Goal: Navigation & Orientation: Find specific page/section

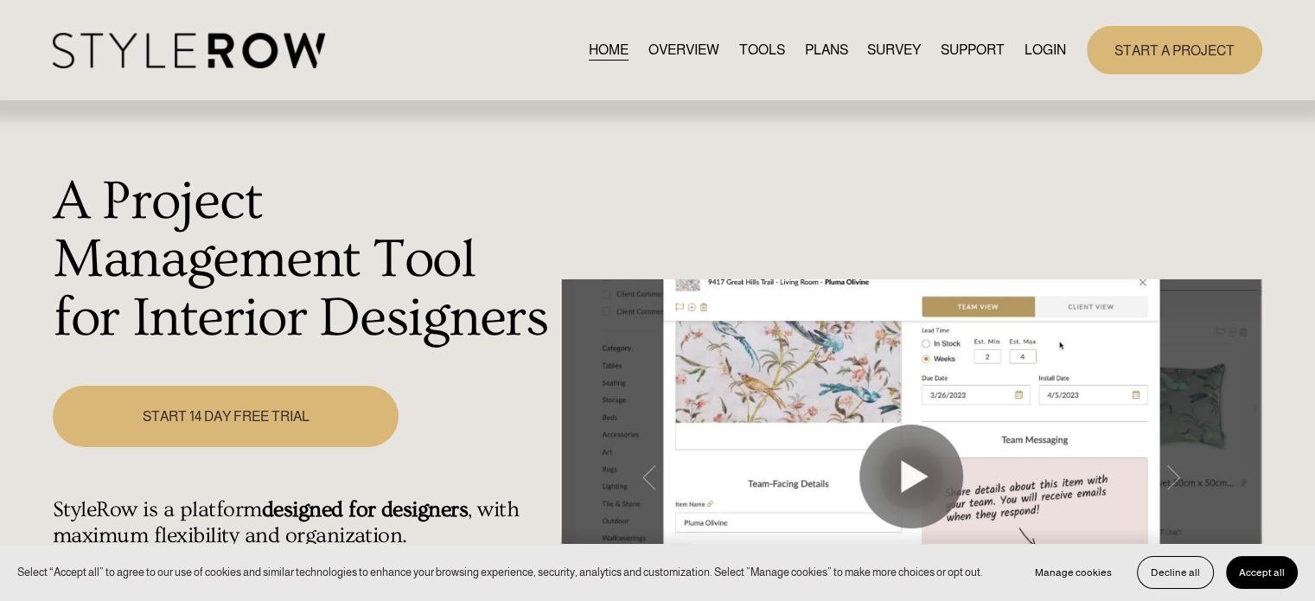
click at [1051, 48] on link "LOGIN" at bounding box center [1044, 49] width 41 height 23
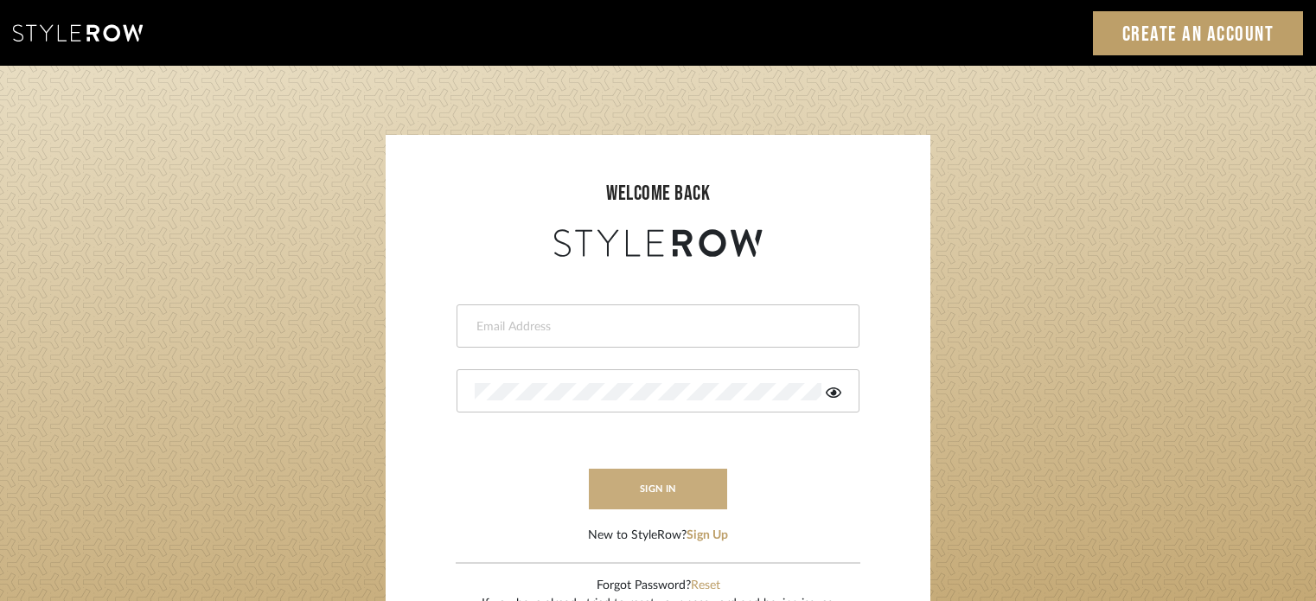
type input "stacie@artisticodesign.net"
click at [673, 497] on button "sign in" at bounding box center [658, 489] width 138 height 41
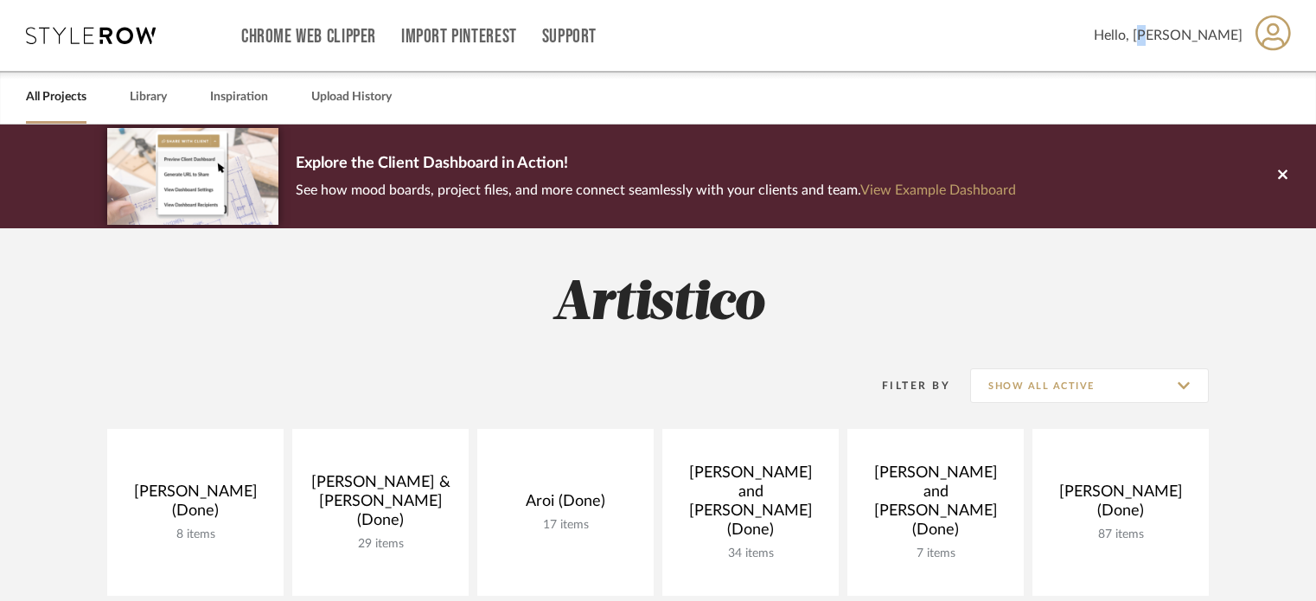
click at [1215, 28] on span "Hello, [PERSON_NAME]" at bounding box center [1168, 35] width 149 height 21
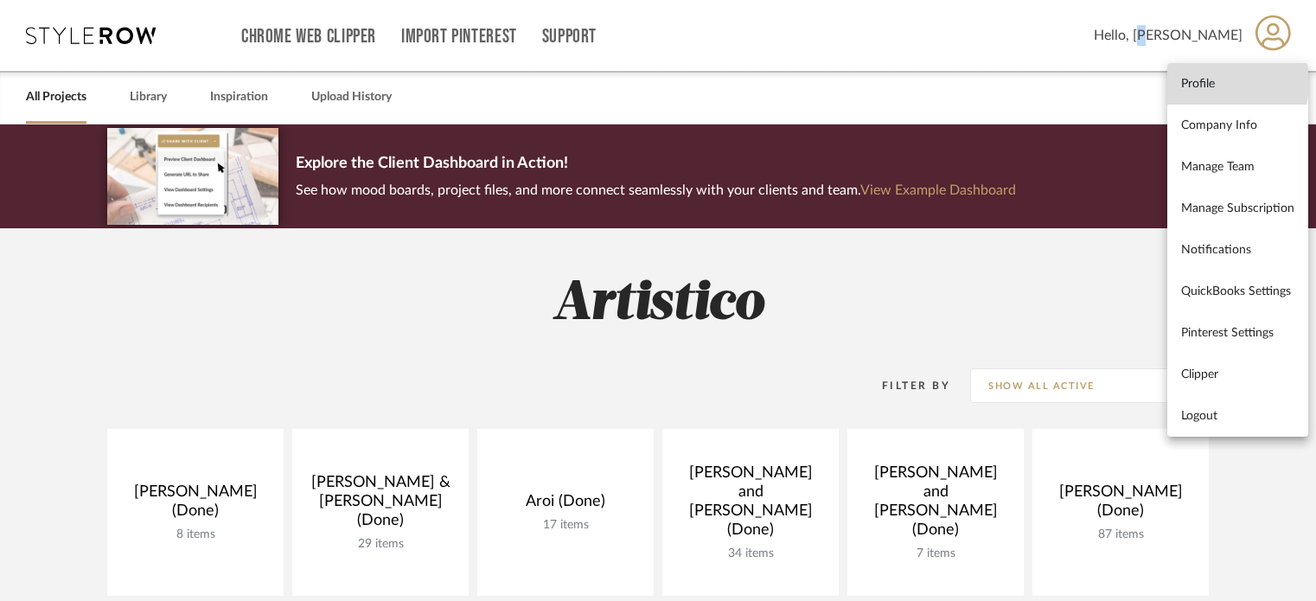
click at [1211, 81] on span "Profile" at bounding box center [1237, 83] width 113 height 15
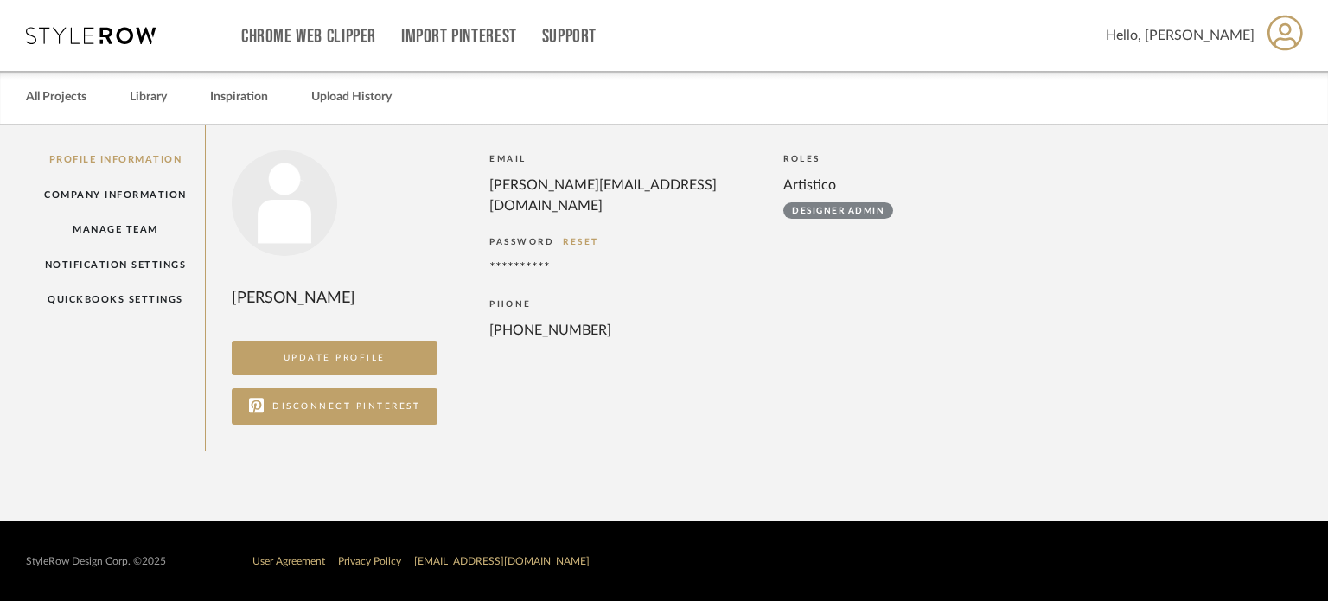
click at [1247, 39] on span "Hello, Stacie" at bounding box center [1180, 35] width 149 height 21
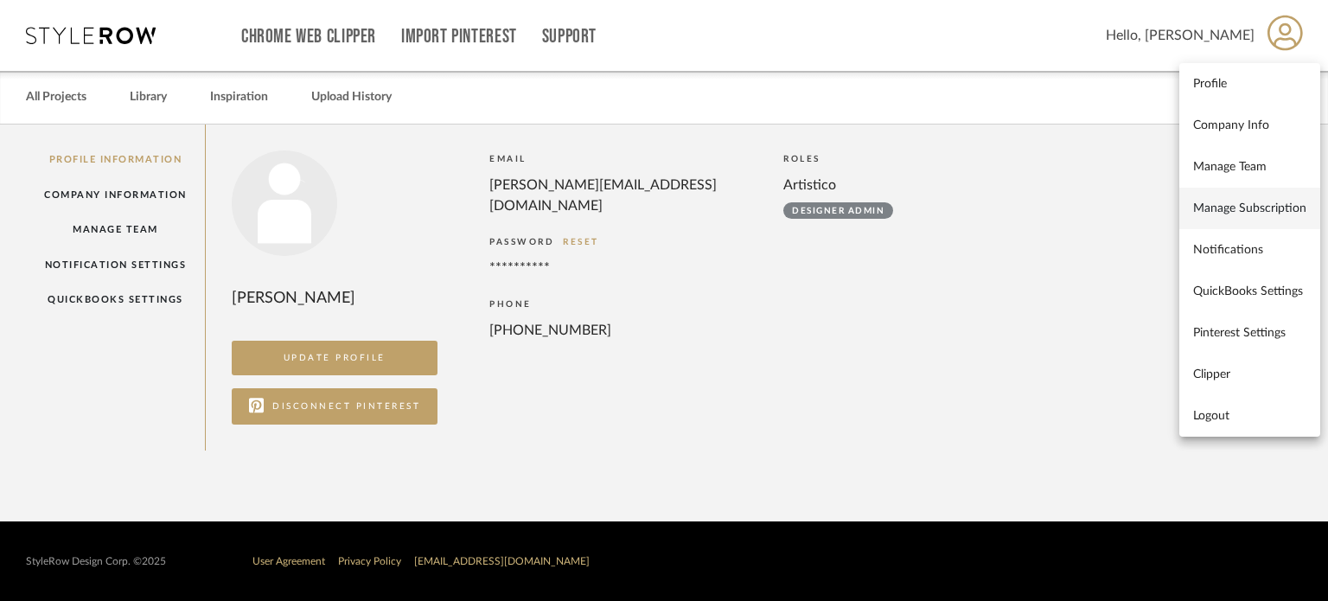
click at [1266, 201] on span "Manage Subscription" at bounding box center [1249, 208] width 113 height 15
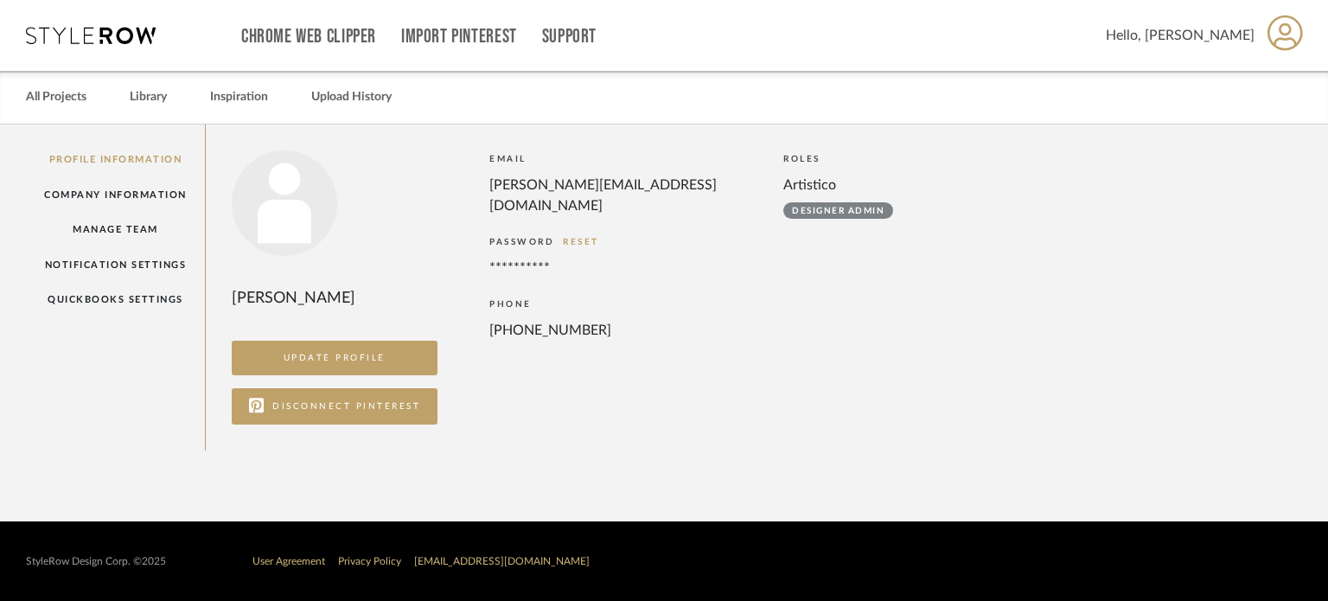
click at [72, 39] on icon at bounding box center [91, 35] width 130 height 17
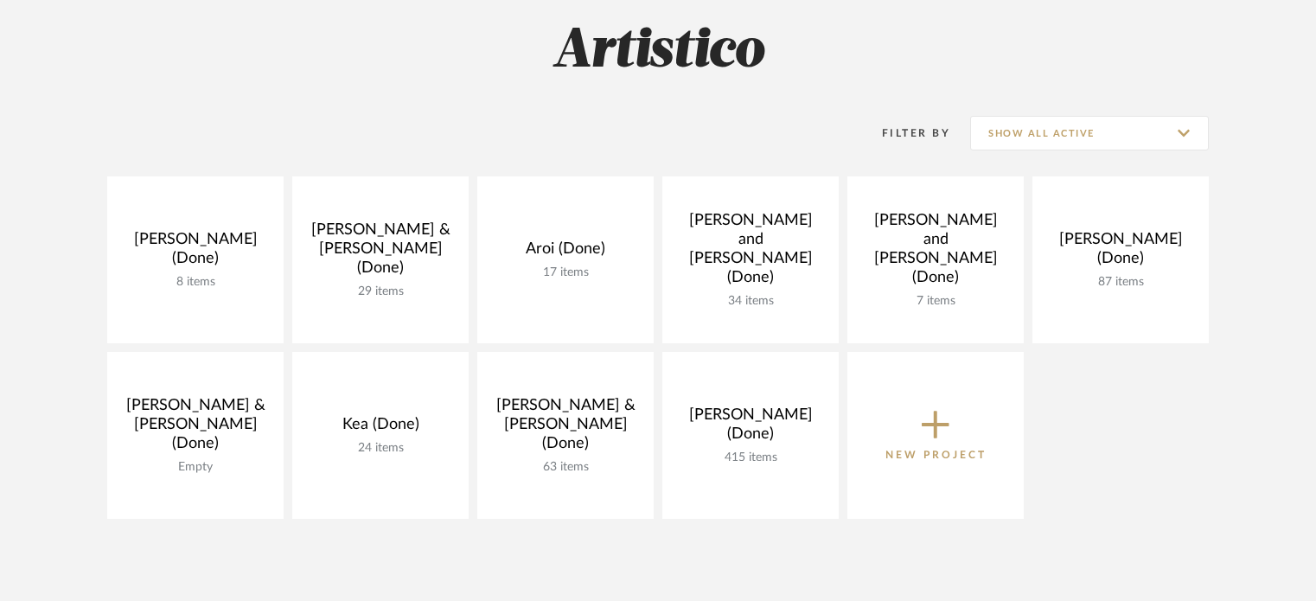
scroll to position [259, 0]
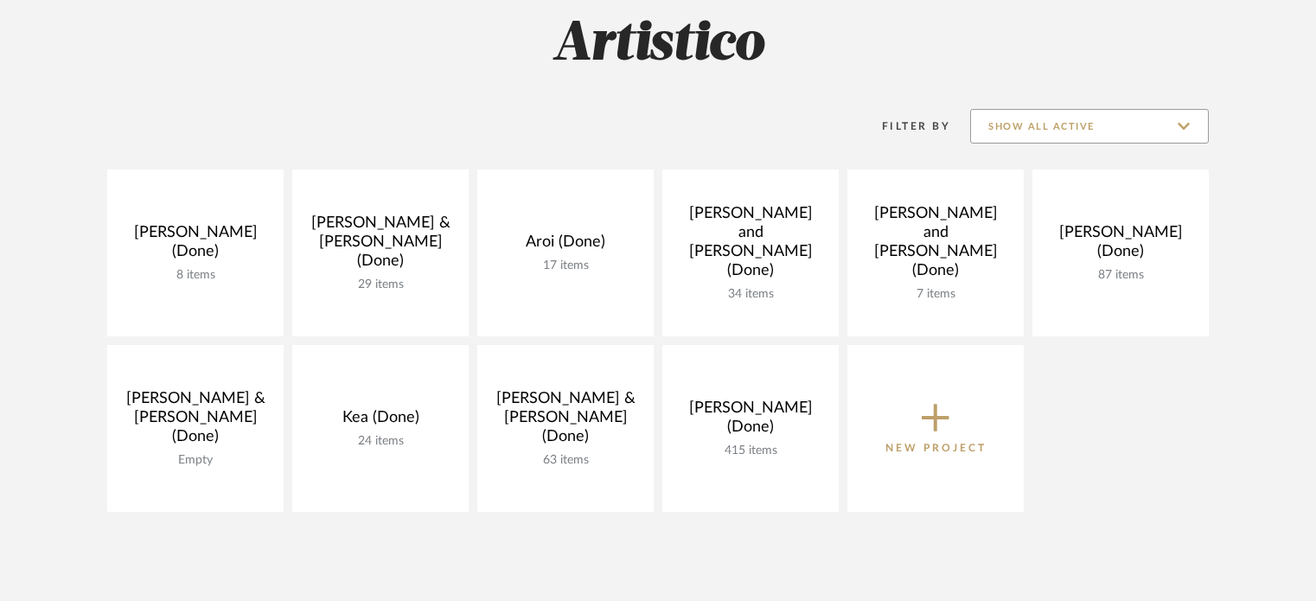
click at [1167, 111] on input "Show All Active" at bounding box center [1089, 126] width 239 height 35
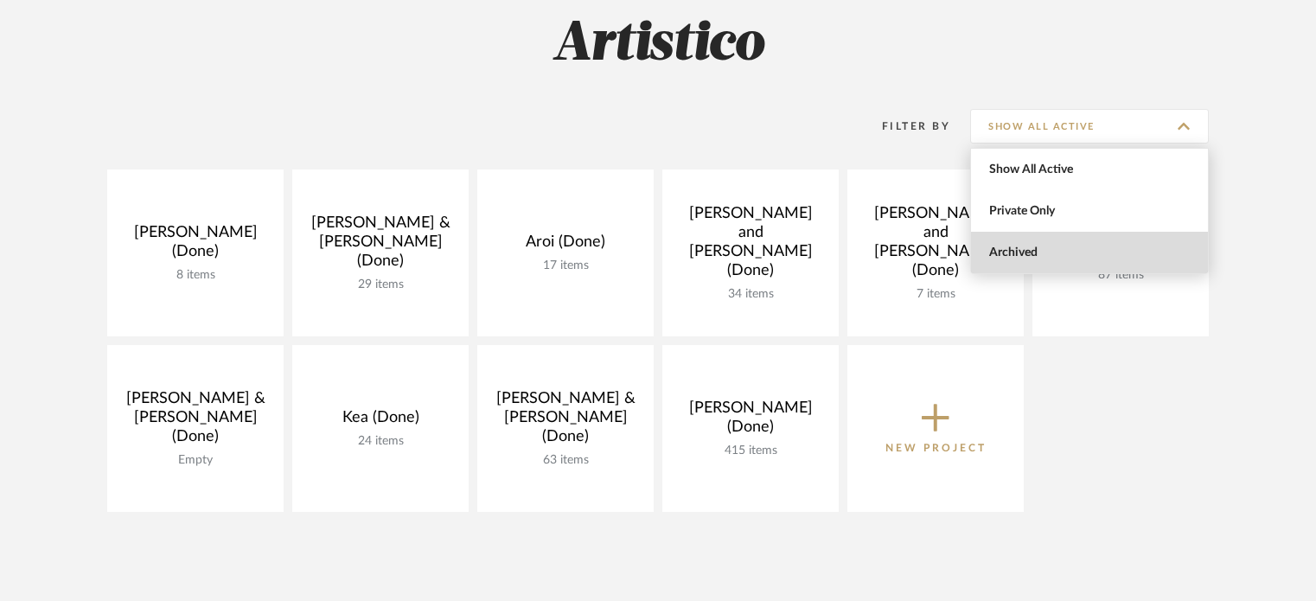
click at [1062, 252] on span "Archived" at bounding box center [1091, 253] width 205 height 15
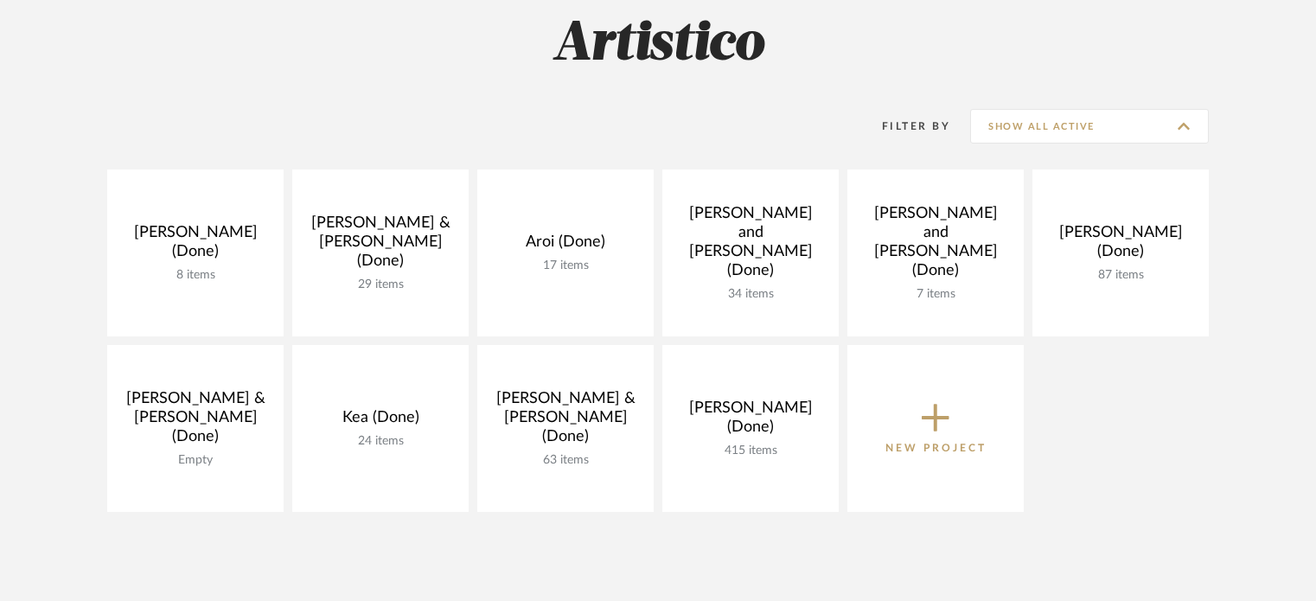
type input "Archived"
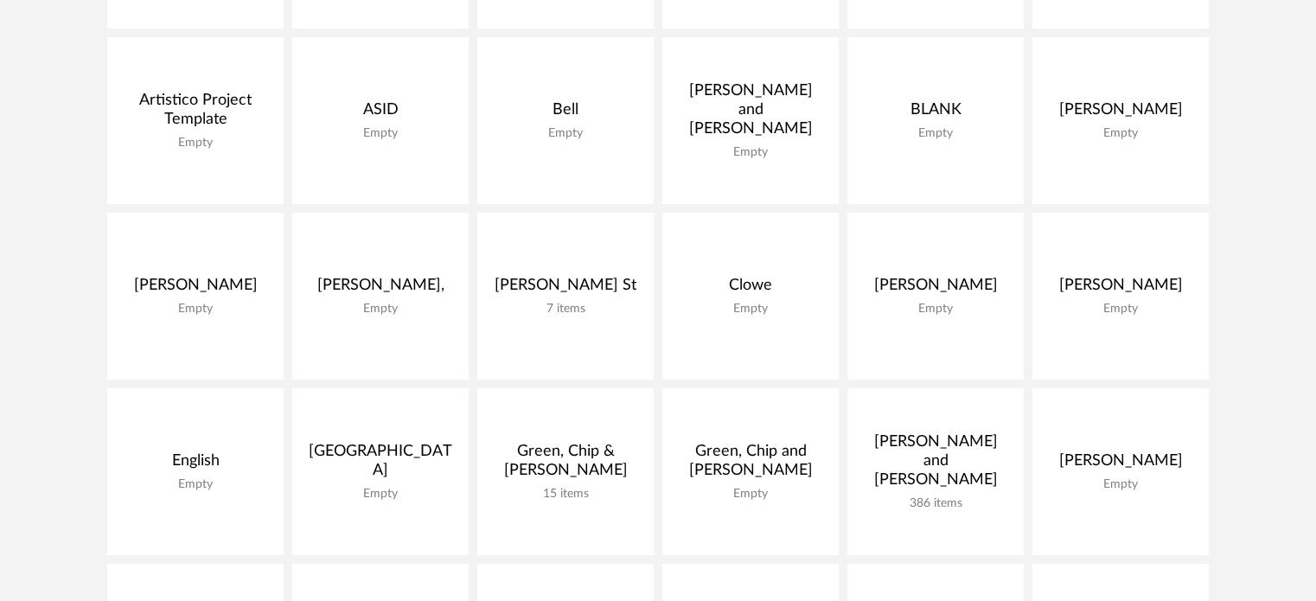
scroll to position [605, 0]
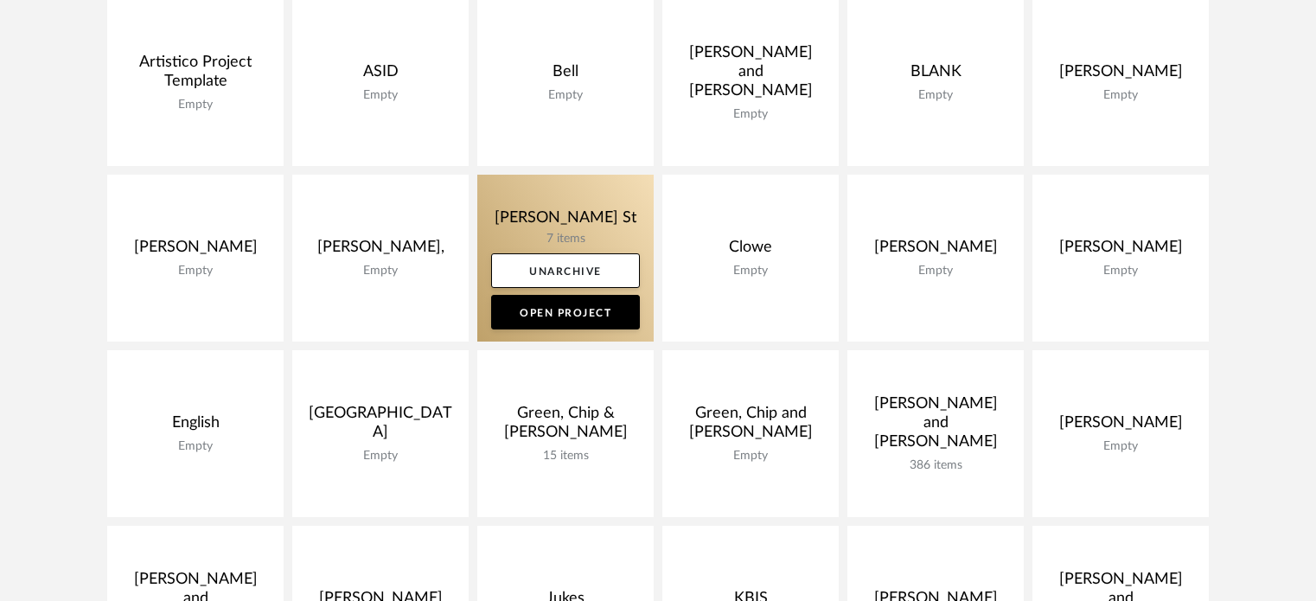
click at [552, 208] on link at bounding box center [565, 258] width 176 height 167
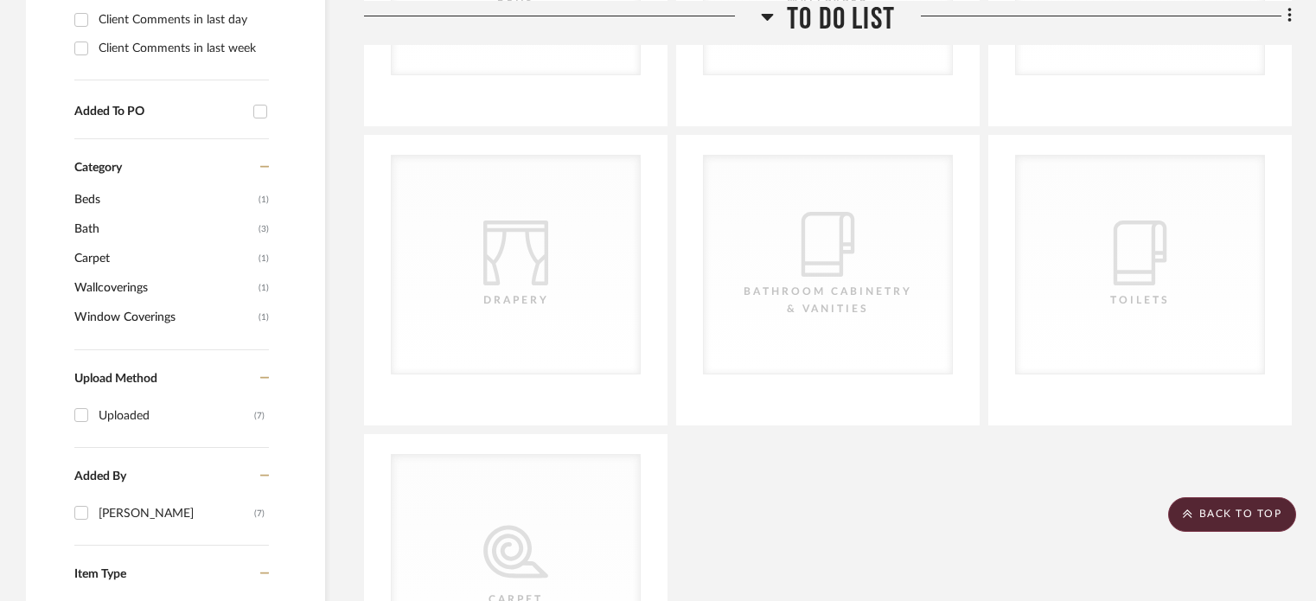
scroll to position [259, 0]
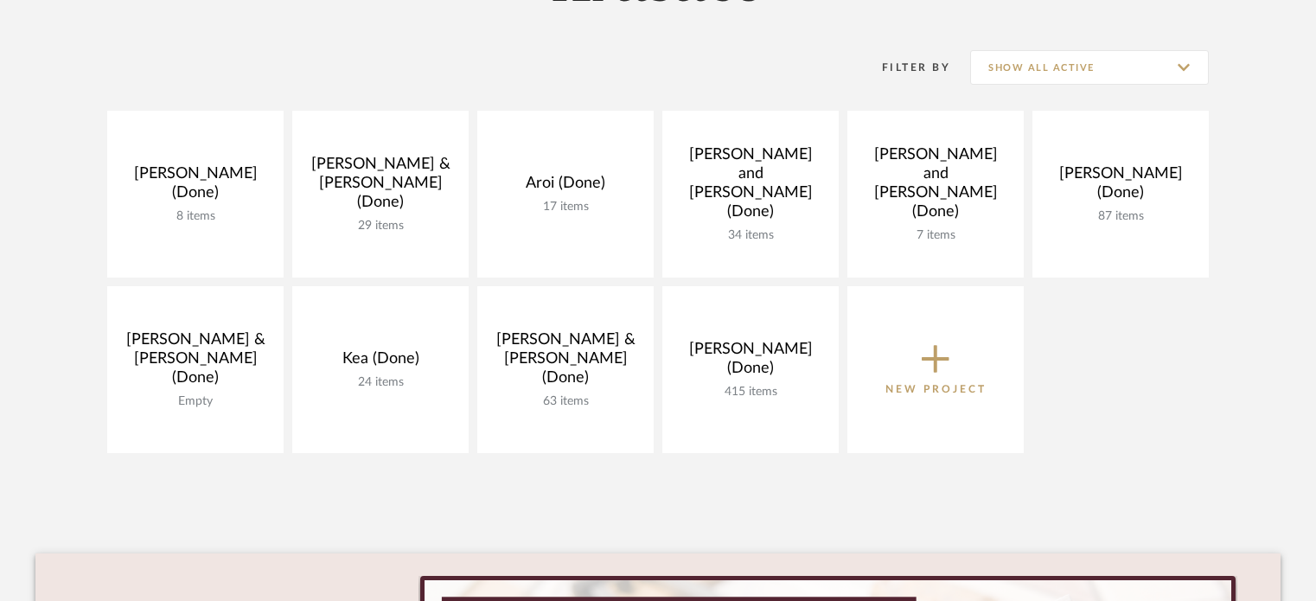
scroll to position [259, 0]
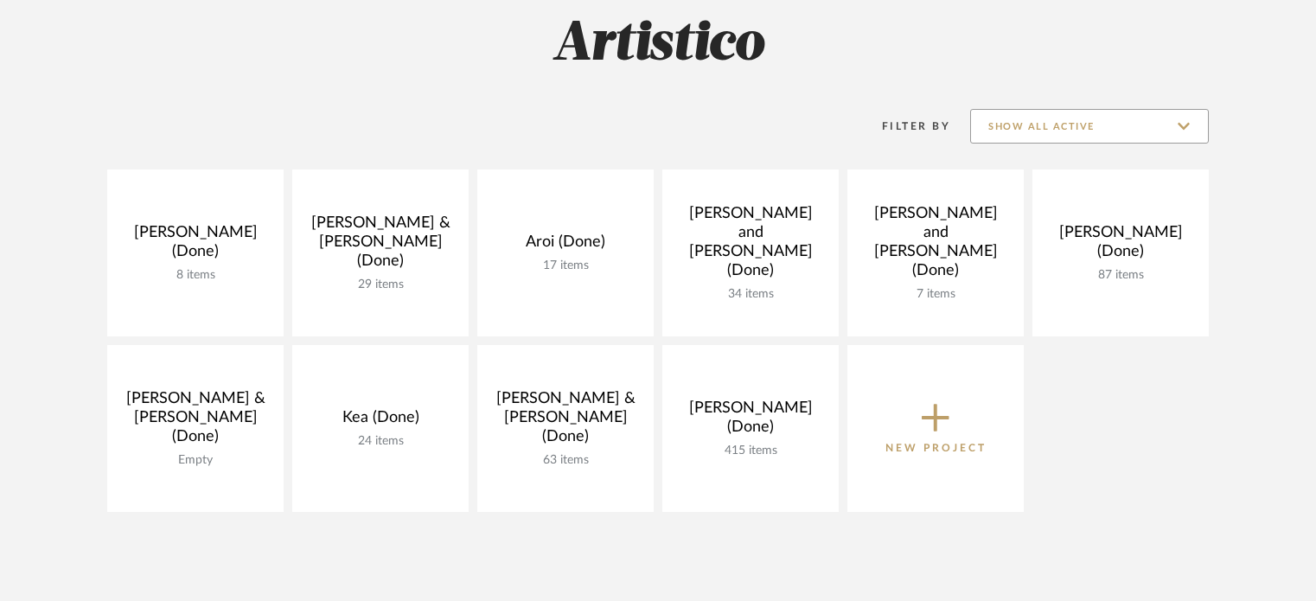
click at [1158, 130] on input "Show All Active" at bounding box center [1089, 126] width 239 height 35
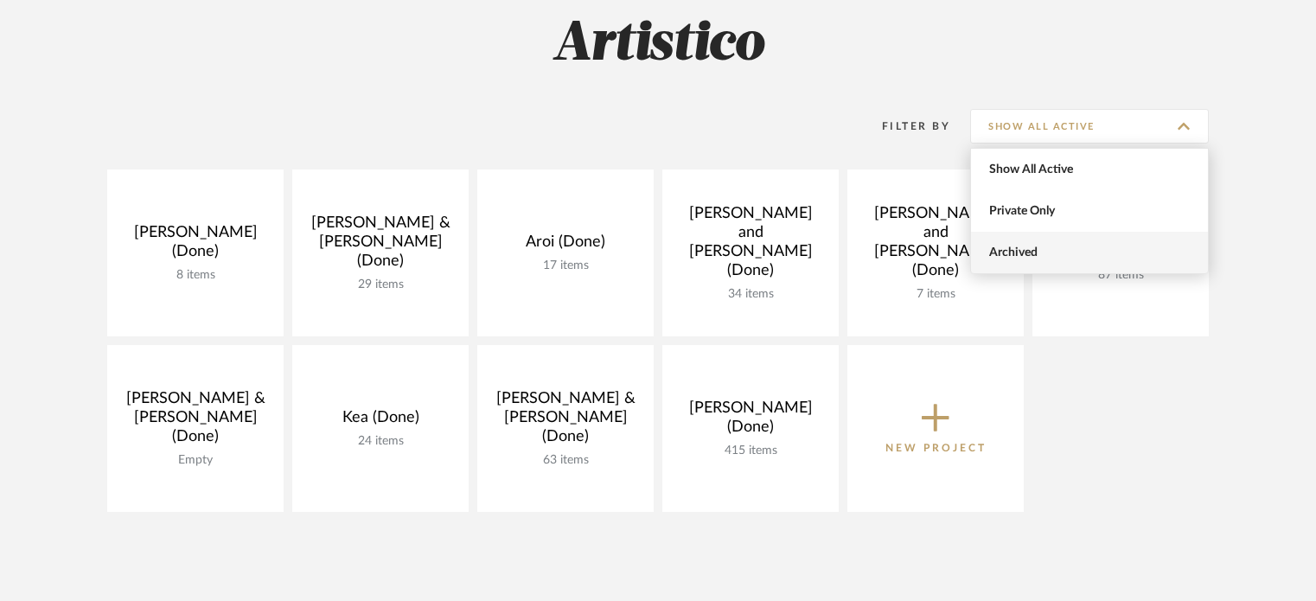
click at [1102, 250] on span "Archived" at bounding box center [1091, 253] width 205 height 15
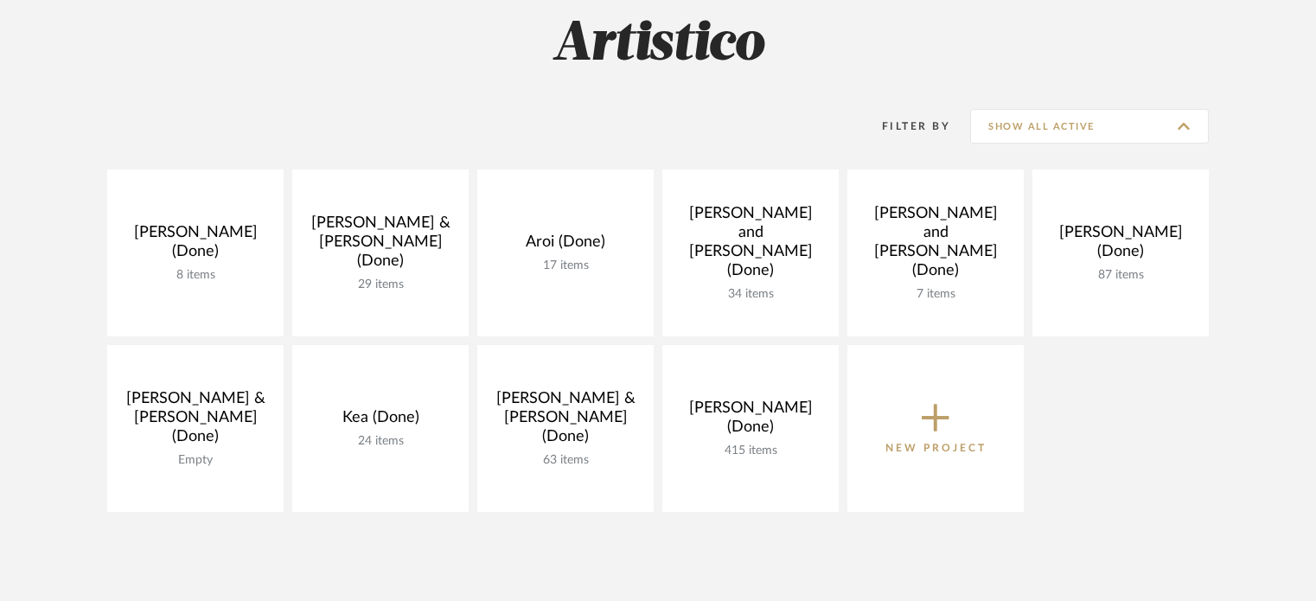
type input "Archived"
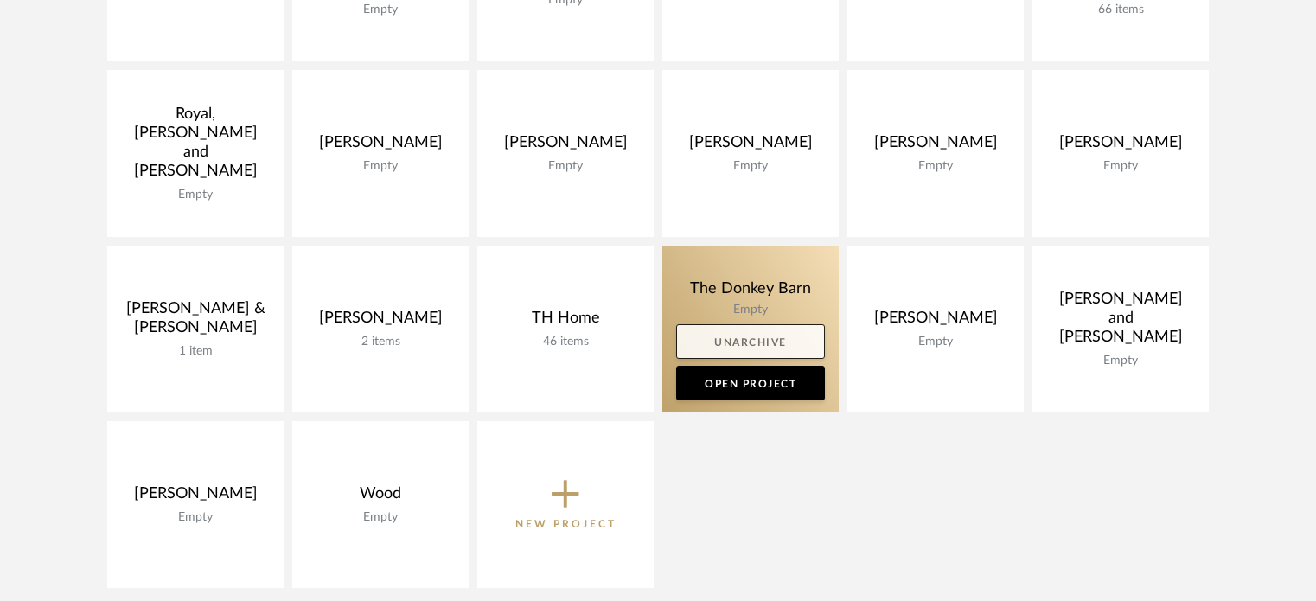
scroll to position [1643, 0]
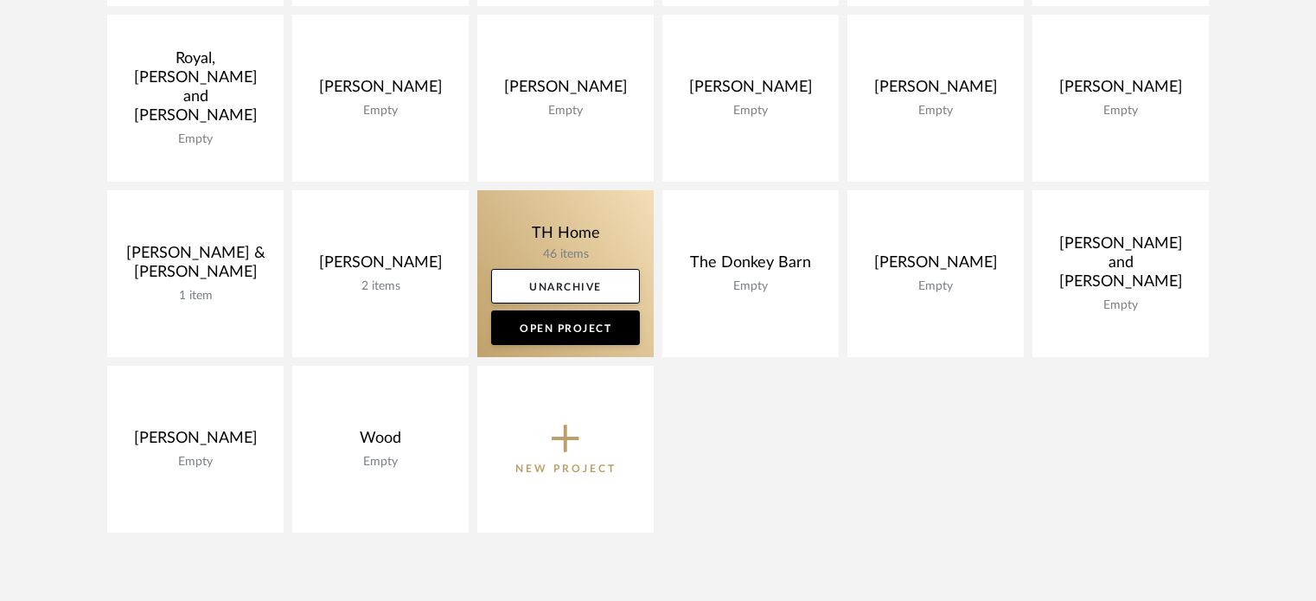
click at [558, 227] on link at bounding box center [565, 273] width 176 height 167
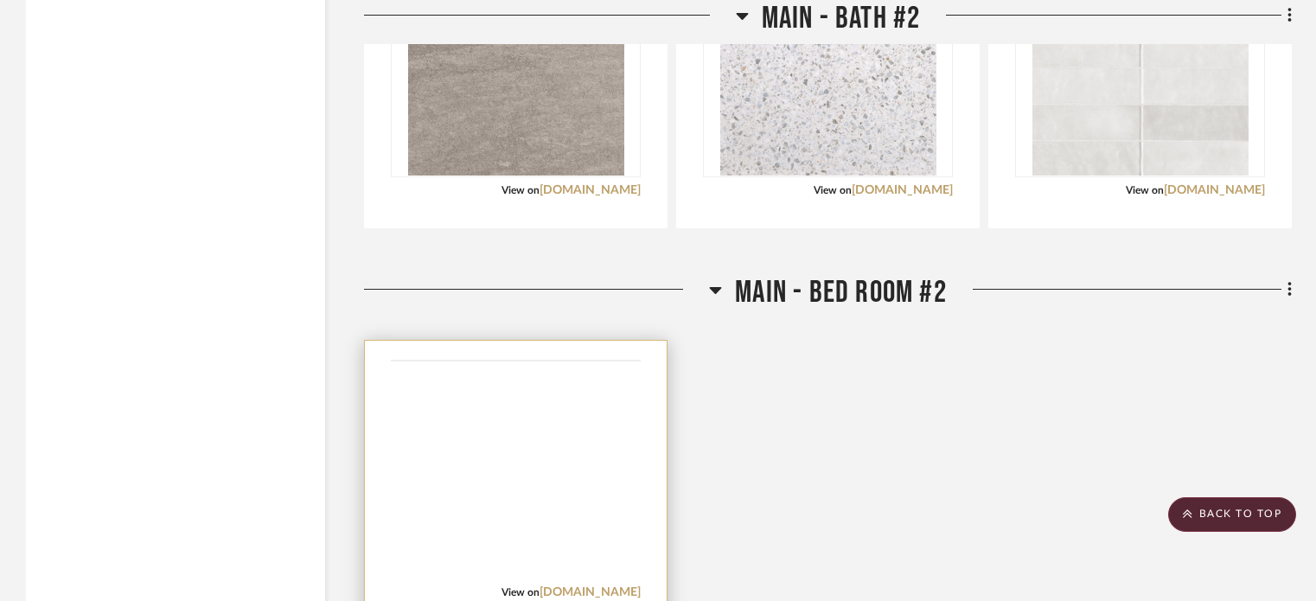
scroll to position [9163, 0]
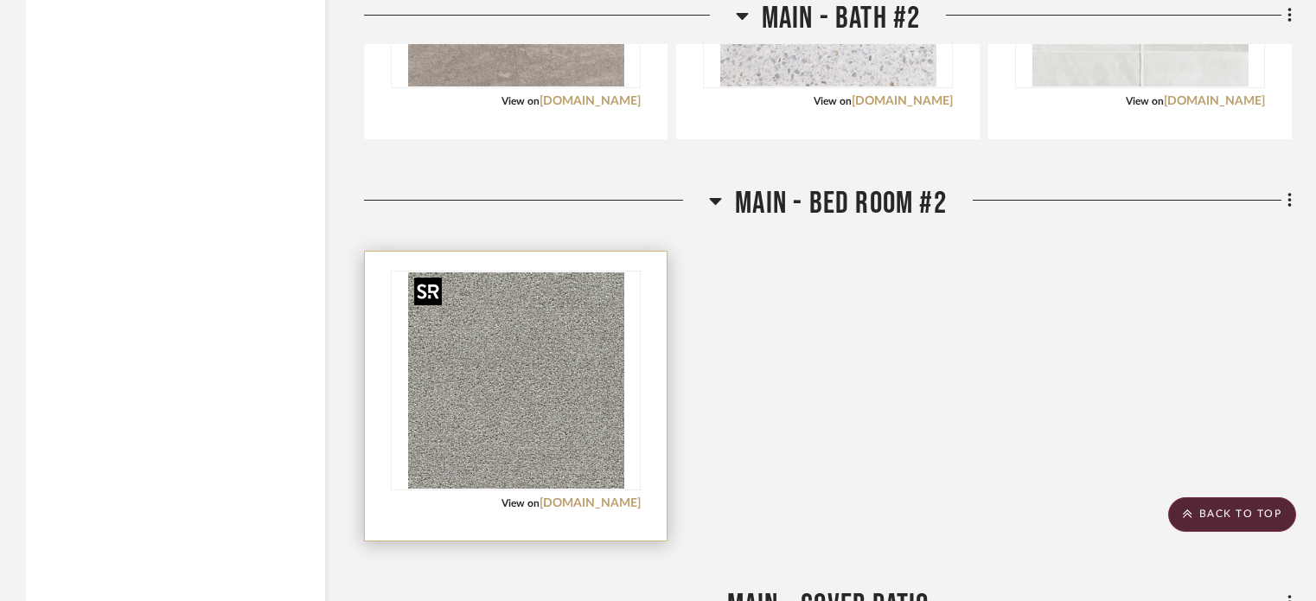
click at [552, 448] on img "0" at bounding box center [516, 380] width 216 height 216
click at [558, 500] on link "engineeredfloors.com" at bounding box center [589, 503] width 101 height 12
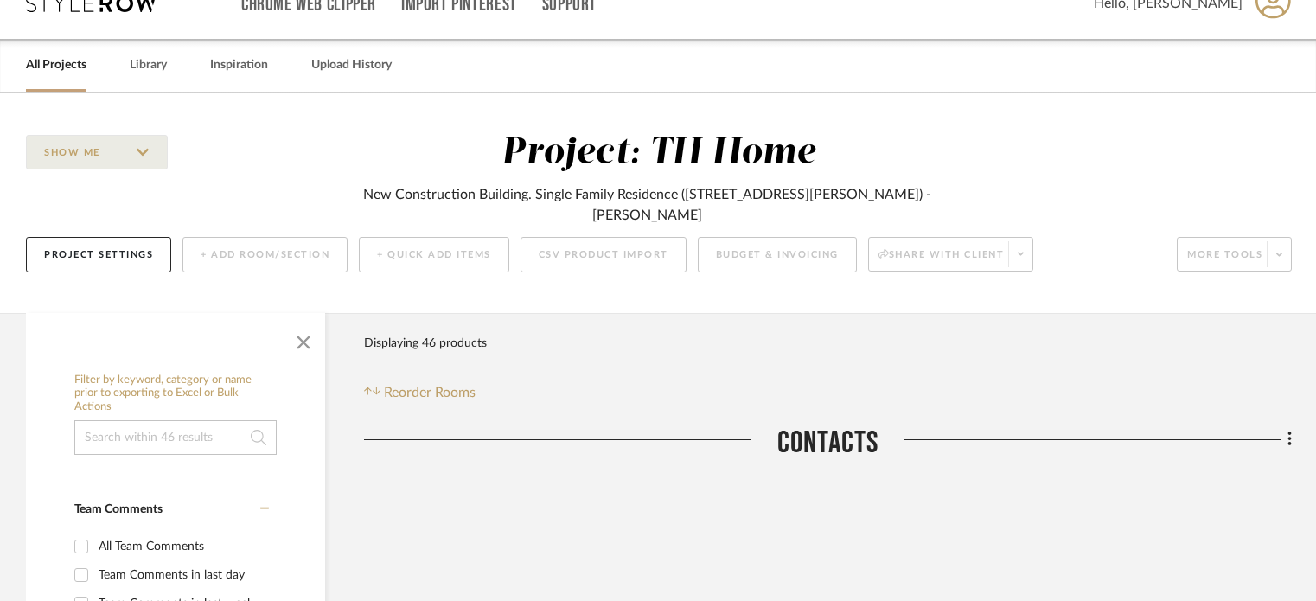
scroll to position [0, 0]
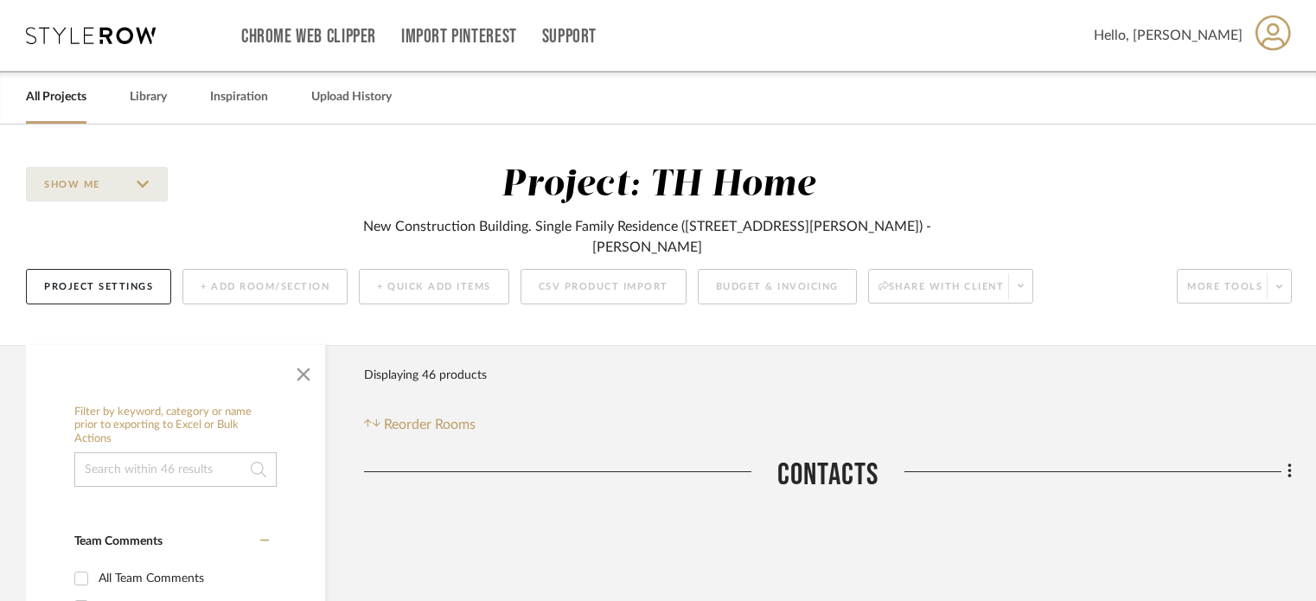
click at [1217, 31] on span "Hello, [PERSON_NAME]" at bounding box center [1168, 35] width 149 height 21
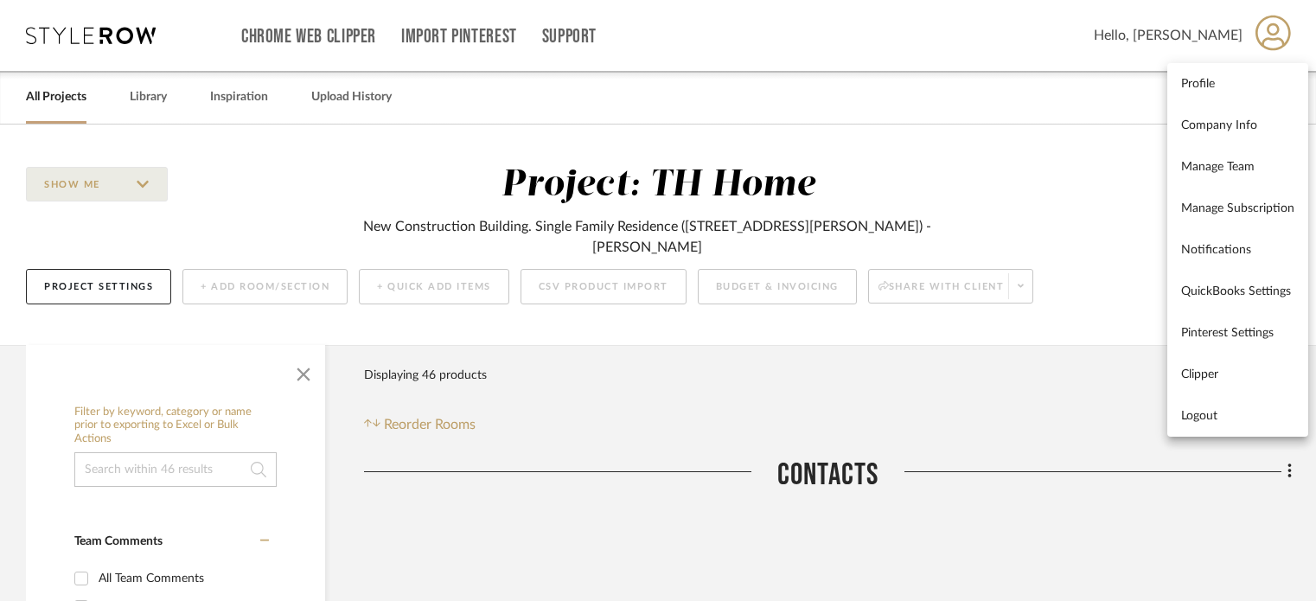
click at [1227, 32] on div at bounding box center [658, 300] width 1316 height 601
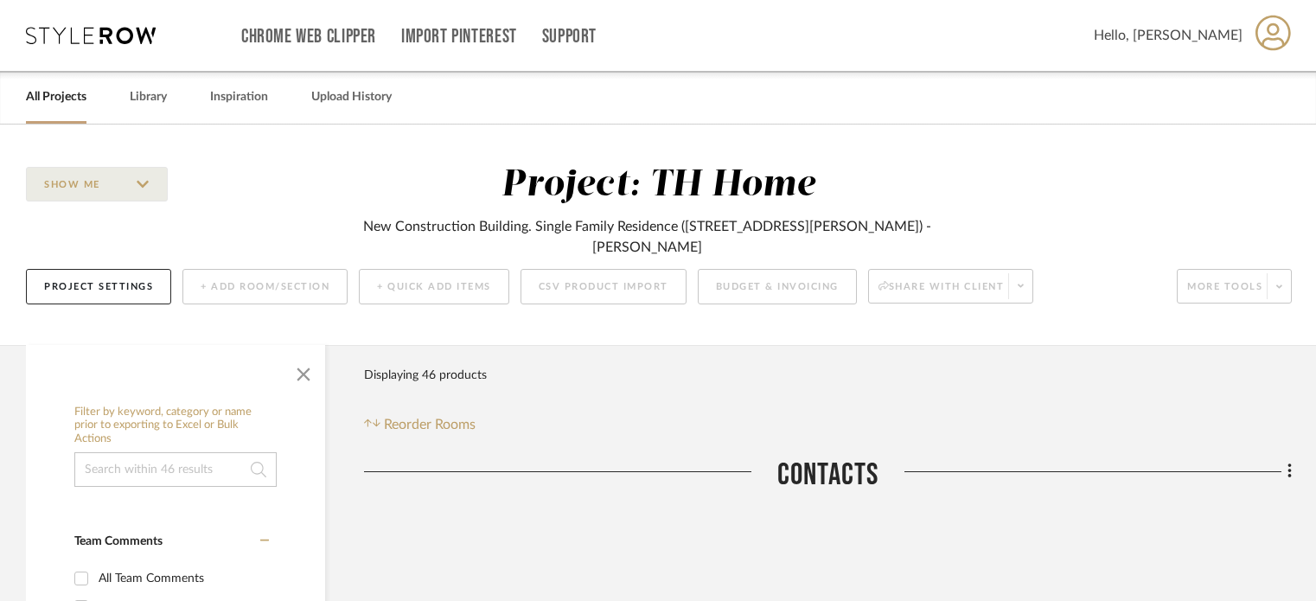
click at [1212, 29] on span "Hello, [PERSON_NAME]" at bounding box center [1168, 35] width 149 height 21
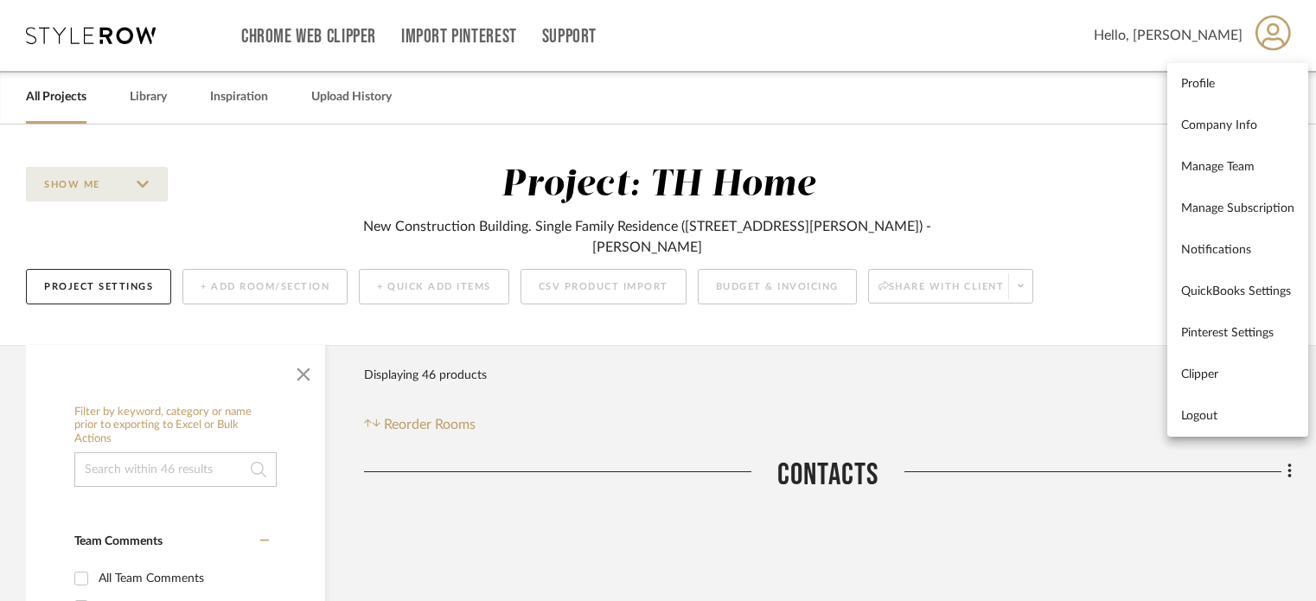
click at [59, 102] on div at bounding box center [658, 300] width 1316 height 601
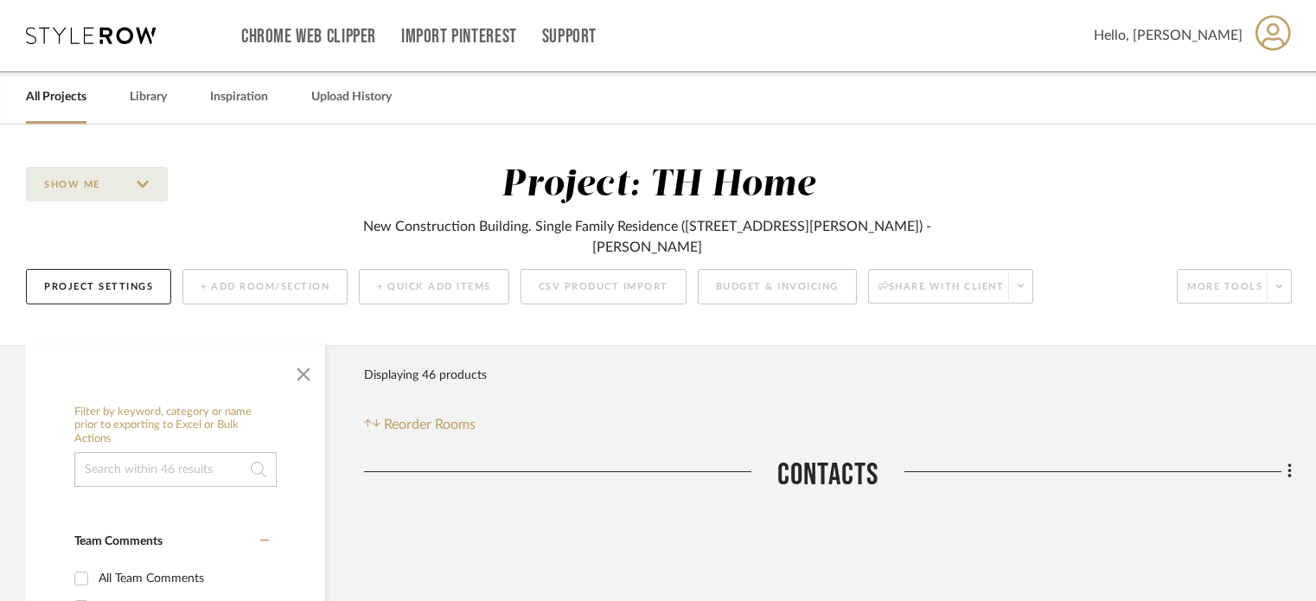
click at [77, 105] on link "All Projects" at bounding box center [56, 97] width 61 height 23
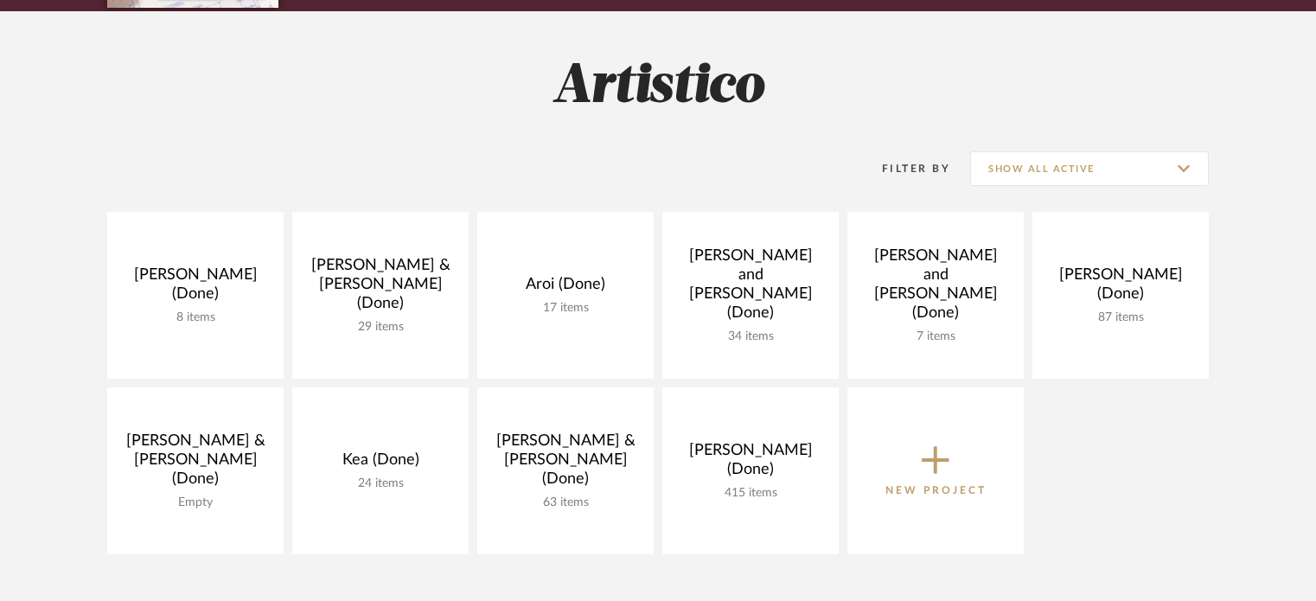
scroll to position [346, 0]
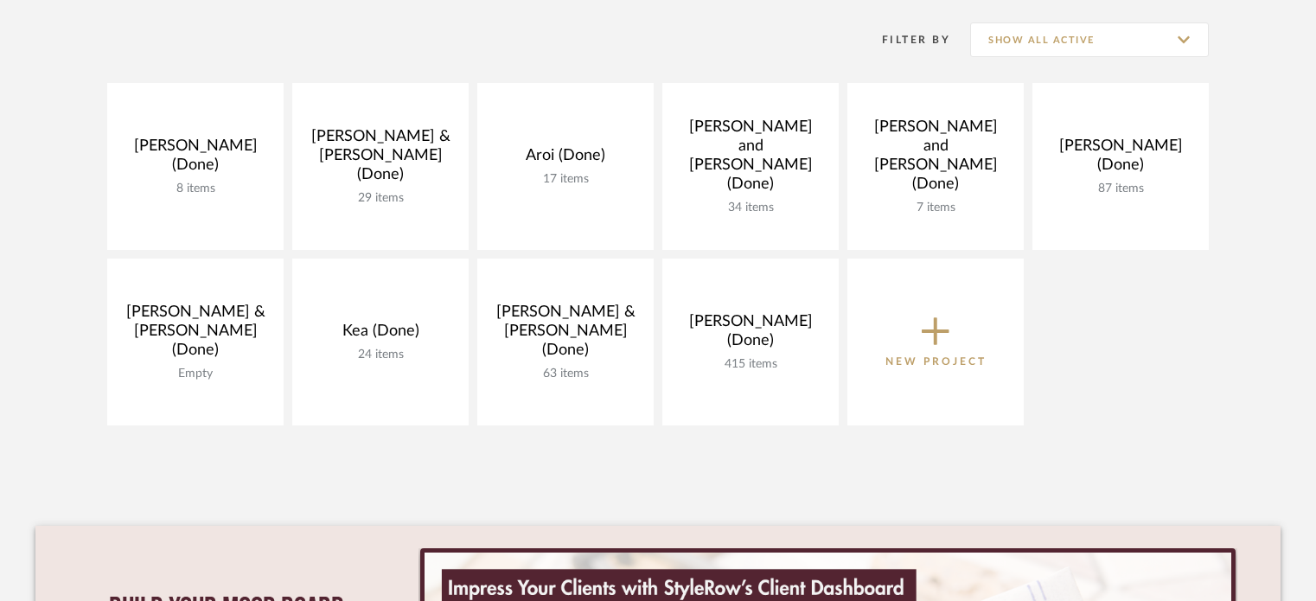
drag, startPoint x: 654, startPoint y: 41, endPoint x: 691, endPoint y: 16, distance: 43.6
click at [669, 26] on div "Filter By Show All Active" at bounding box center [657, 39] width 1101 height 43
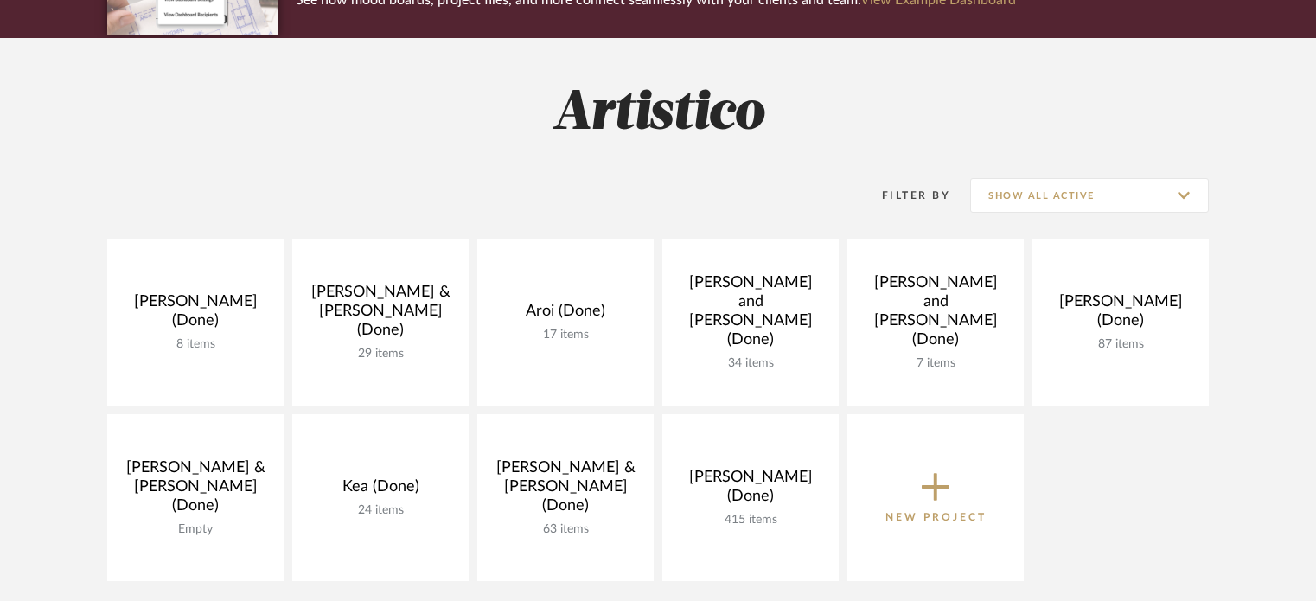
scroll to position [173, 0]
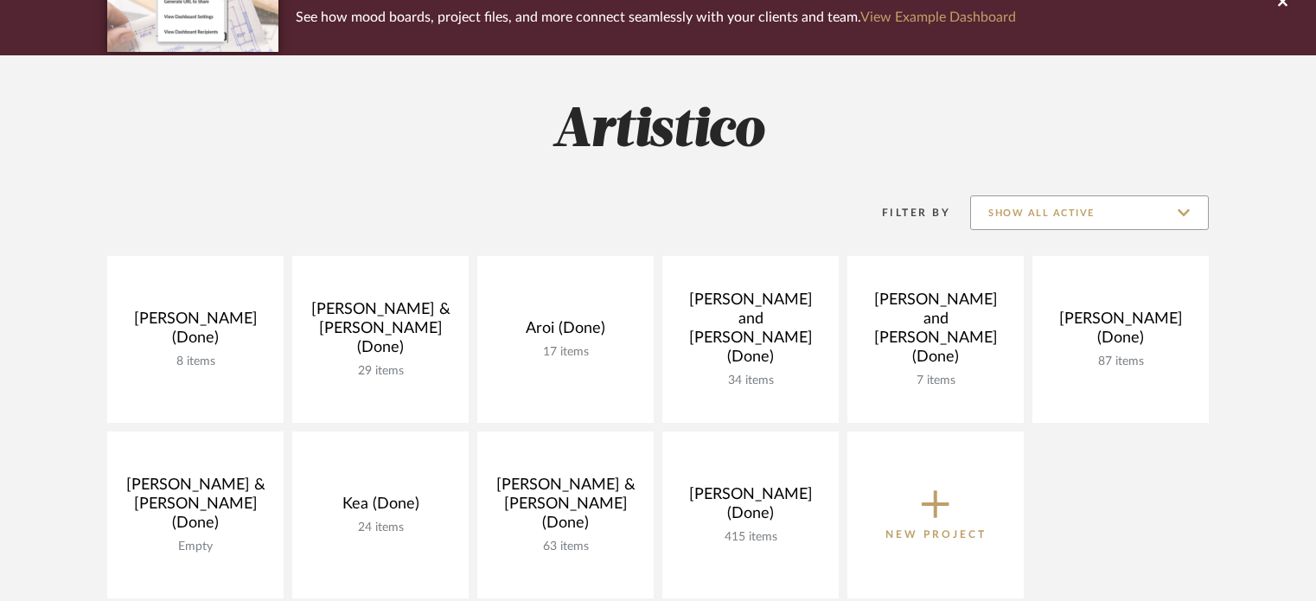
click at [1123, 208] on input "Show All Active" at bounding box center [1089, 212] width 239 height 35
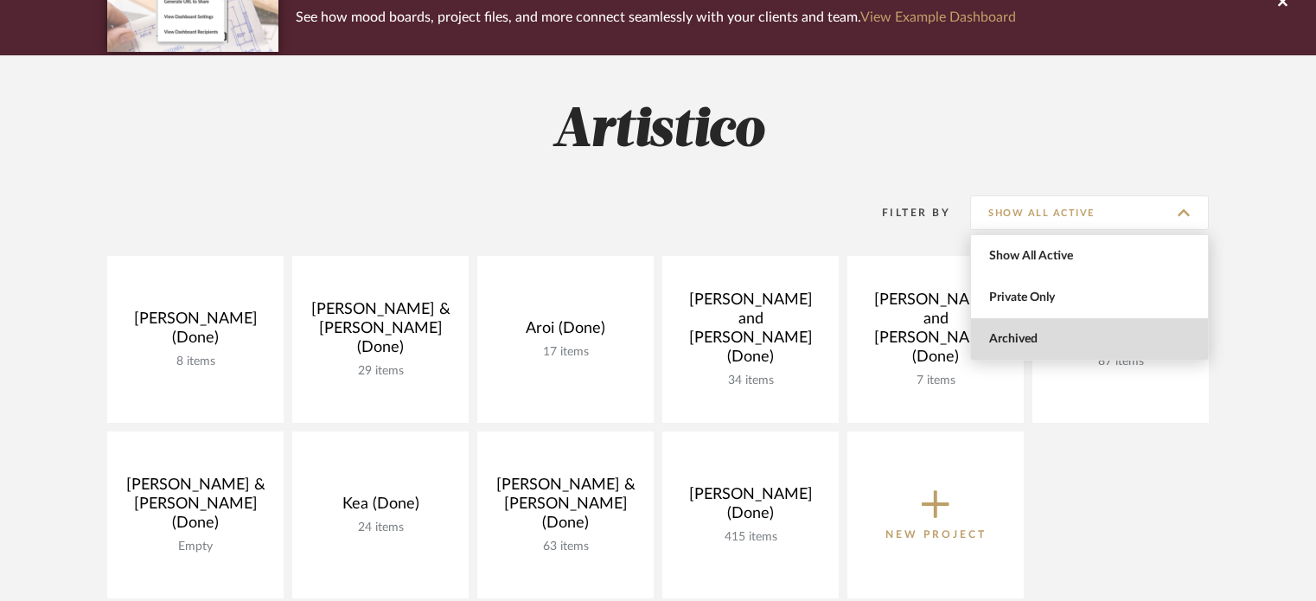
click at [1046, 341] on span "Archived" at bounding box center [1091, 339] width 205 height 15
type input "Archived"
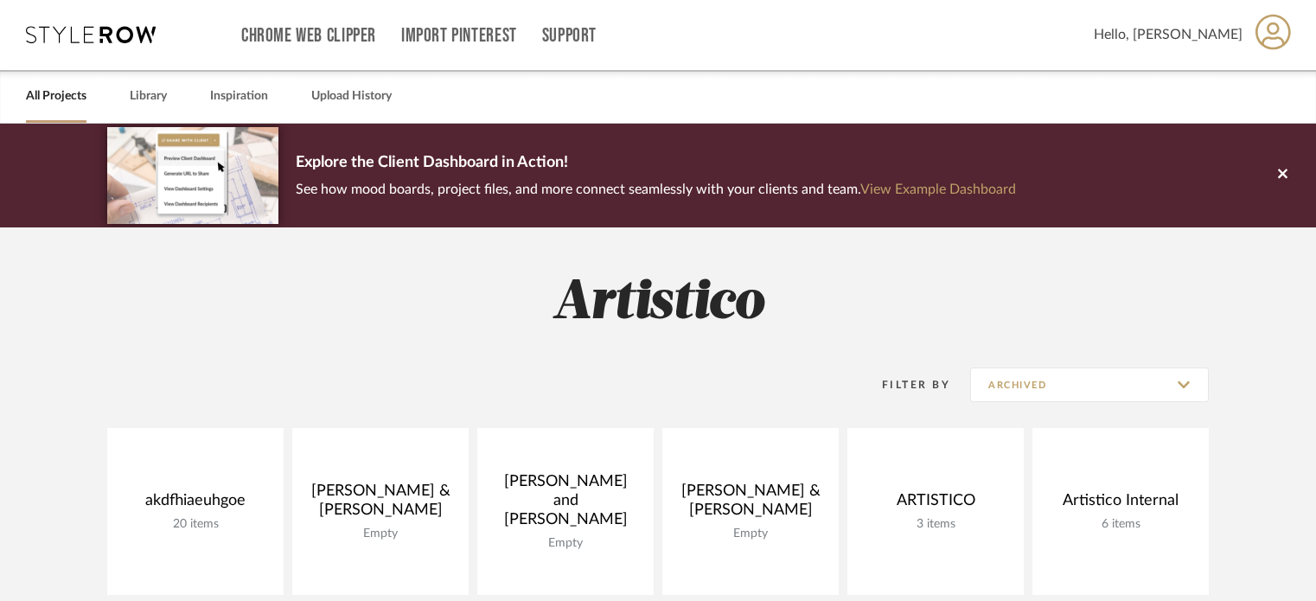
scroll to position [0, 0]
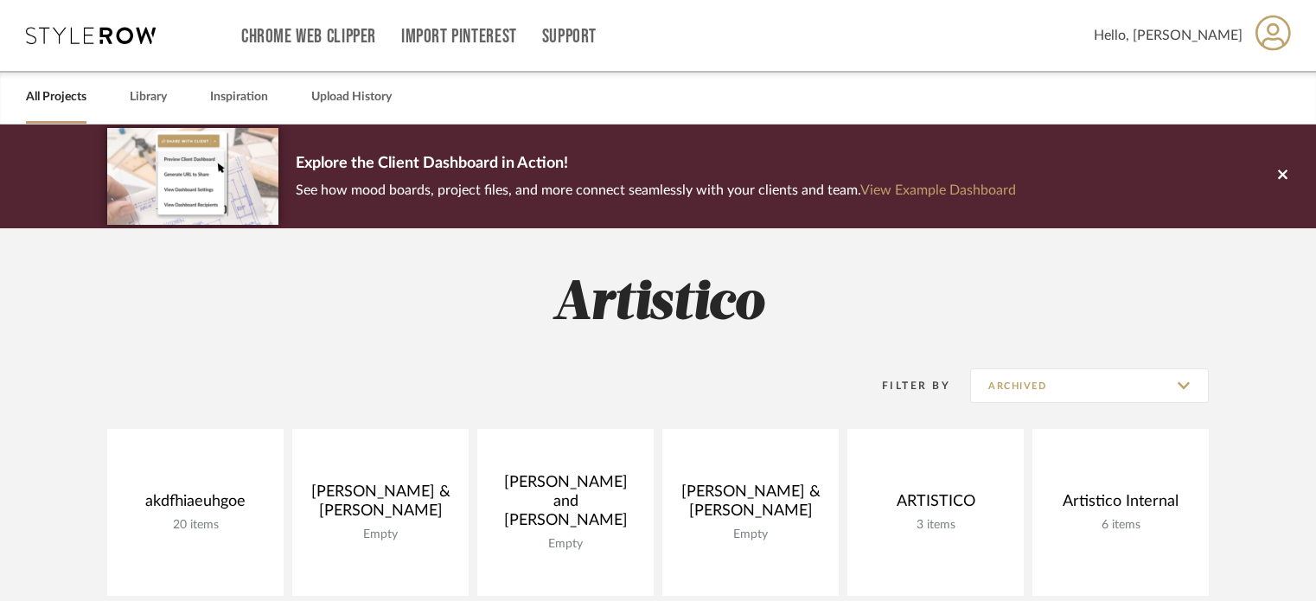
click at [1222, 29] on span "Hello, [PERSON_NAME]" at bounding box center [1168, 35] width 149 height 21
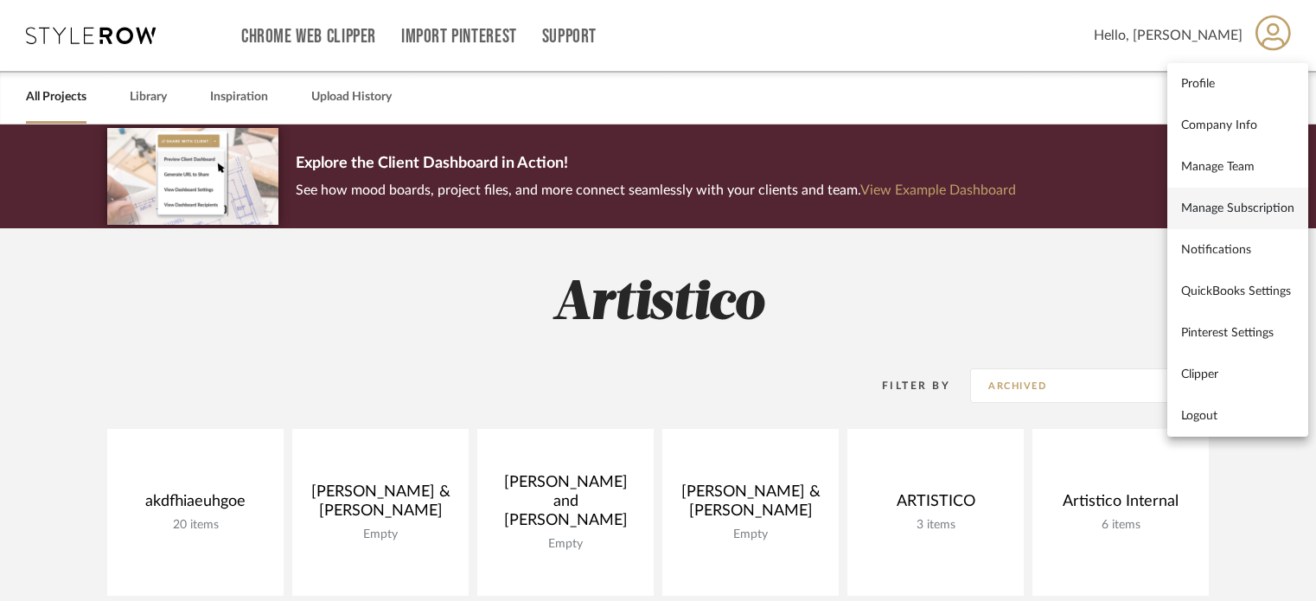
click at [1255, 205] on span "Manage Subscription" at bounding box center [1237, 208] width 113 height 15
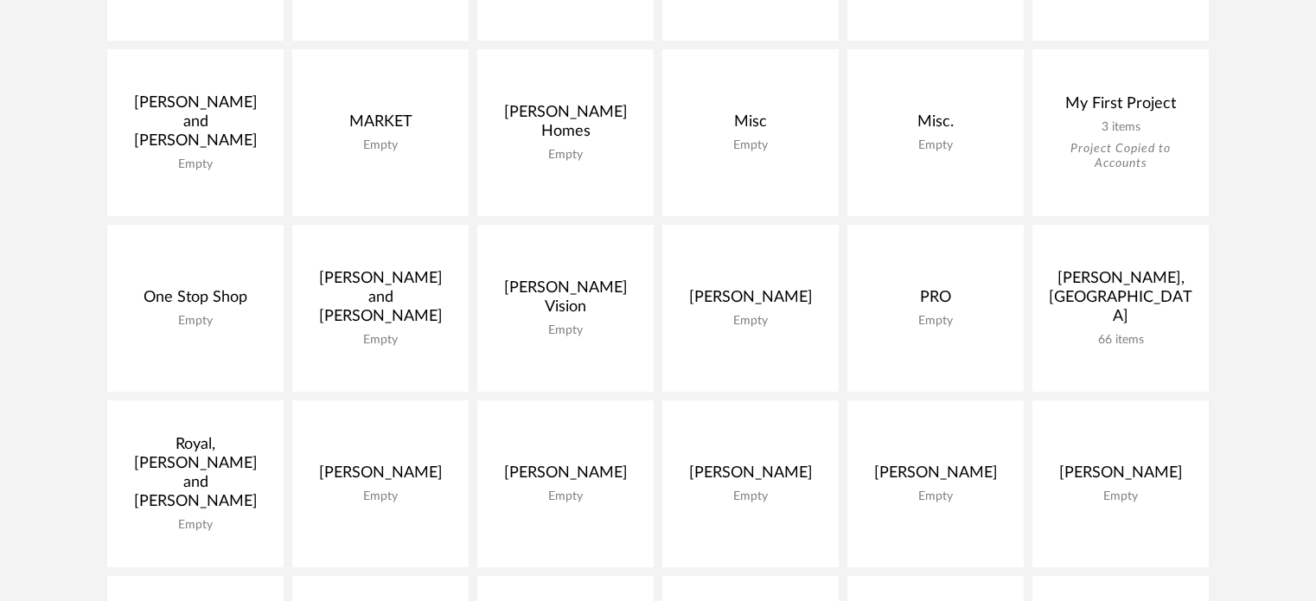
scroll to position [1297, 0]
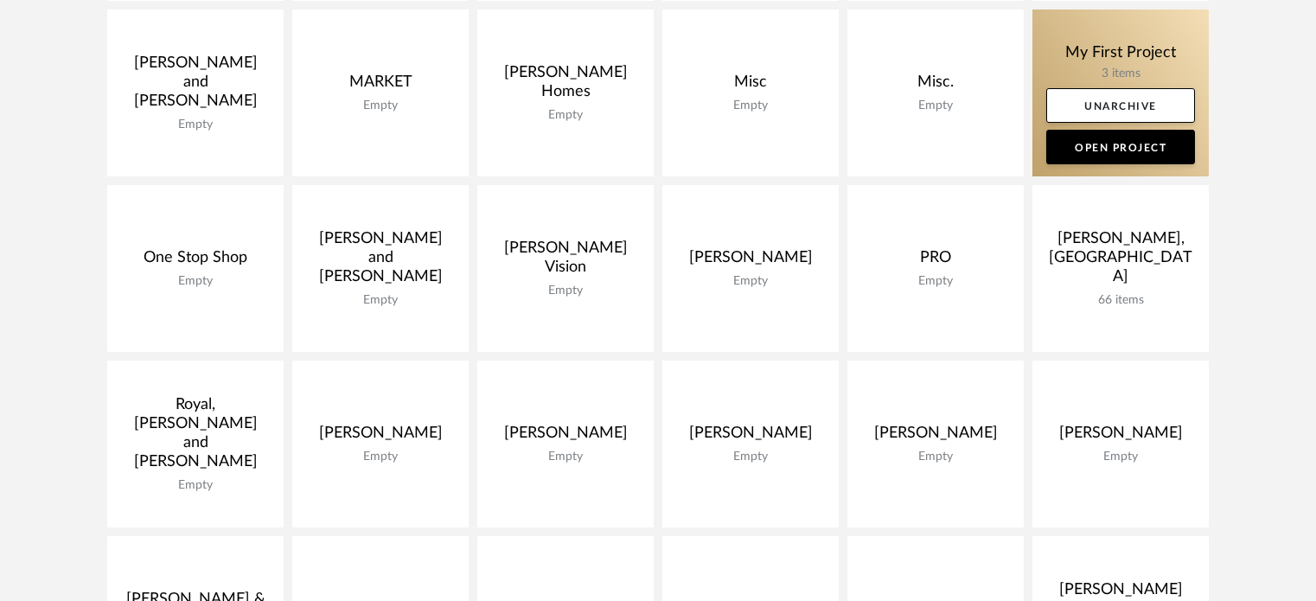
click at [1116, 52] on link at bounding box center [1120, 93] width 176 height 167
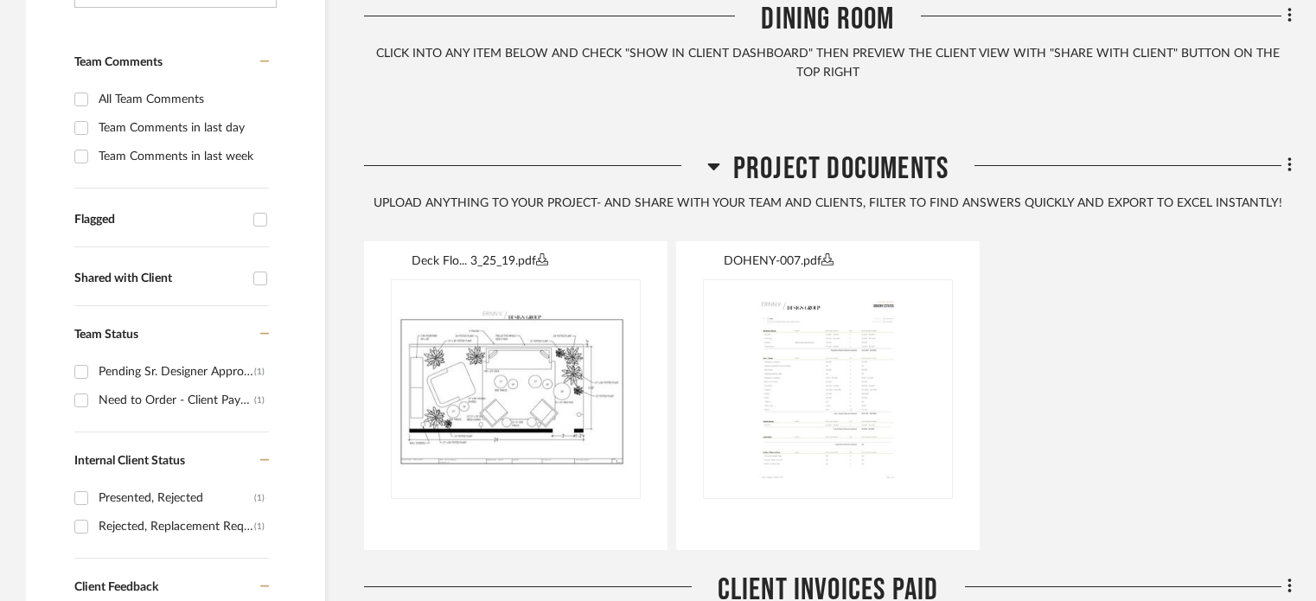
scroll to position [519, 0]
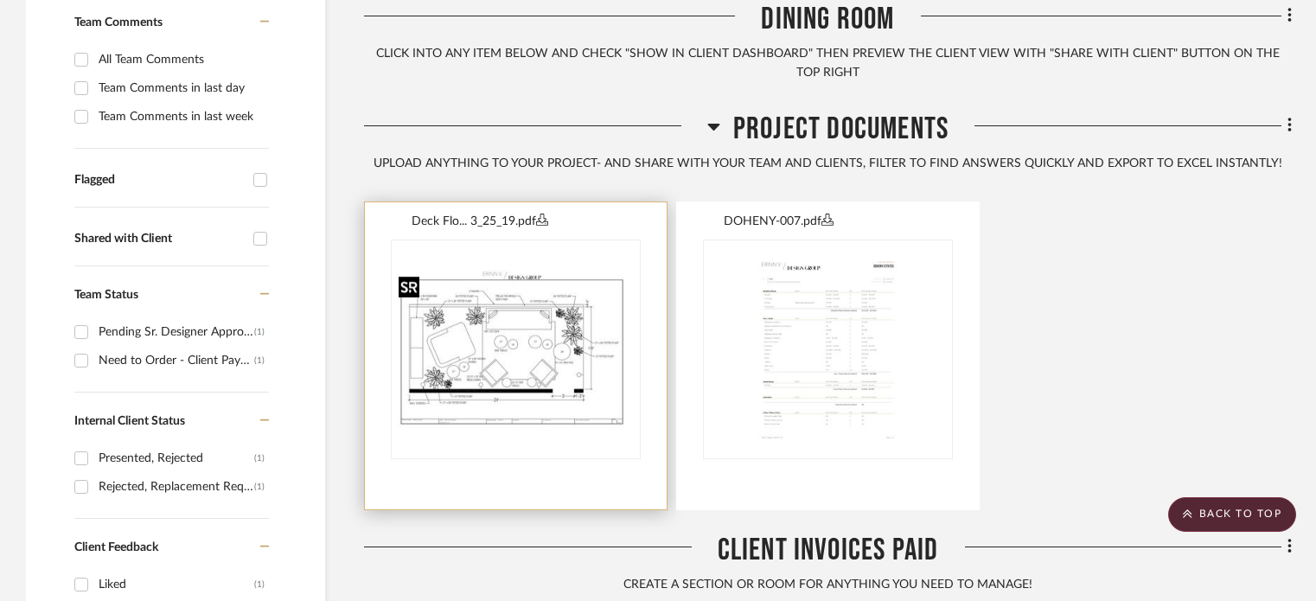
click at [465, 345] on img "0" at bounding box center [515, 349] width 246 height 159
click at [508, 345] on img "0" at bounding box center [515, 349] width 246 height 159
click at [520, 340] on img "0" at bounding box center [515, 349] width 246 height 159
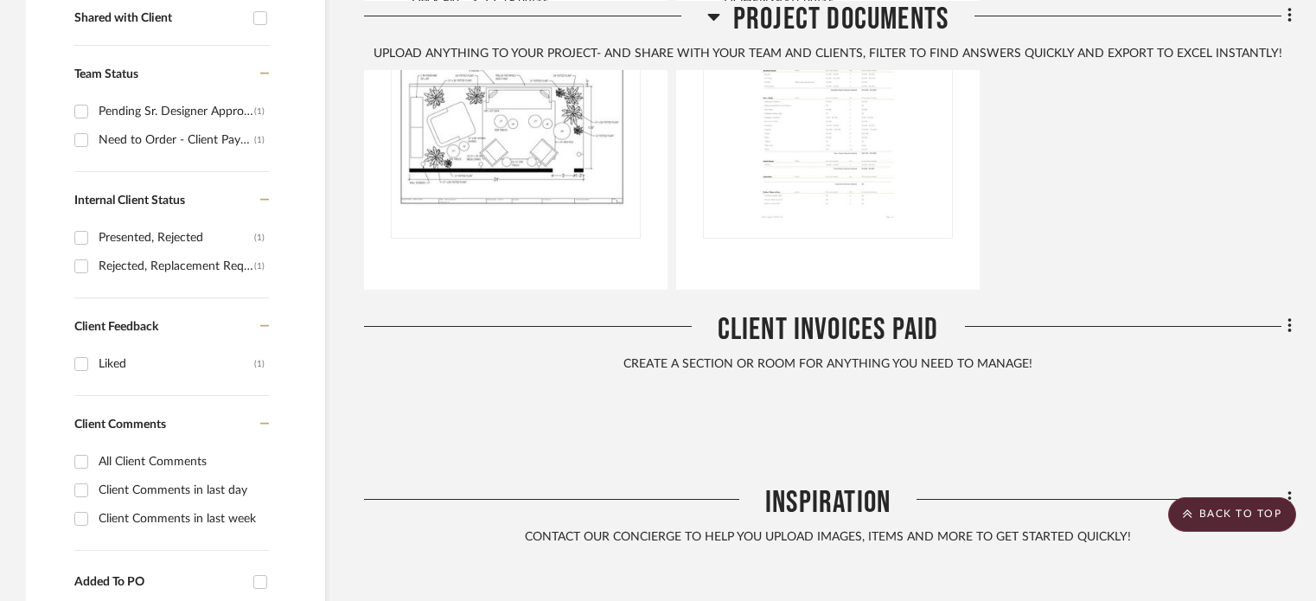
scroll to position [566, 0]
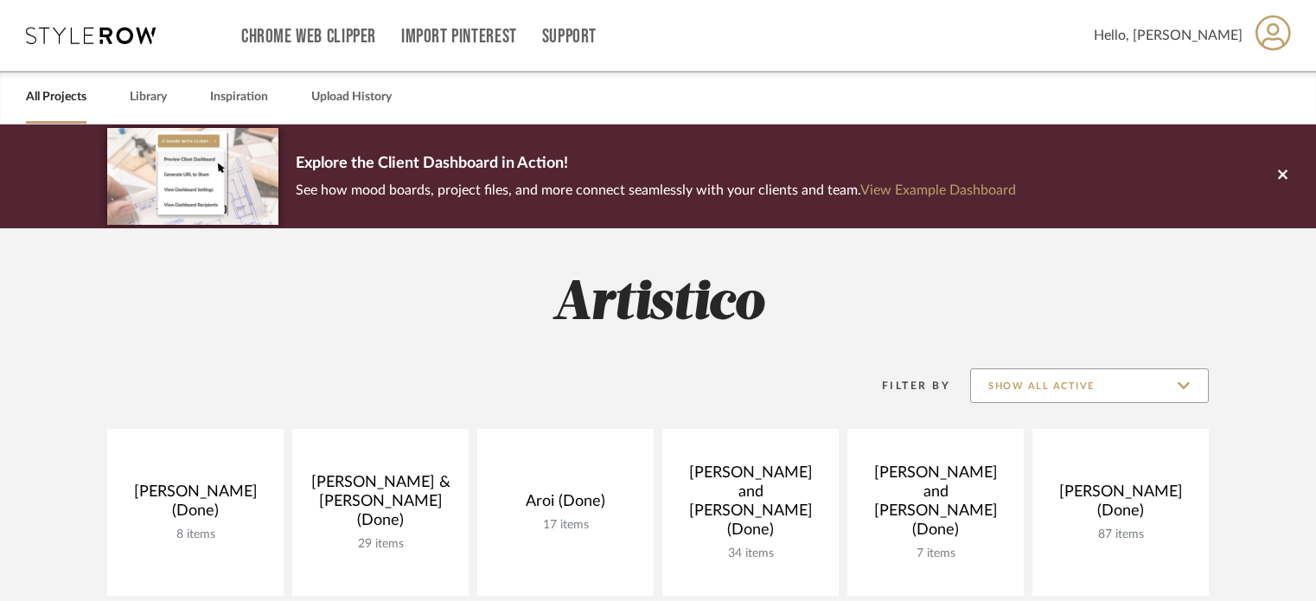
click at [1138, 385] on input "Show All Active" at bounding box center [1089, 385] width 239 height 35
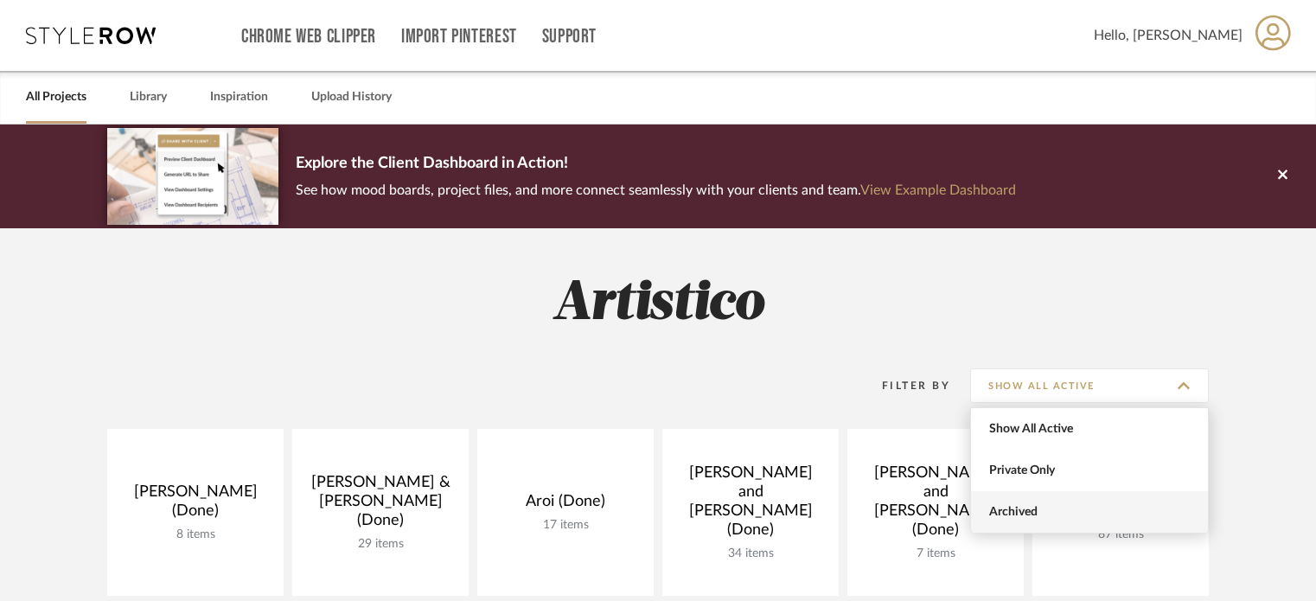
click at [1036, 513] on span "Archived" at bounding box center [1091, 512] width 205 height 15
type input "Archived"
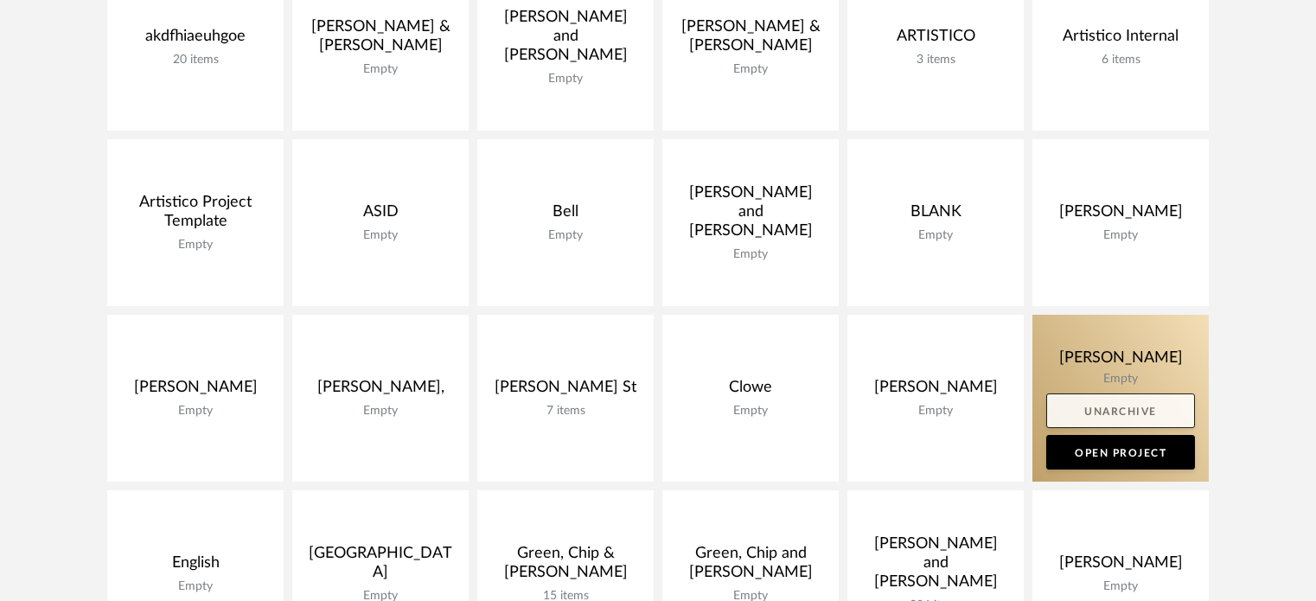
scroll to position [346, 0]
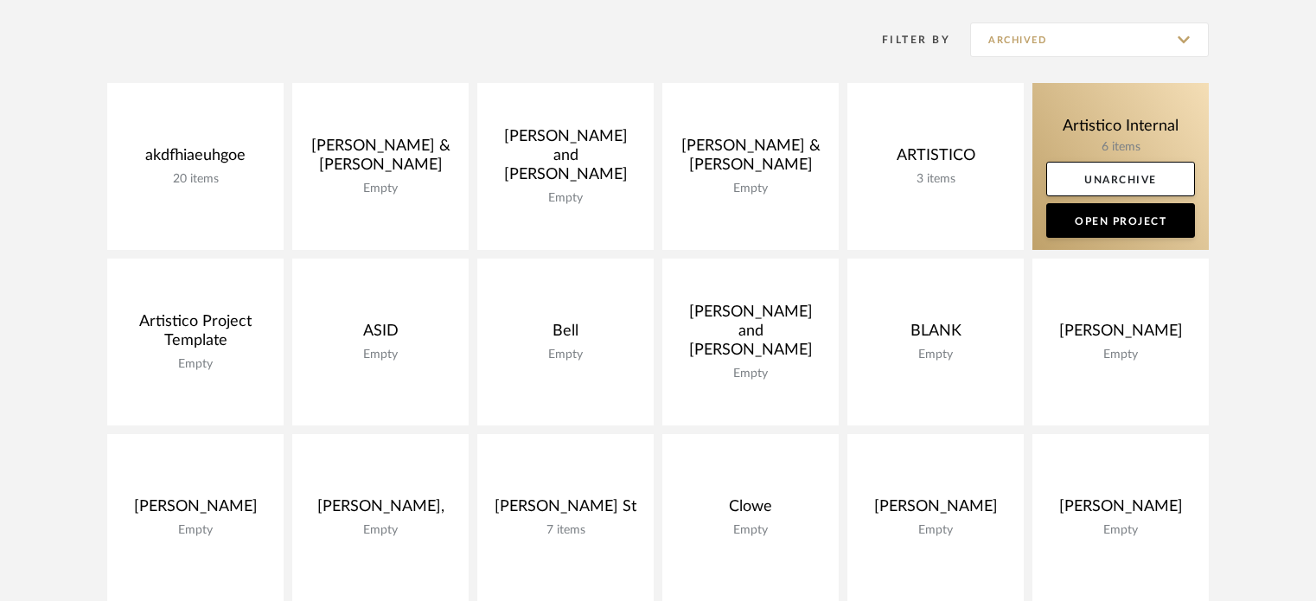
click at [1131, 115] on link at bounding box center [1120, 166] width 176 height 167
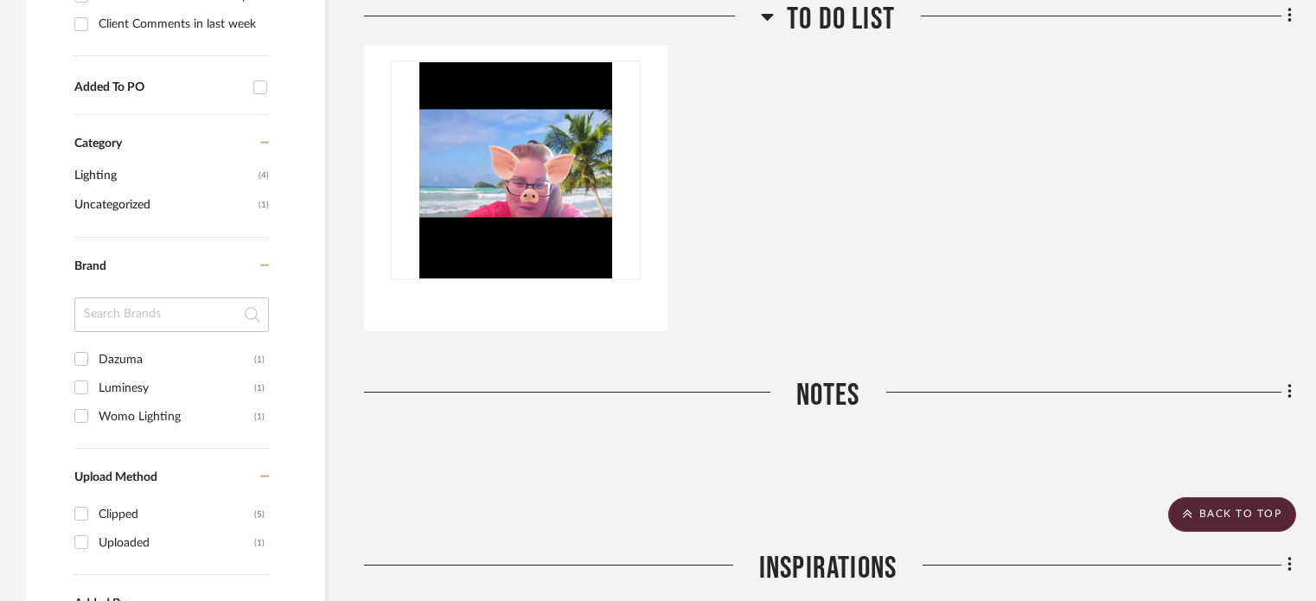
scroll to position [864, 0]
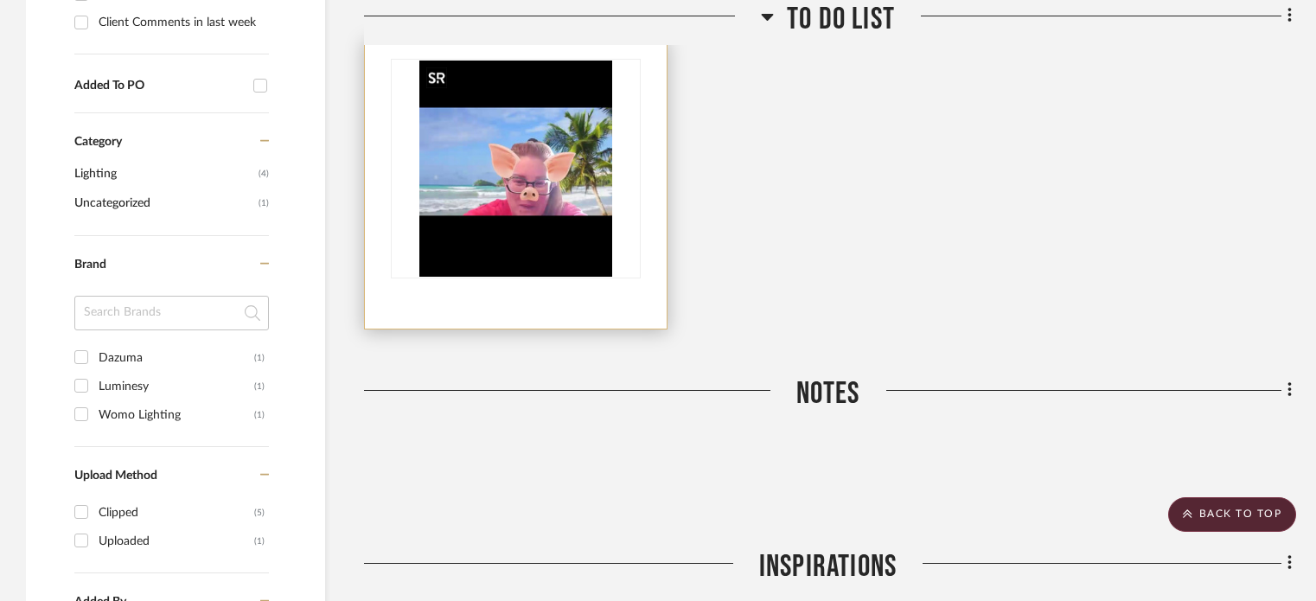
click at [501, 188] on img "0" at bounding box center [515, 169] width 192 height 216
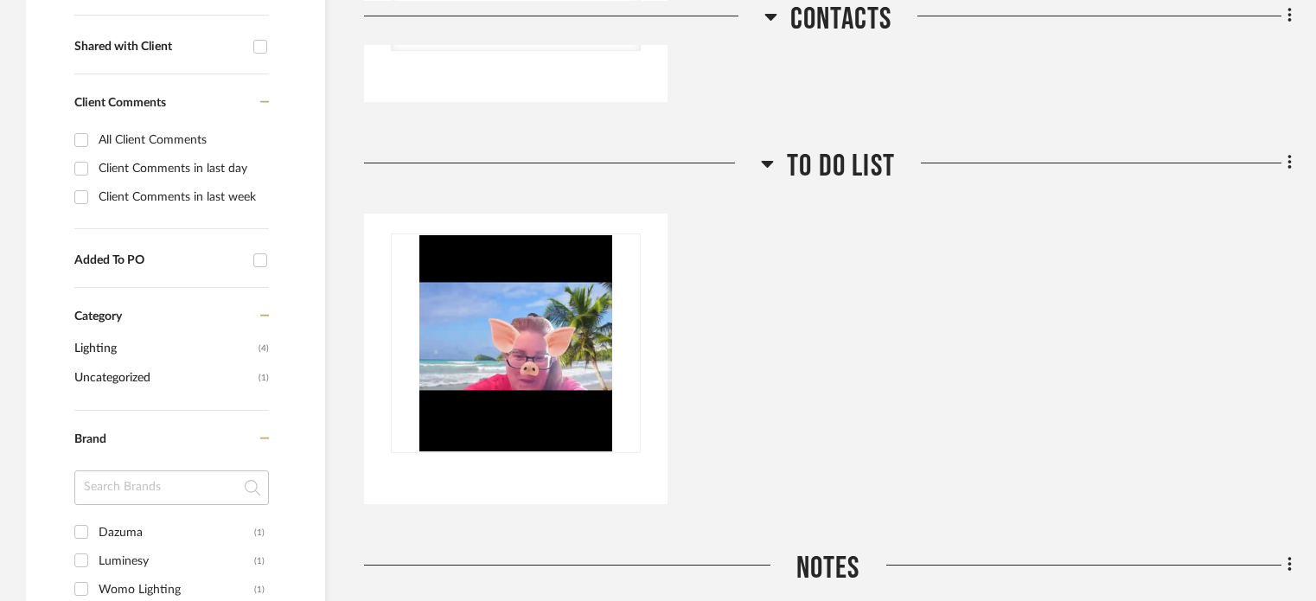
scroll to position [692, 0]
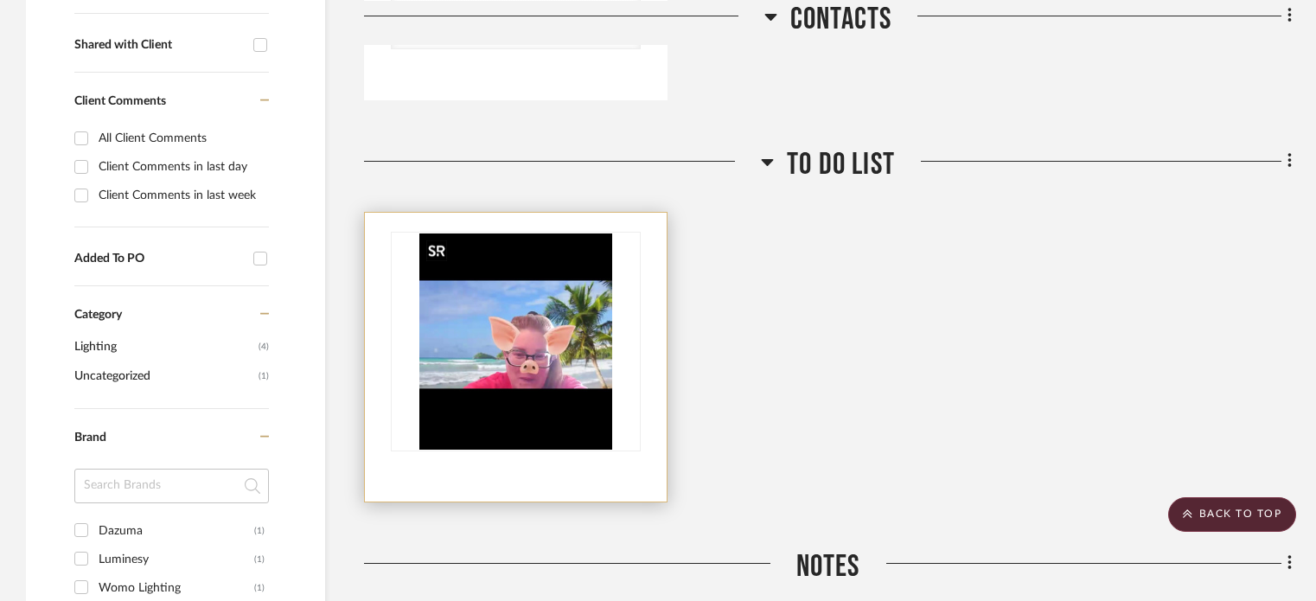
click at [529, 357] on img "0" at bounding box center [515, 341] width 192 height 216
click at [533, 367] on img "0" at bounding box center [515, 341] width 192 height 216
click at [545, 383] on img "0" at bounding box center [515, 341] width 192 height 216
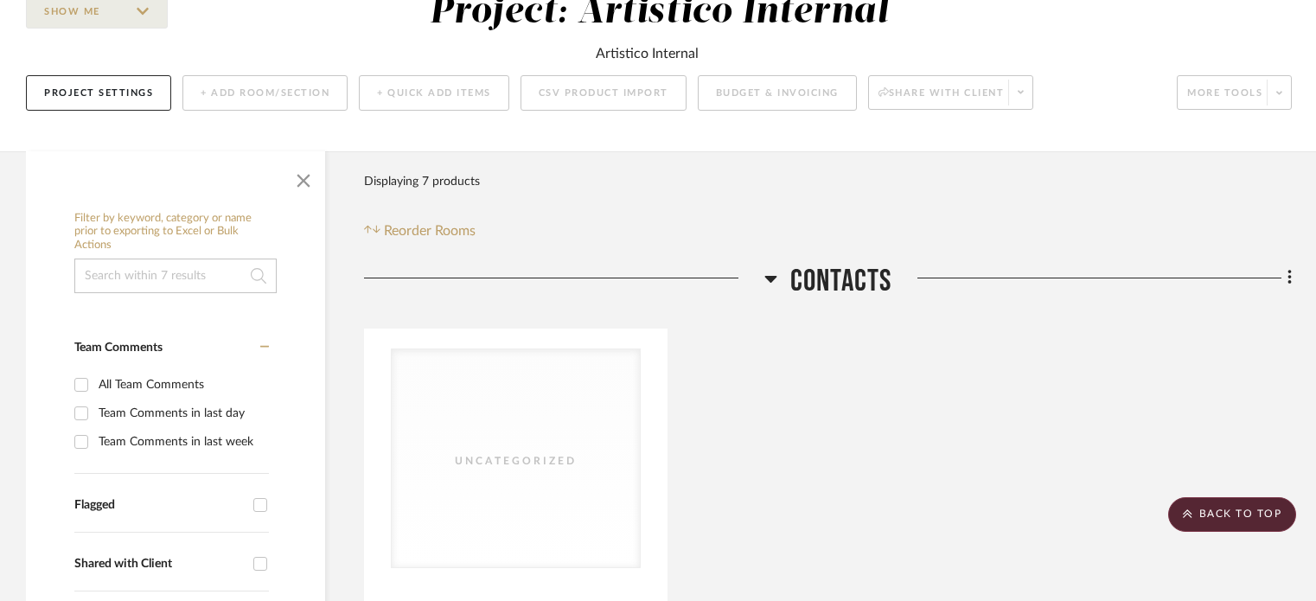
scroll to position [0, 0]
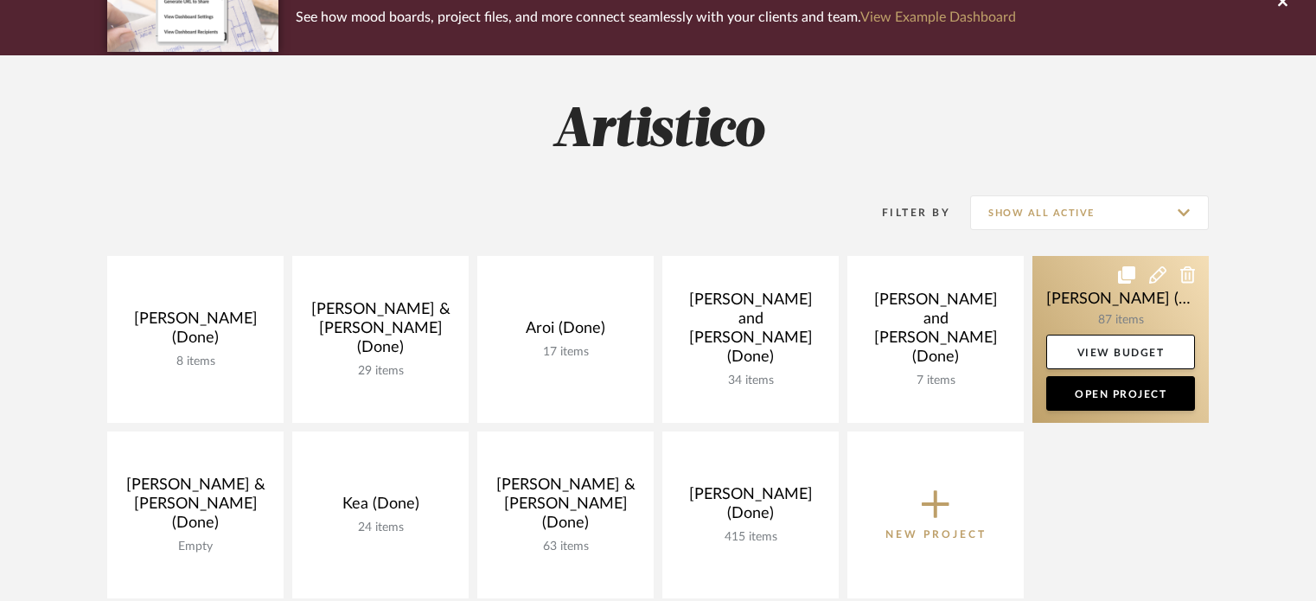
scroll to position [259, 0]
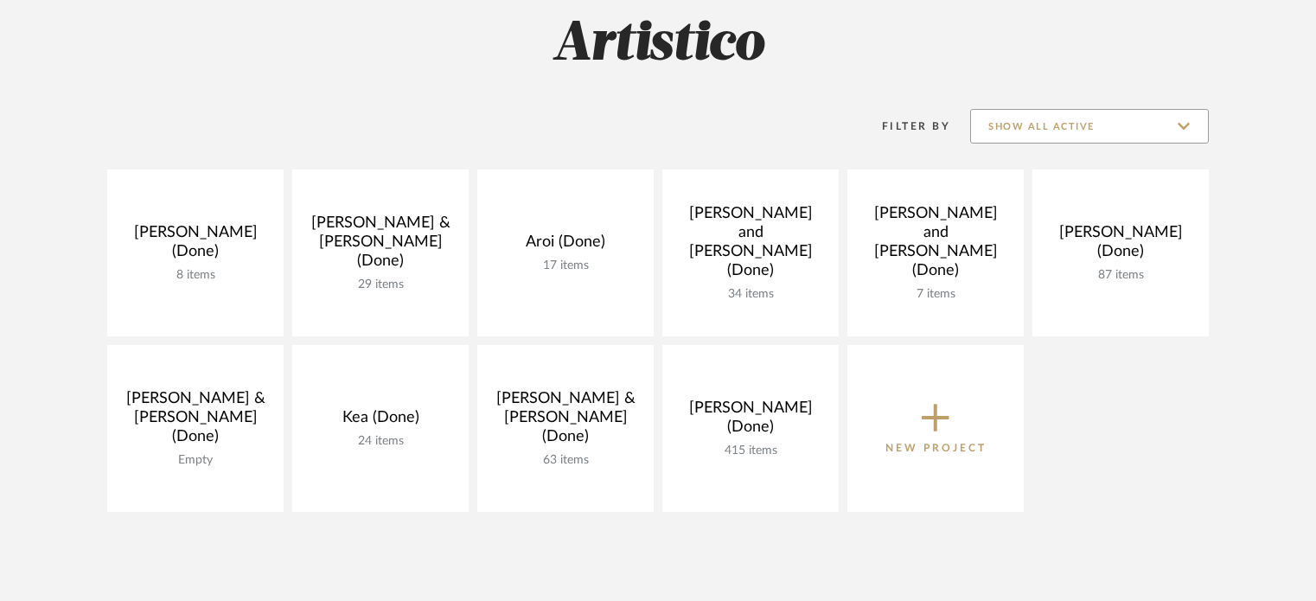
click at [1089, 111] on input "Show All Active" at bounding box center [1089, 126] width 239 height 35
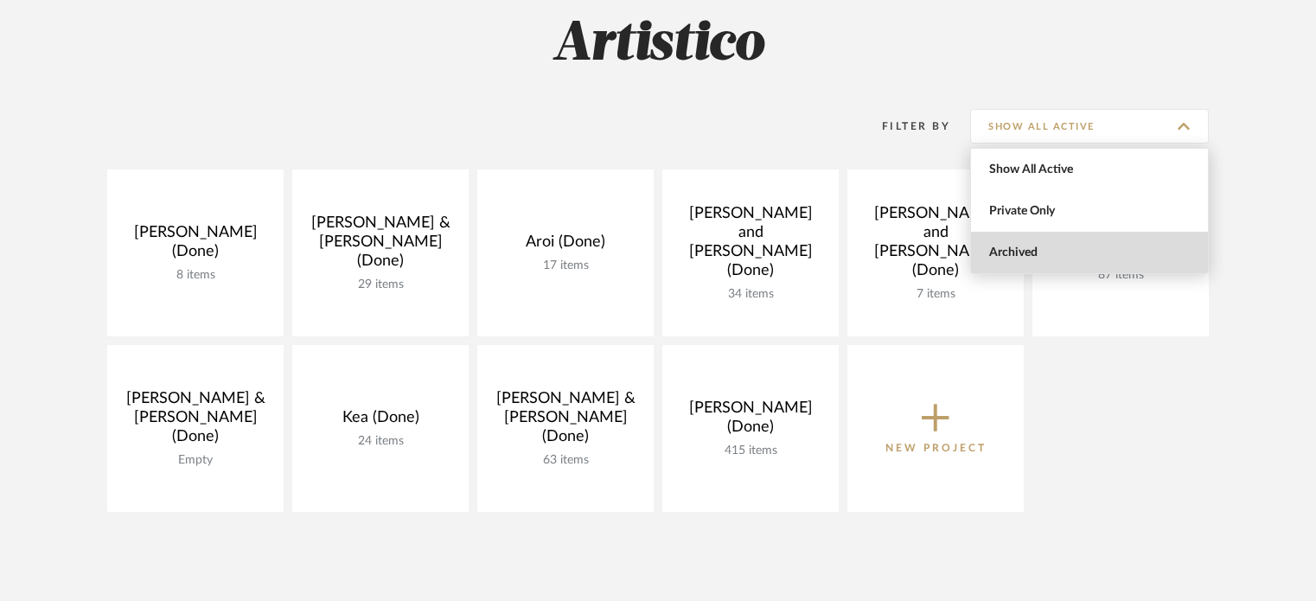
click at [1088, 246] on span "Archived" at bounding box center [1091, 253] width 205 height 15
type input "Archived"
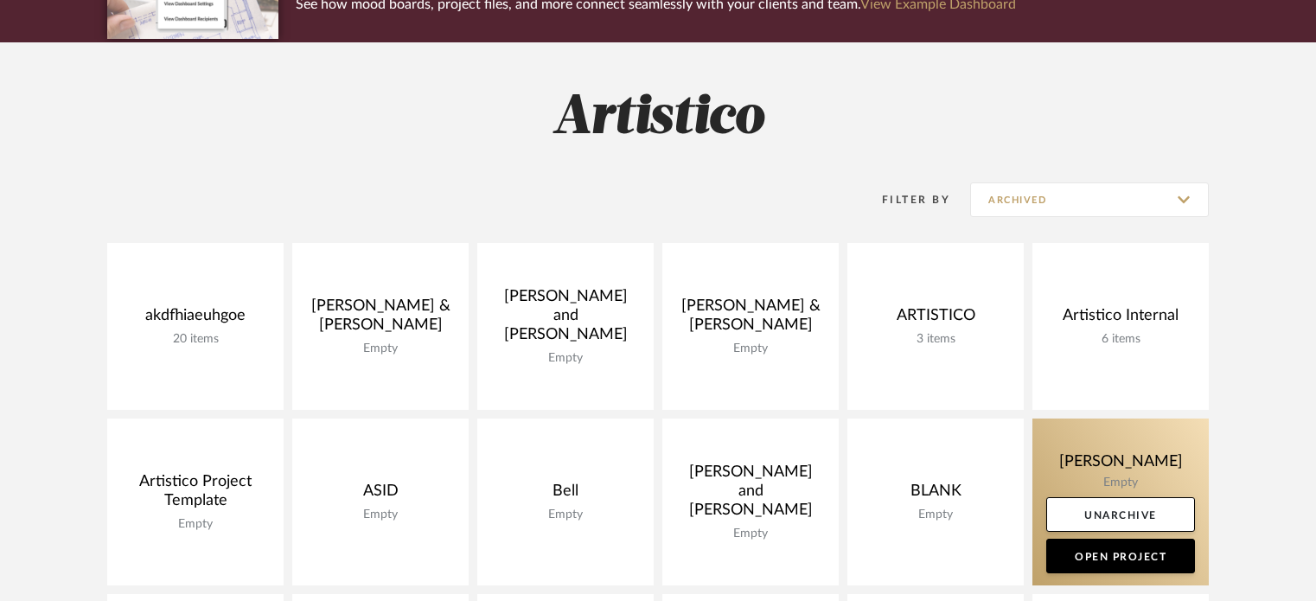
scroll to position [173, 0]
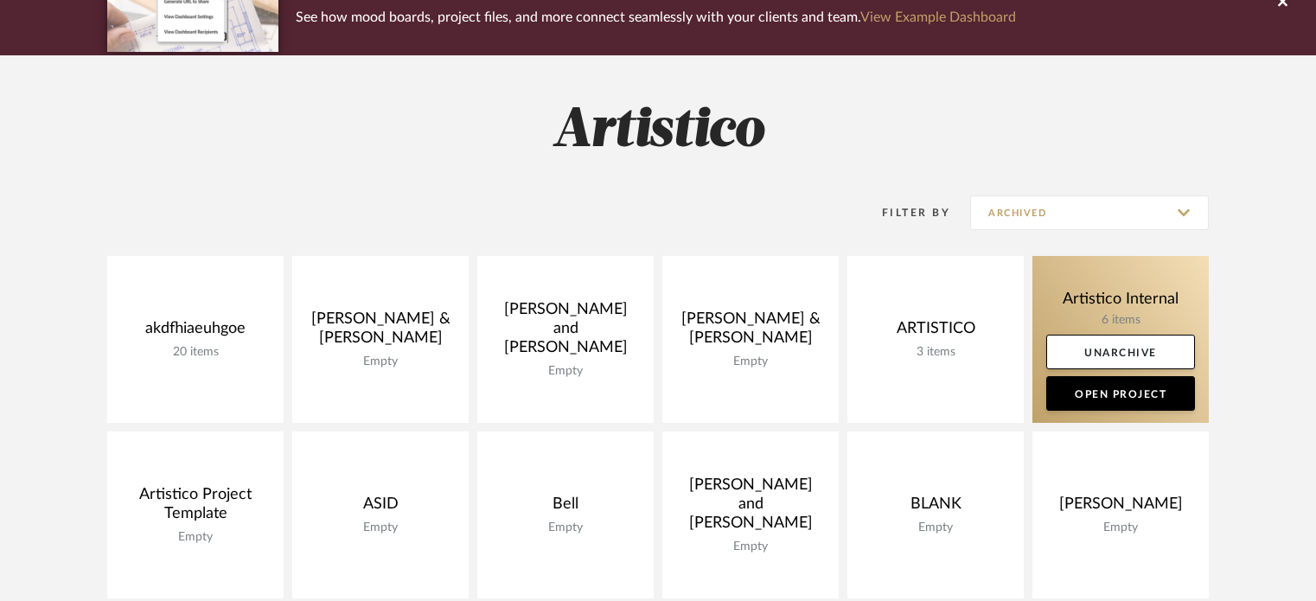
click at [1117, 294] on link at bounding box center [1120, 339] width 176 height 167
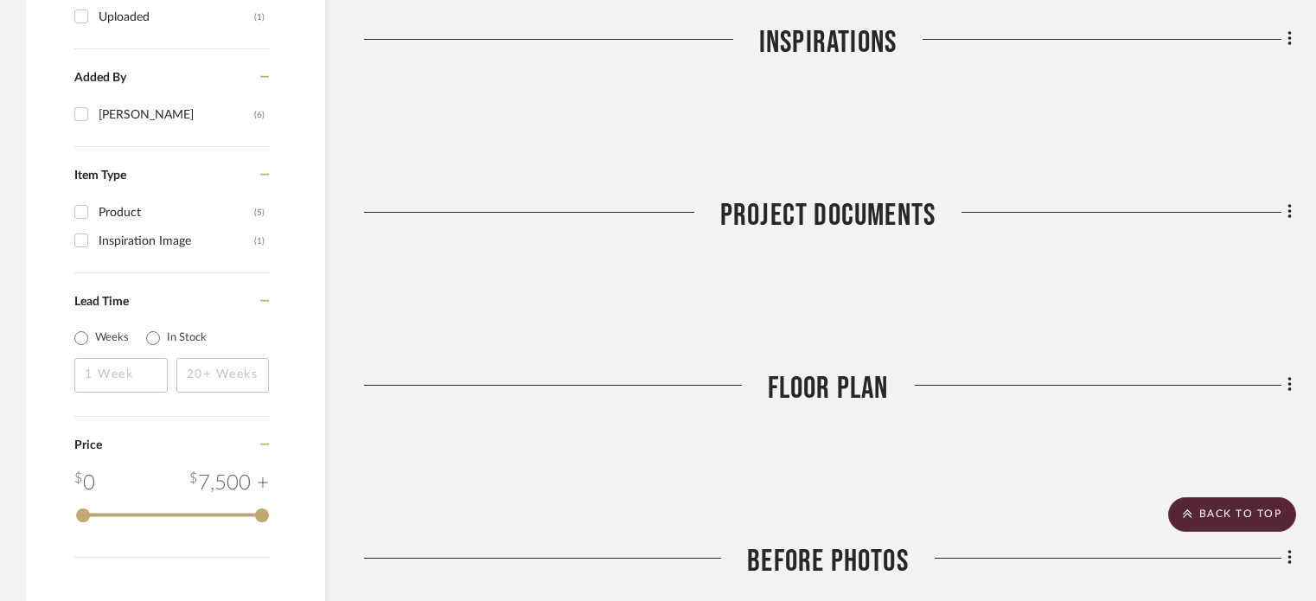
scroll to position [1124, 0]
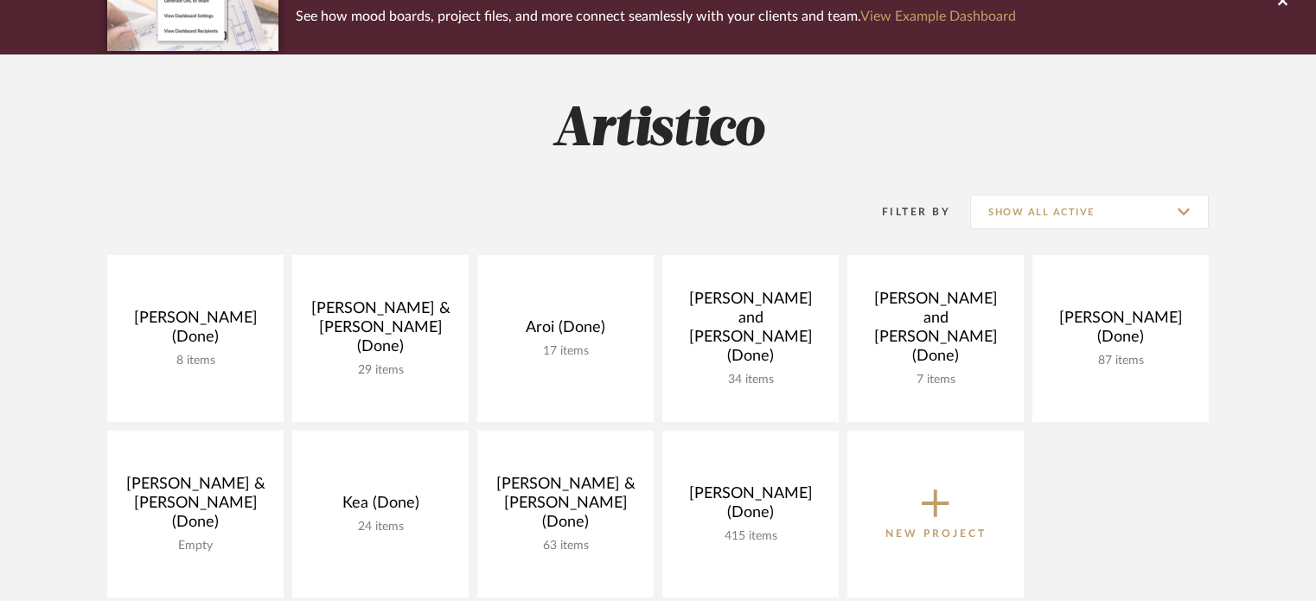
scroll to position [173, 0]
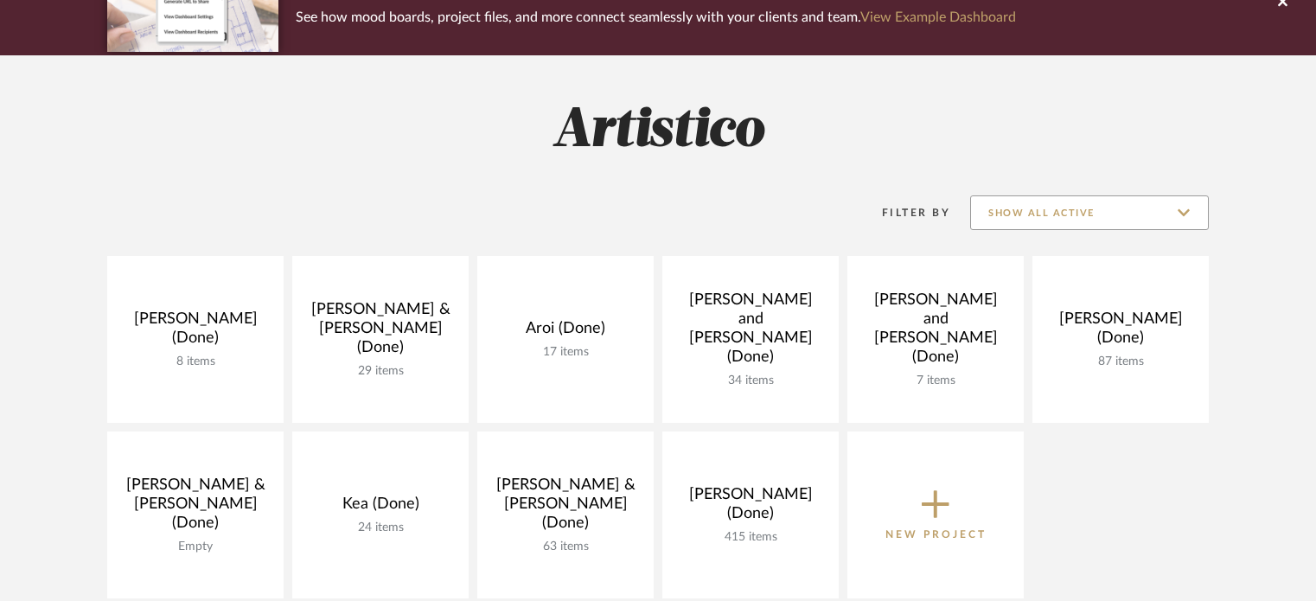
click at [1143, 201] on input "Show All Active" at bounding box center [1089, 212] width 239 height 35
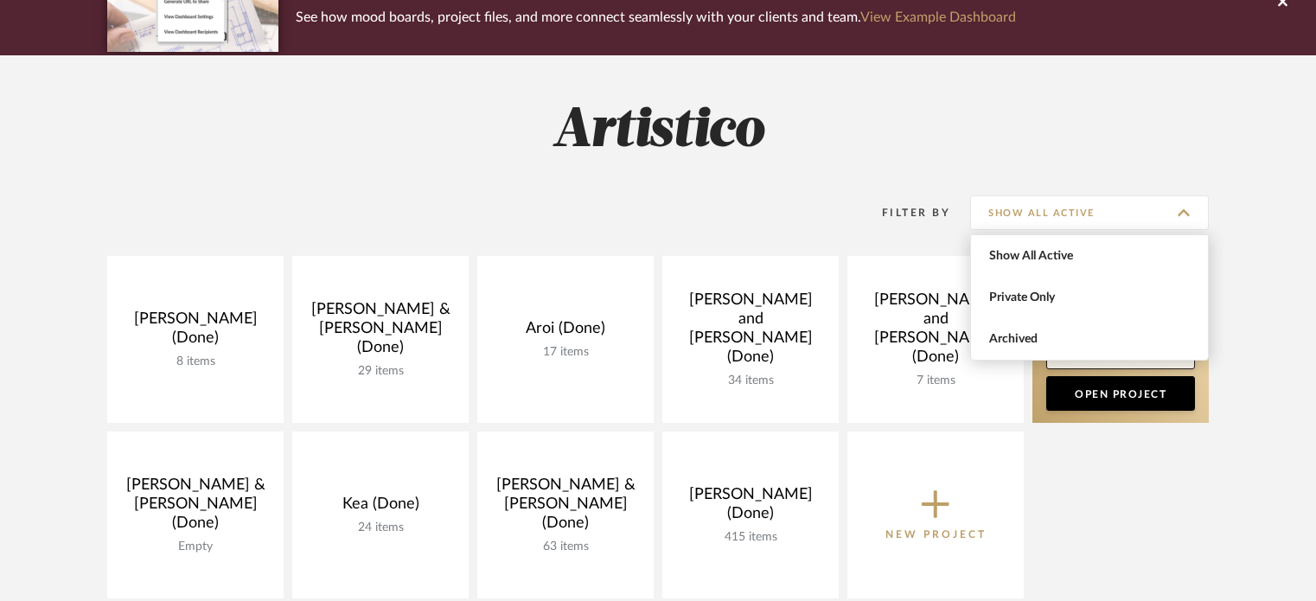
click at [1081, 343] on span "Archived" at bounding box center [1091, 339] width 205 height 15
type input "Archived"
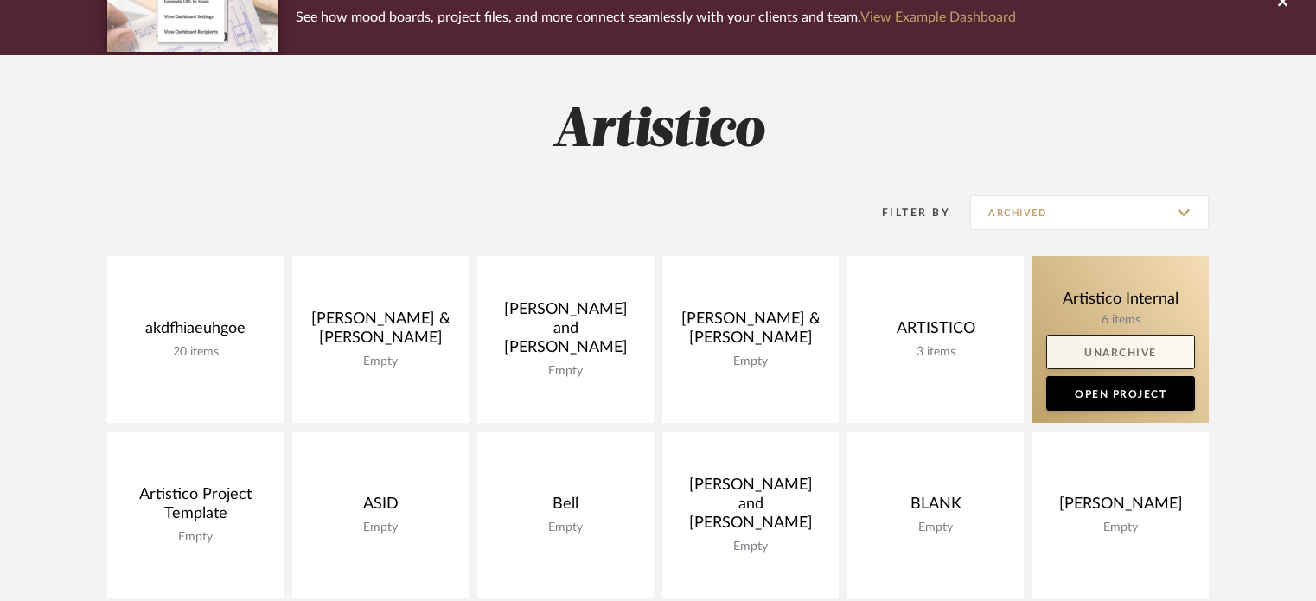
scroll to position [346, 0]
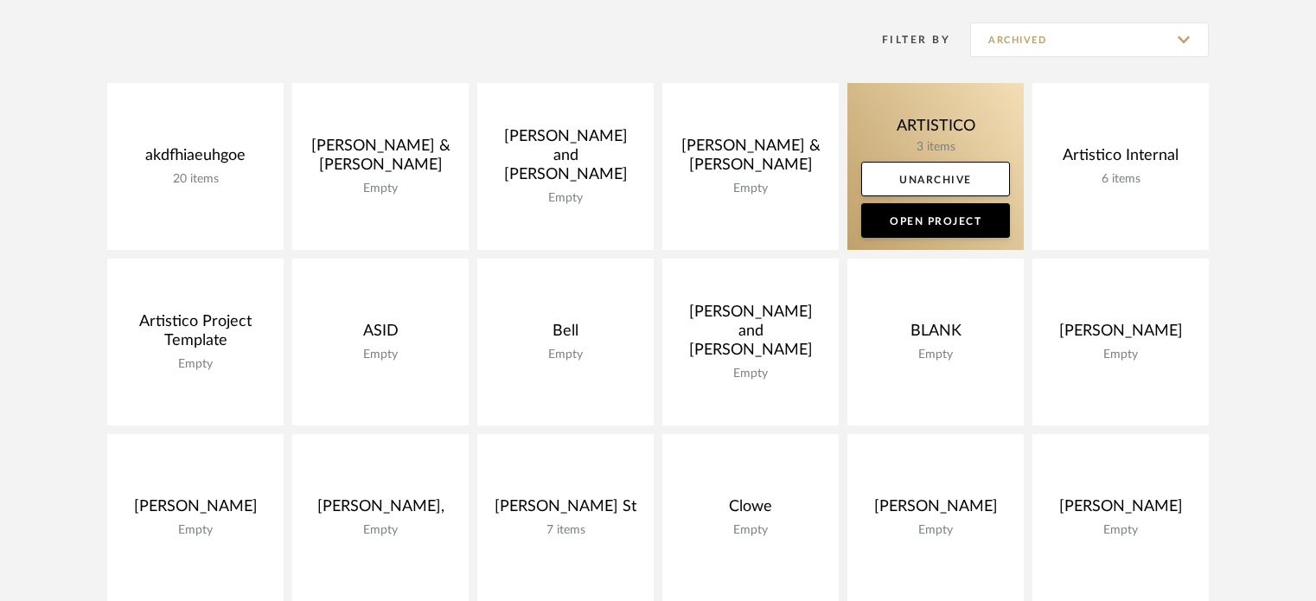
click at [974, 131] on link at bounding box center [935, 166] width 176 height 167
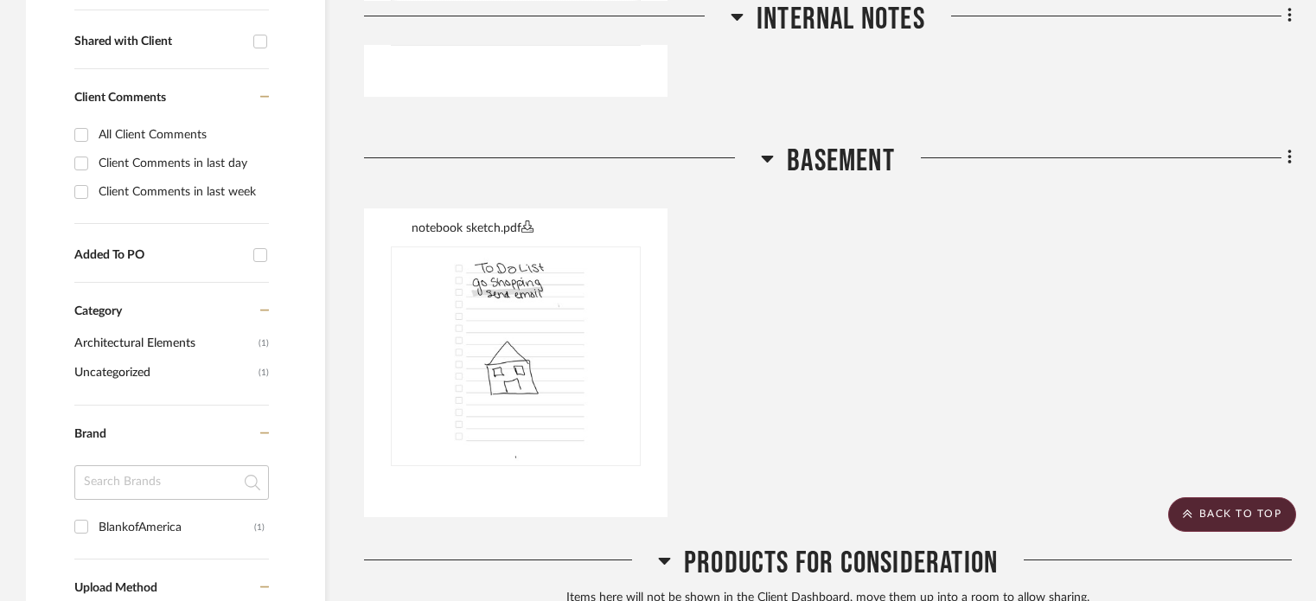
scroll to position [692, 0]
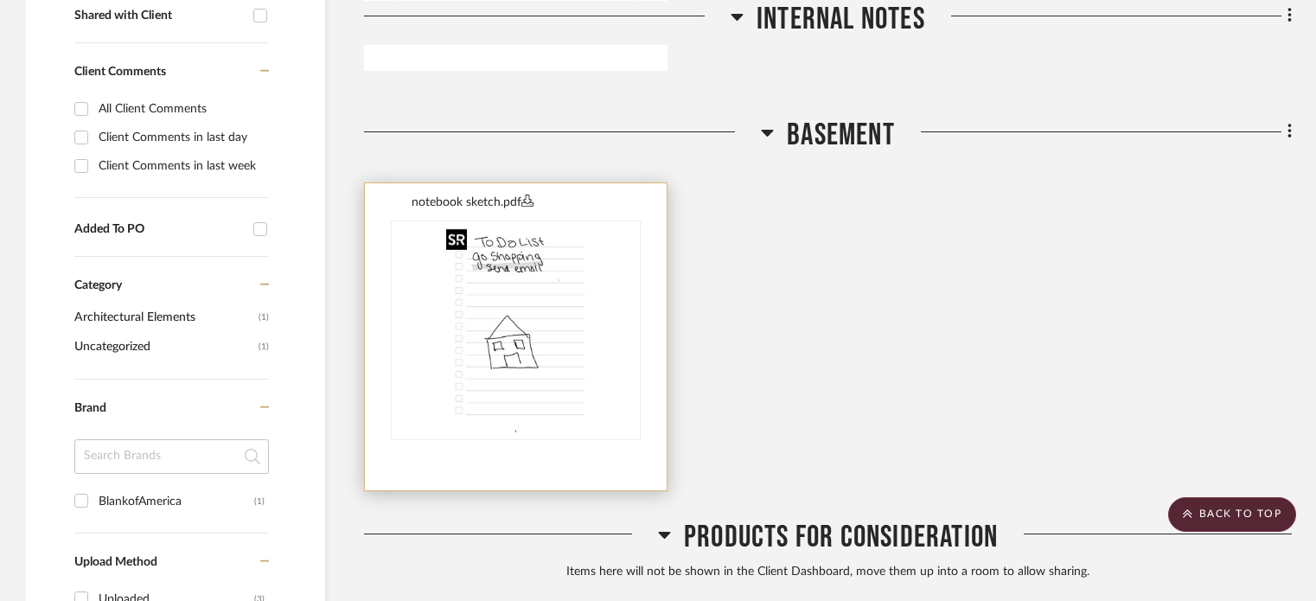
click at [573, 325] on img "0" at bounding box center [515, 330] width 152 height 216
click at [536, 269] on img "0" at bounding box center [515, 330] width 152 height 216
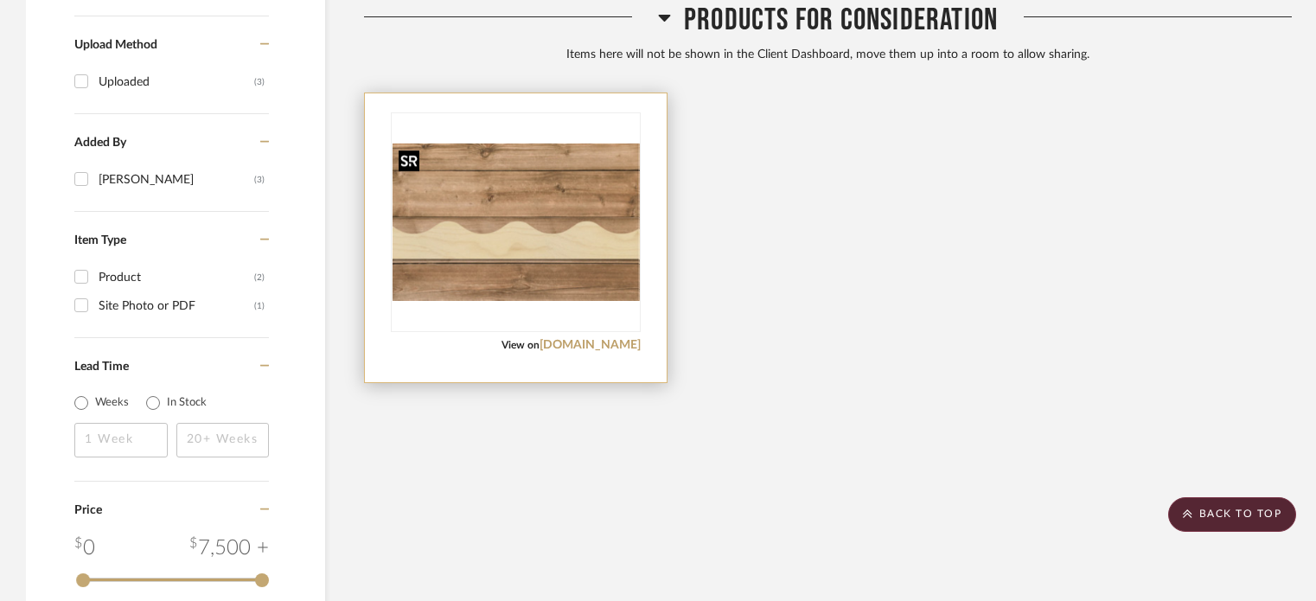
scroll to position [1210, 0]
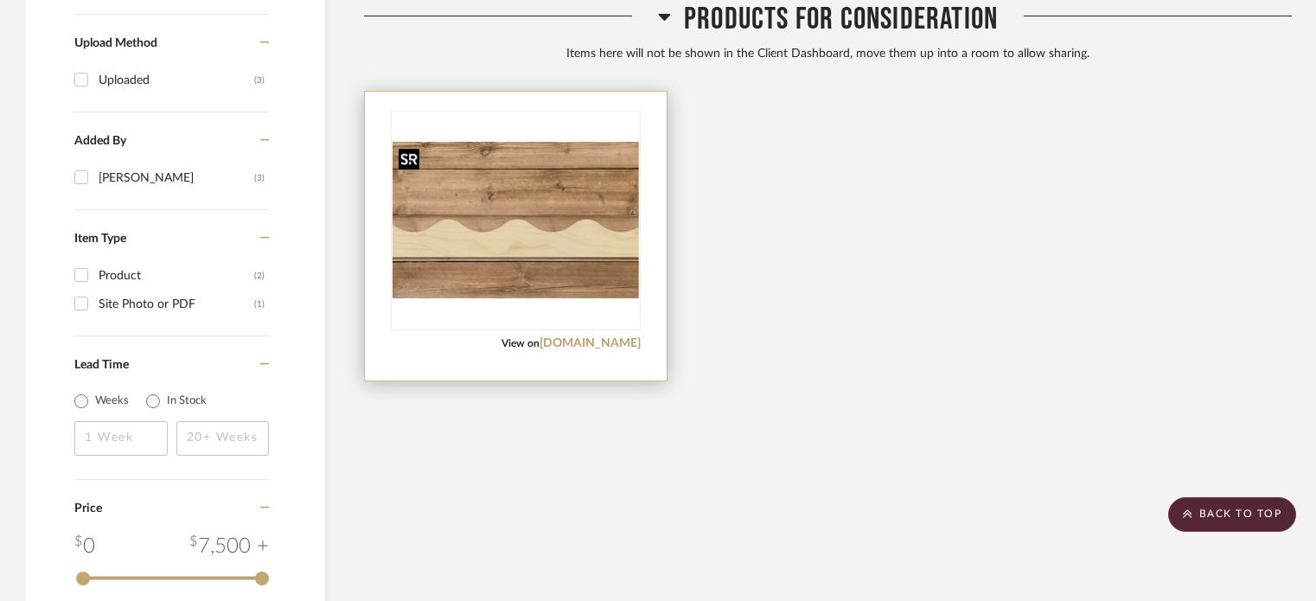
click at [574, 276] on img "0" at bounding box center [515, 220] width 246 height 157
click at [609, 340] on link "etsy.com" at bounding box center [589, 343] width 101 height 12
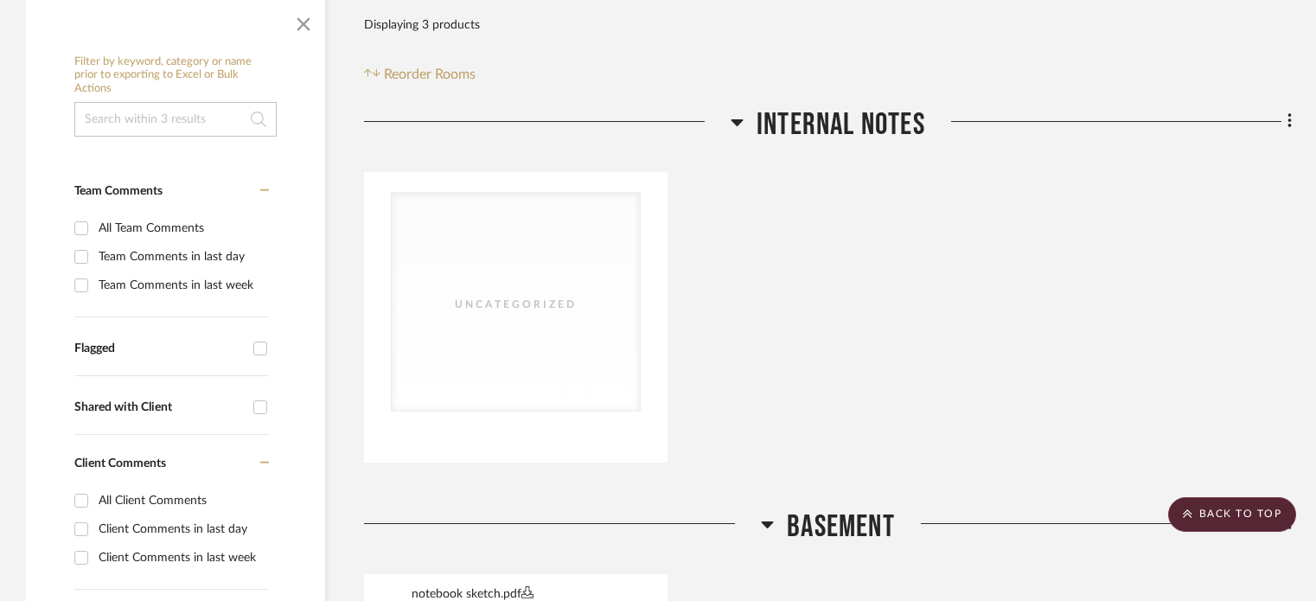
scroll to position [0, 0]
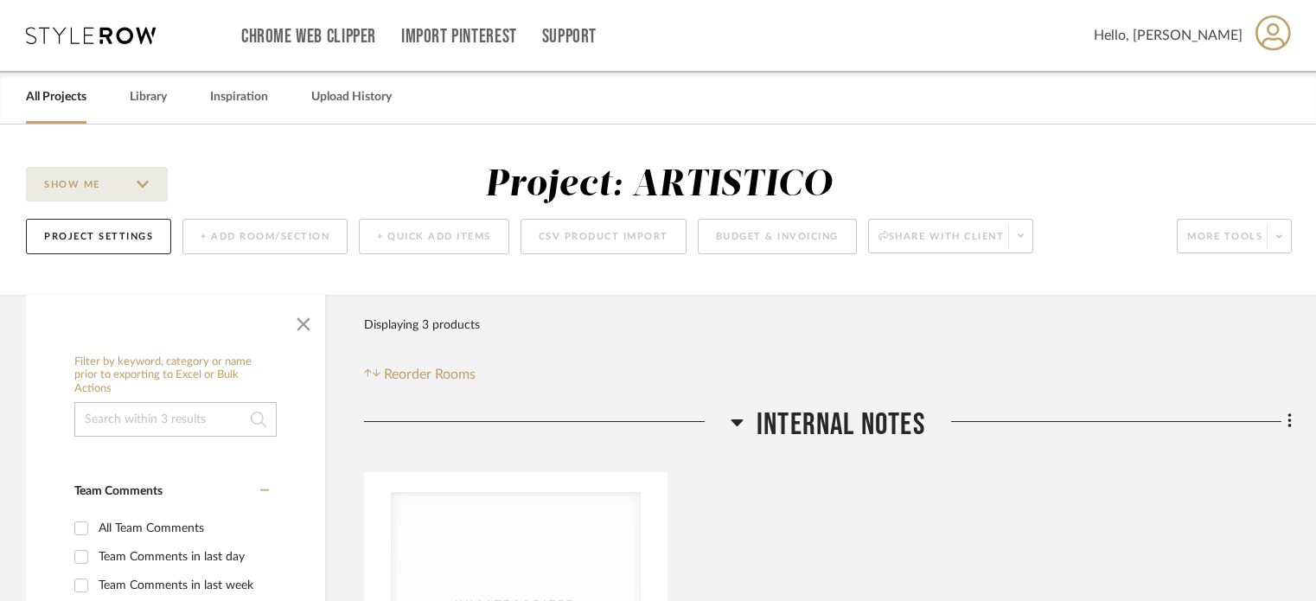
click at [53, 98] on link "All Projects" at bounding box center [56, 97] width 61 height 23
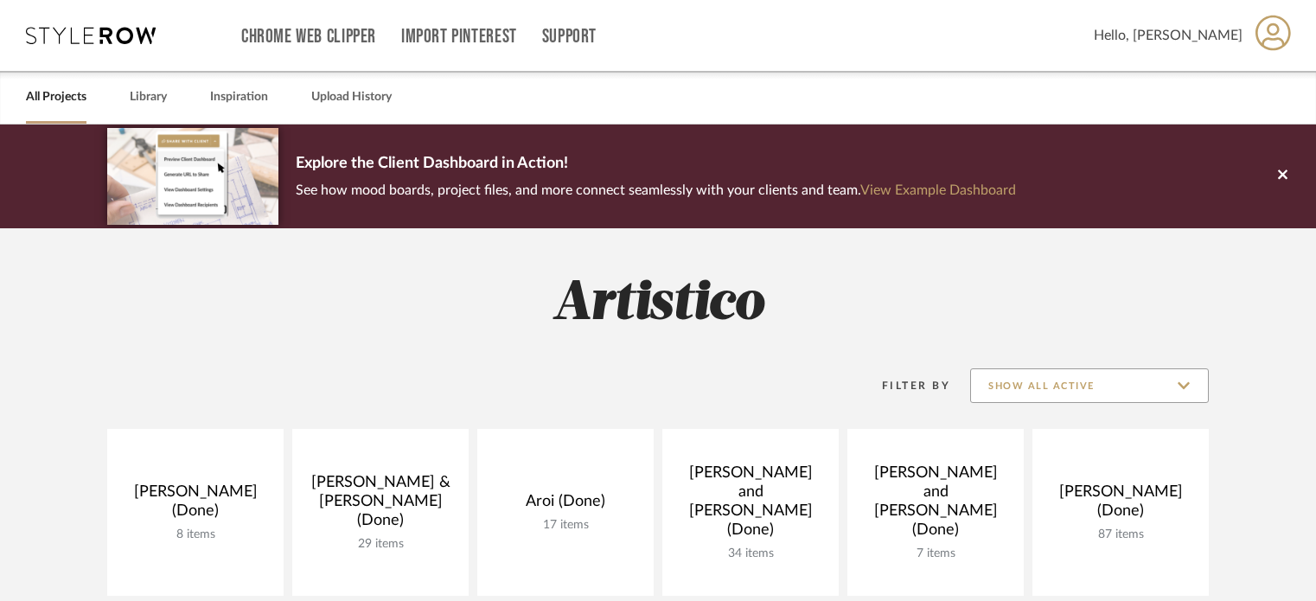
click at [1188, 389] on input "Show All Active" at bounding box center [1089, 385] width 239 height 35
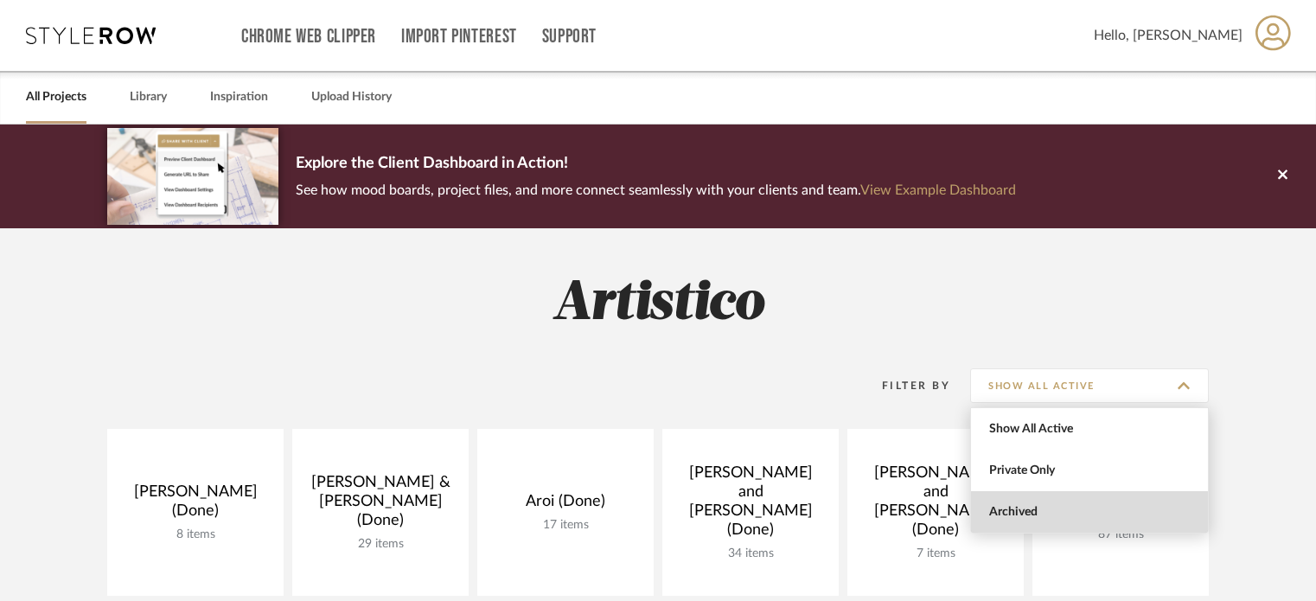
click at [1075, 517] on span "Archived" at bounding box center [1091, 512] width 205 height 15
type input "Archived"
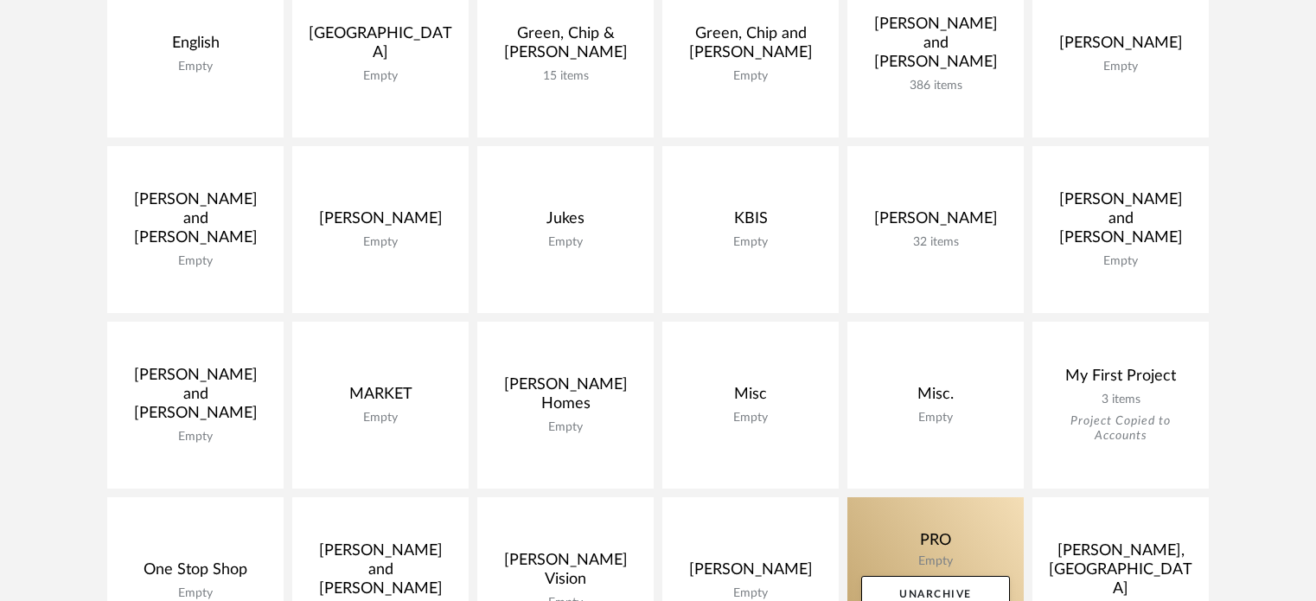
scroll to position [951, 0]
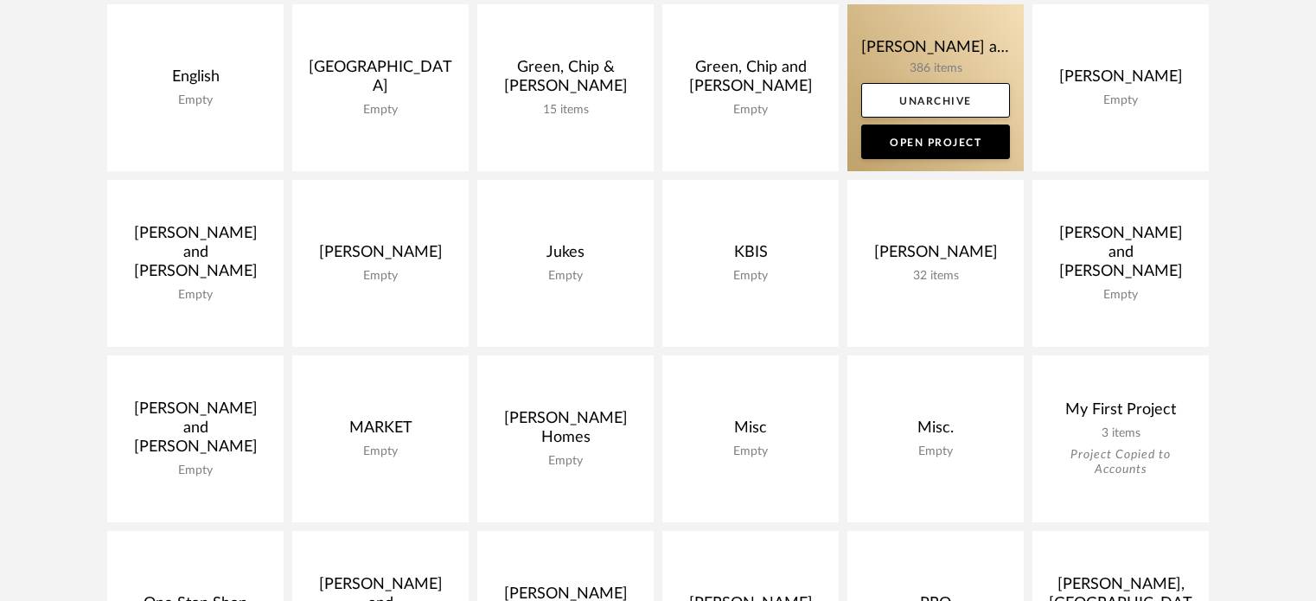
click at [945, 63] on link at bounding box center [935, 87] width 176 height 167
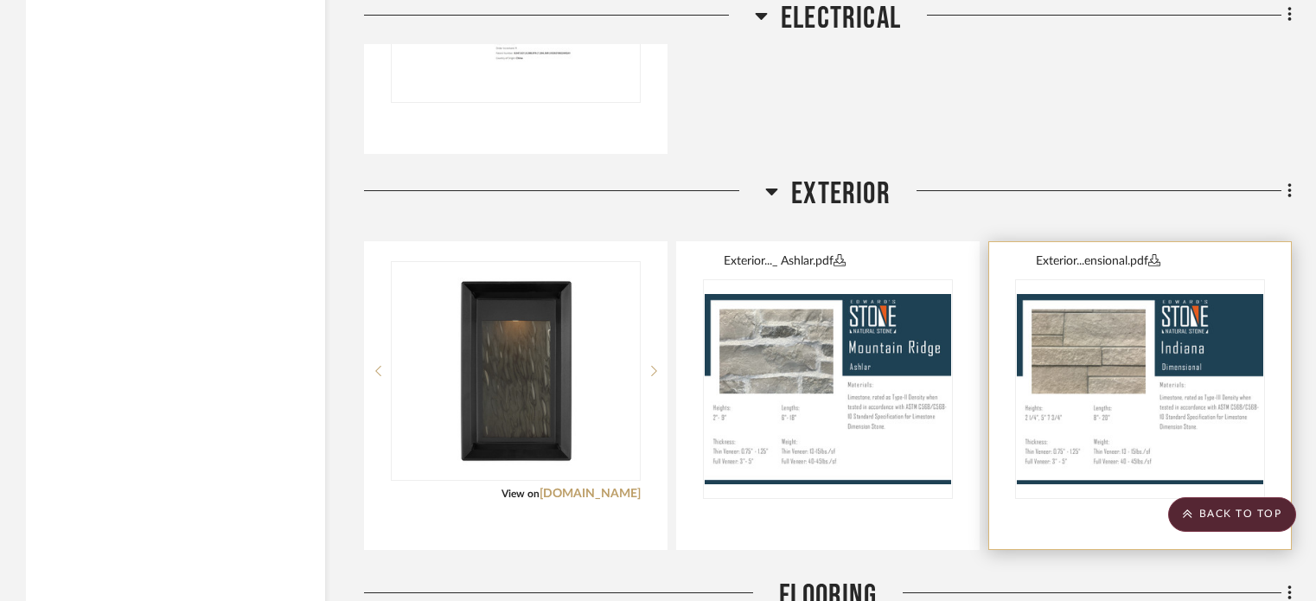
scroll to position [4945, 0]
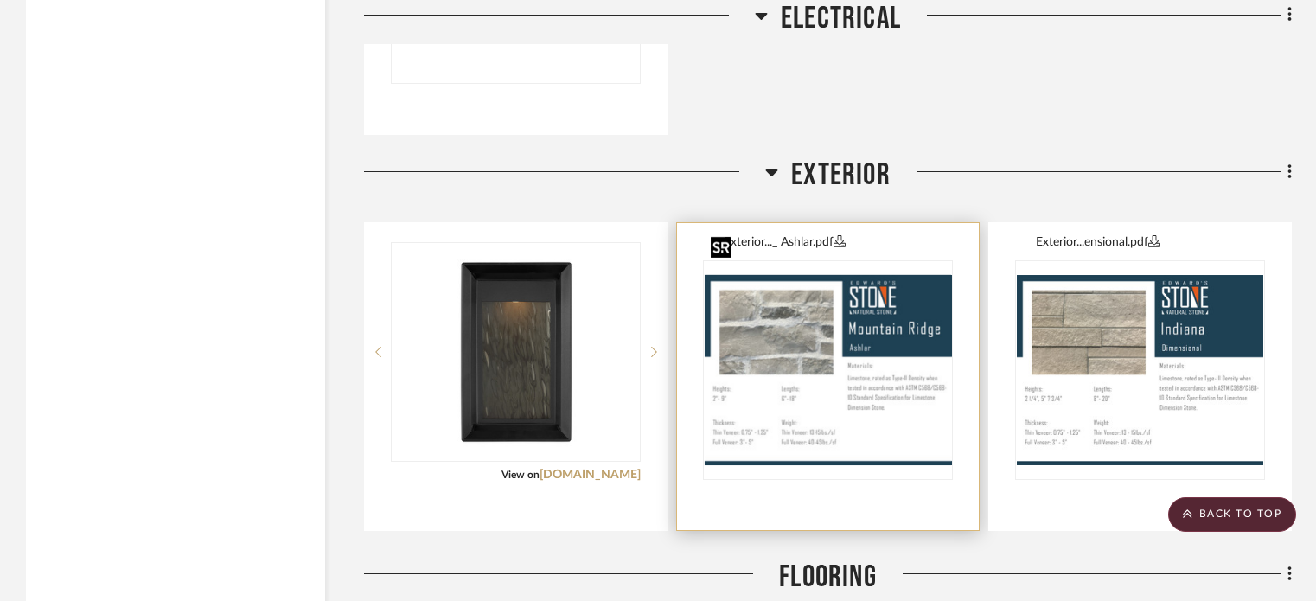
click at [873, 275] on img at bounding box center [828, 370] width 246 height 190
click at [797, 275] on img "0" at bounding box center [828, 370] width 246 height 190
click at [790, 233] on button "Exterior..._ Ashlar.pdf" at bounding box center [836, 242] width 225 height 18
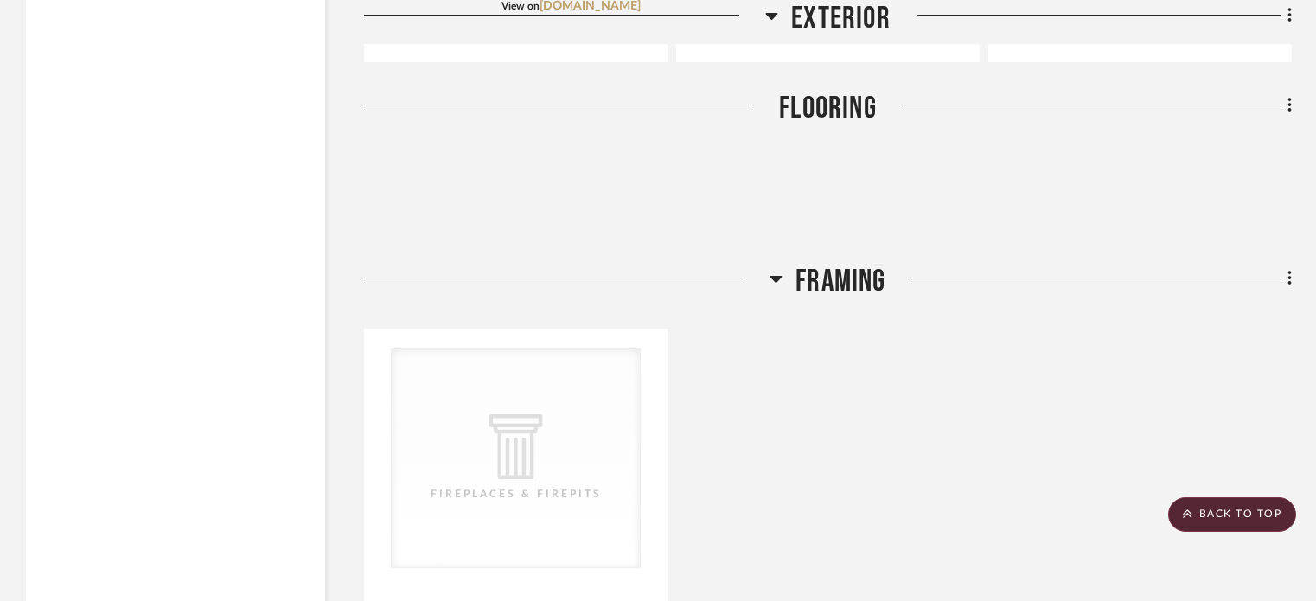
scroll to position [5550, 0]
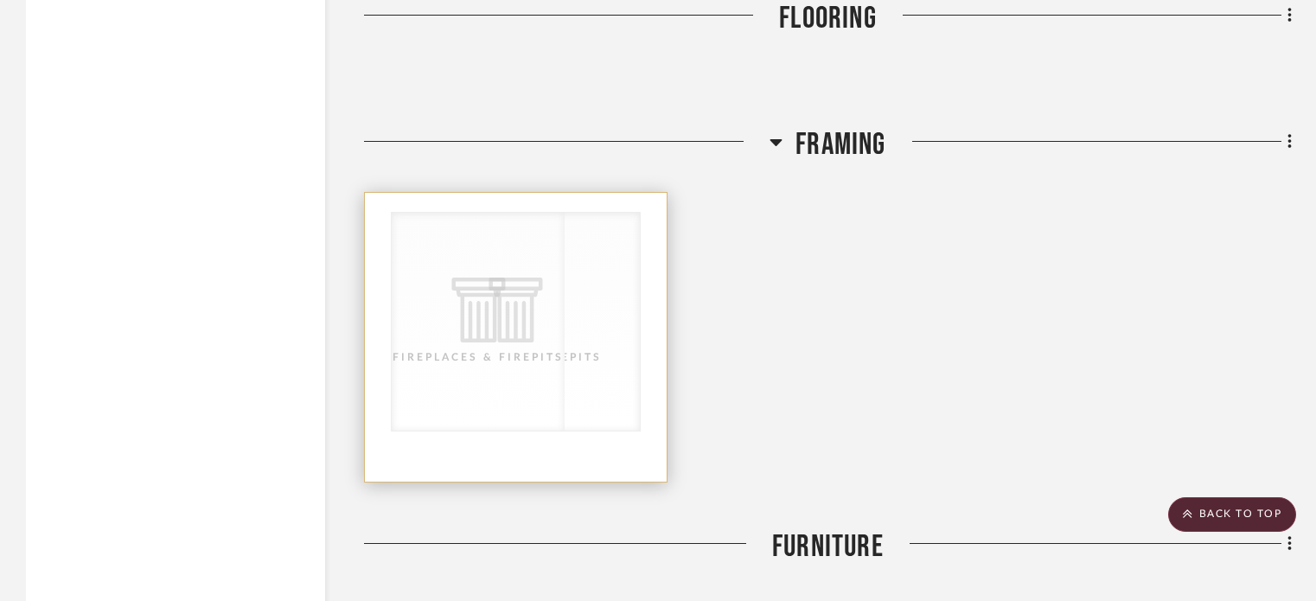
click at [547, 258] on div "CategoryIconArchitectural Created with Sketch. Fireplaces & Firepits CategoryIc…" at bounding box center [516, 322] width 250 height 220
click at [553, 262] on div "CategoryIconArchitectural Created with Sketch. Fireplaces & Firepits" at bounding box center [516, 322] width 248 height 218
click at [621, 193] on div at bounding box center [516, 337] width 302 height 289
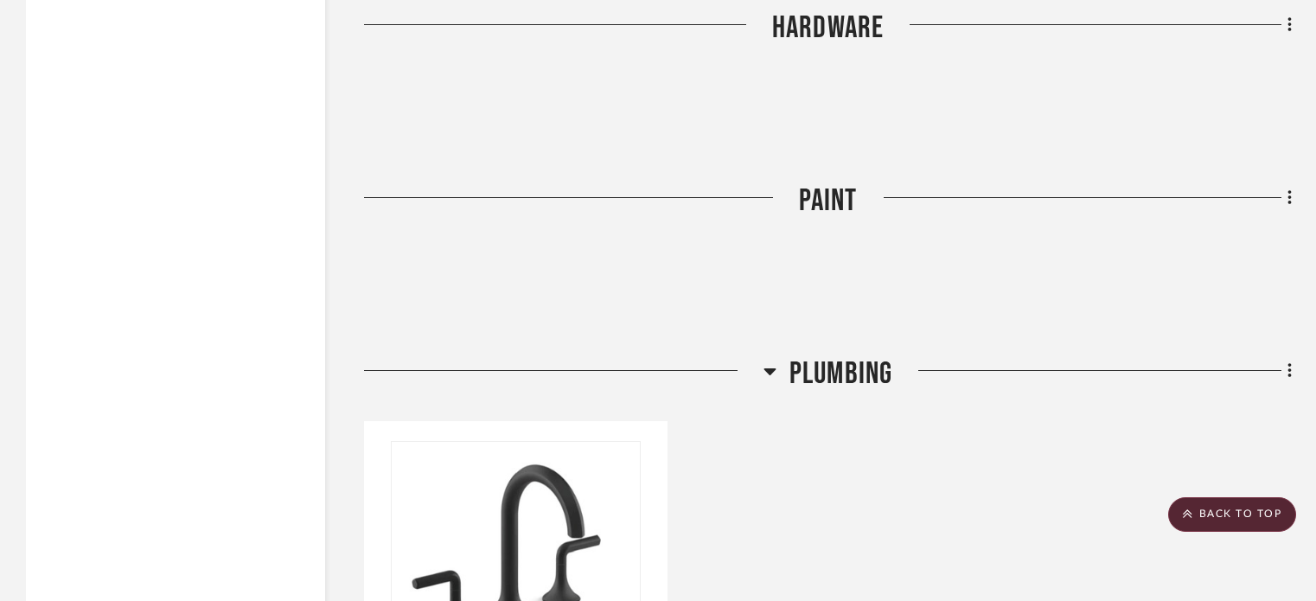
scroll to position [6760, 0]
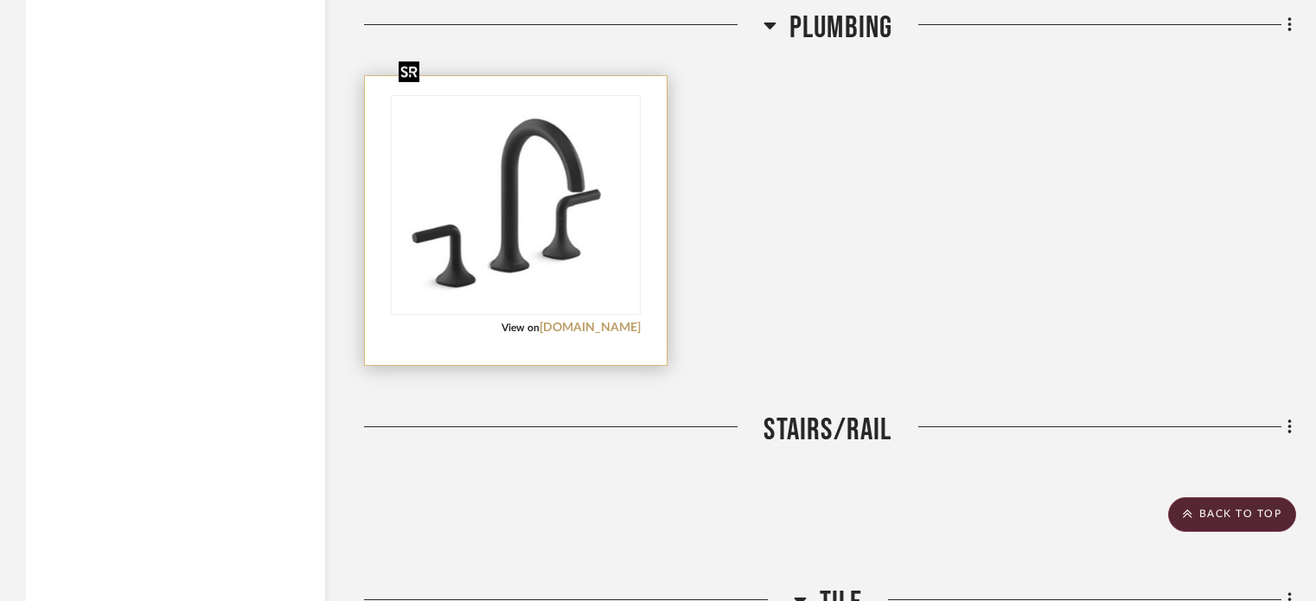
click at [596, 152] on img at bounding box center [515, 204] width 246 height 211
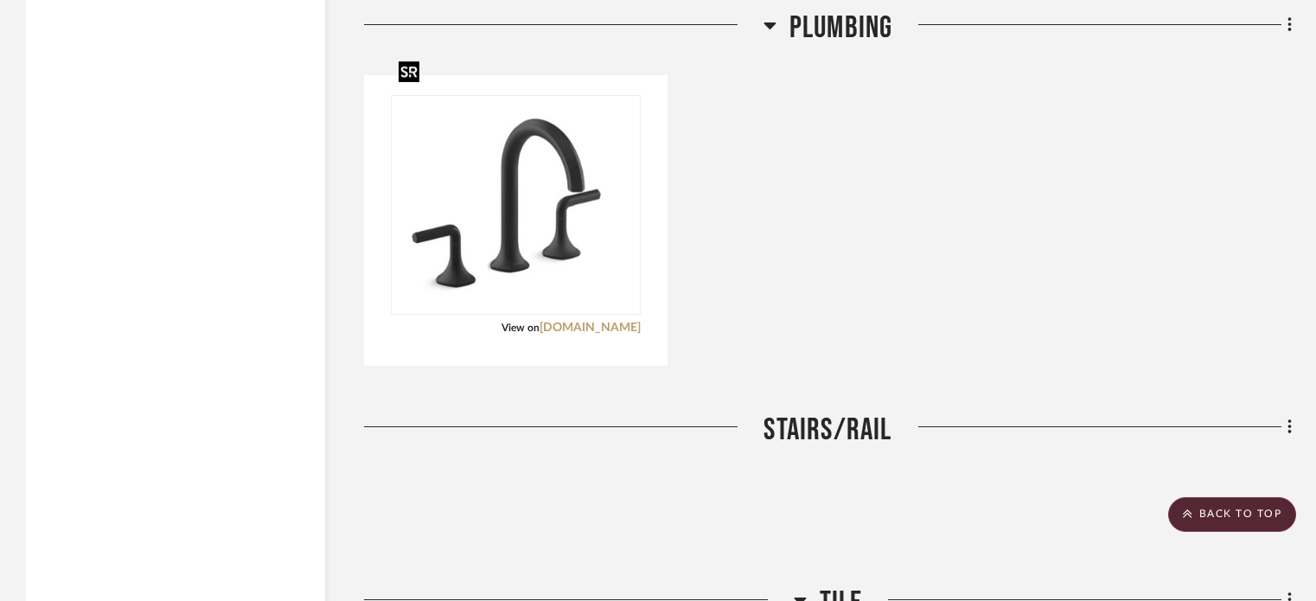
click at [411, 75] on div at bounding box center [409, 72] width 21 height 22
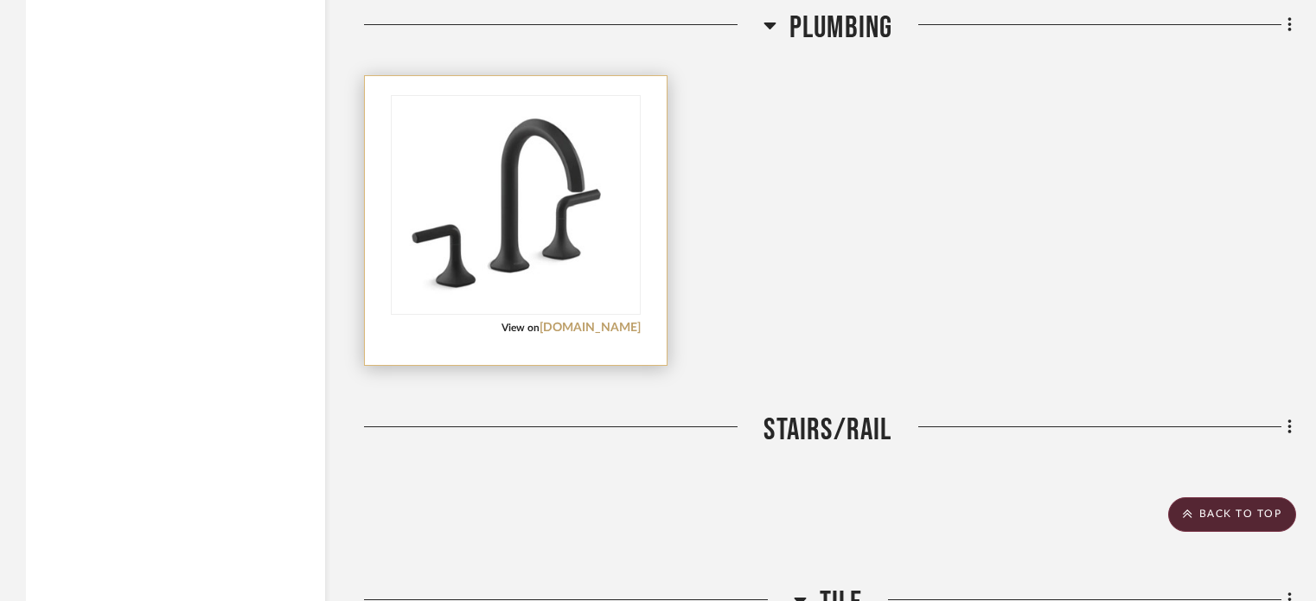
click at [539, 322] on span "View on" at bounding box center [520, 327] width 38 height 10
click at [452, 226] on img "0" at bounding box center [515, 204] width 246 height 211
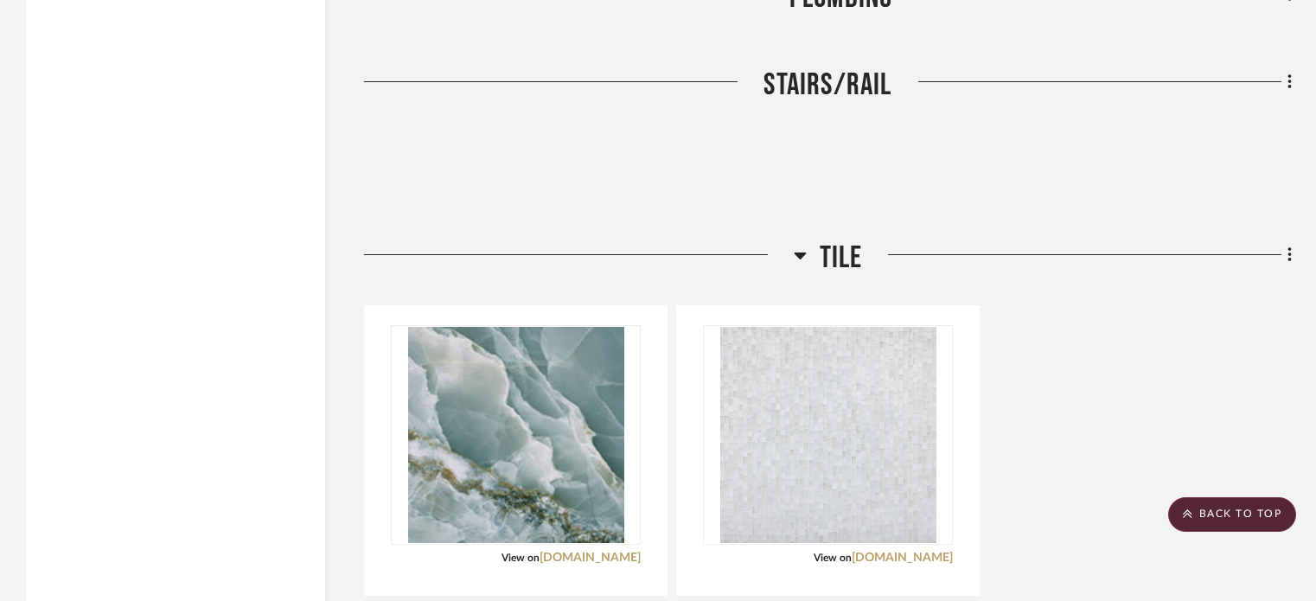
scroll to position [7106, 0]
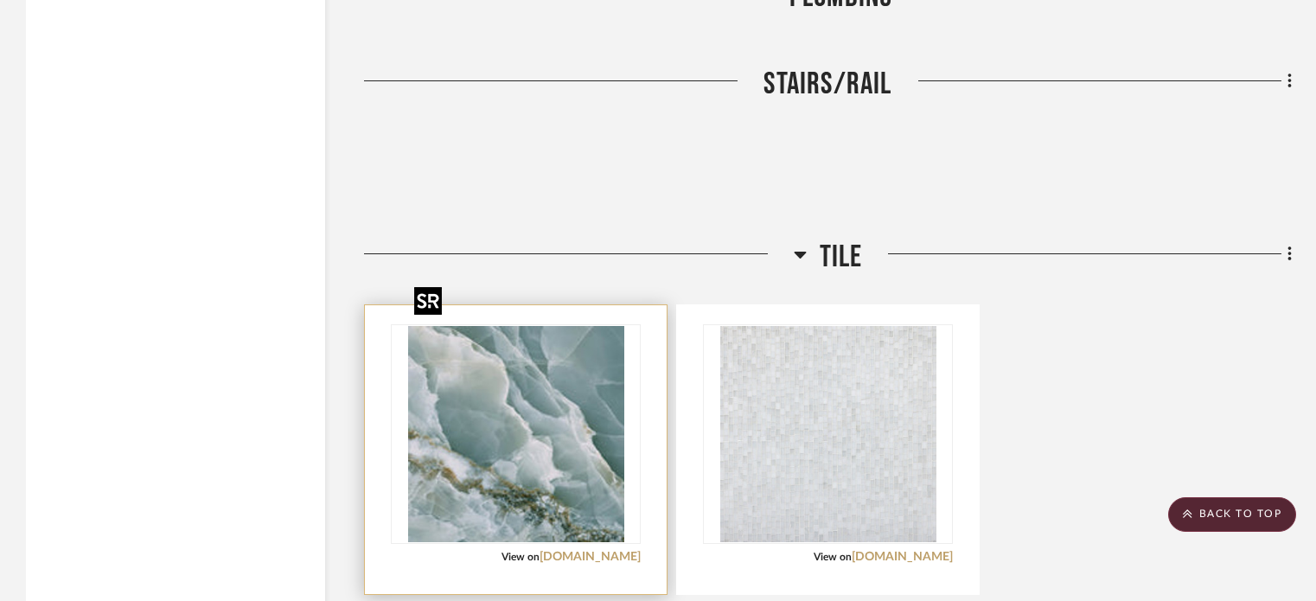
click at [532, 450] on img "0" at bounding box center [516, 434] width 216 height 216
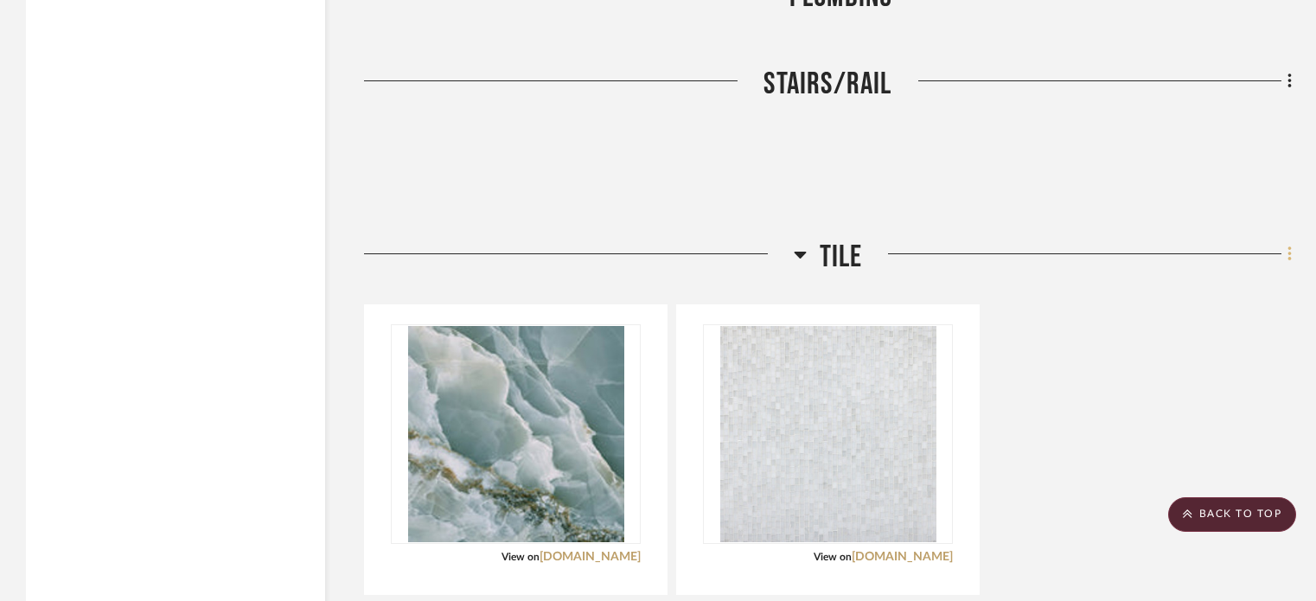
click at [1290, 246] on icon at bounding box center [1288, 253] width 3 height 15
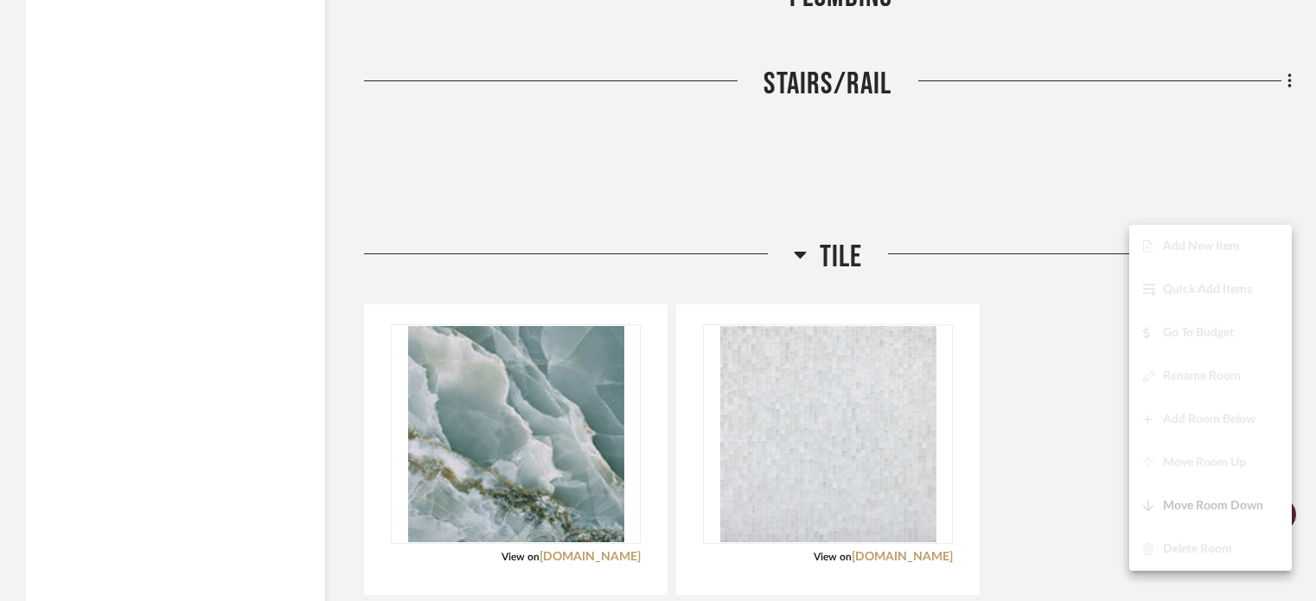
click at [1069, 308] on div at bounding box center [658, 300] width 1316 height 601
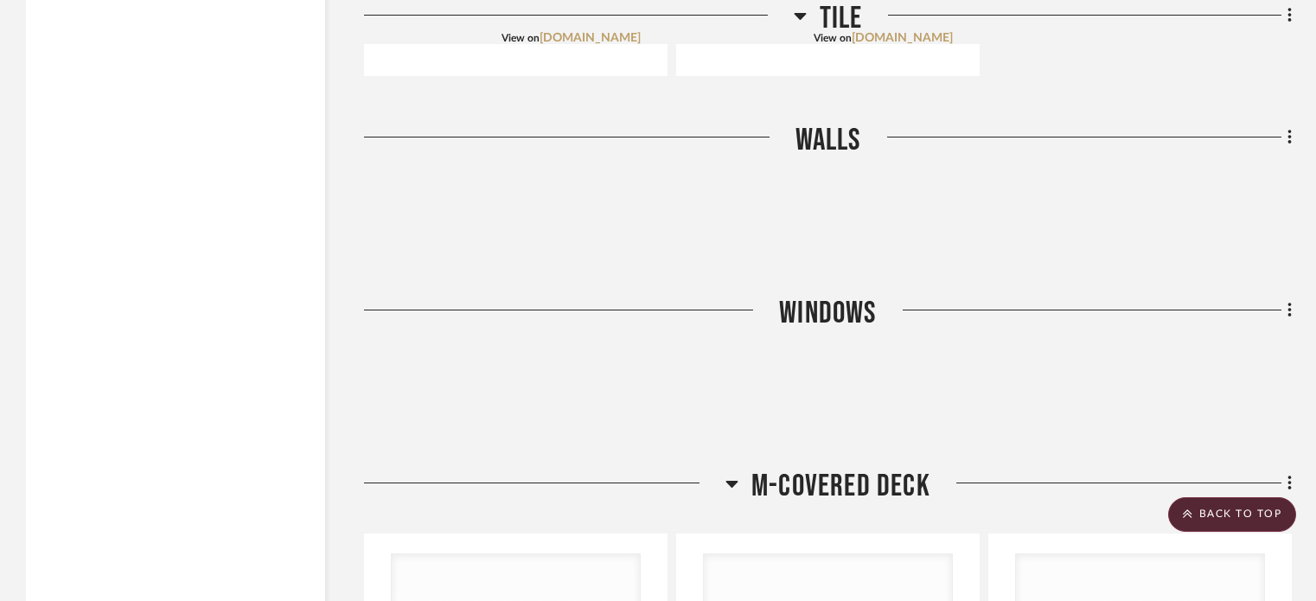
scroll to position [7884, 0]
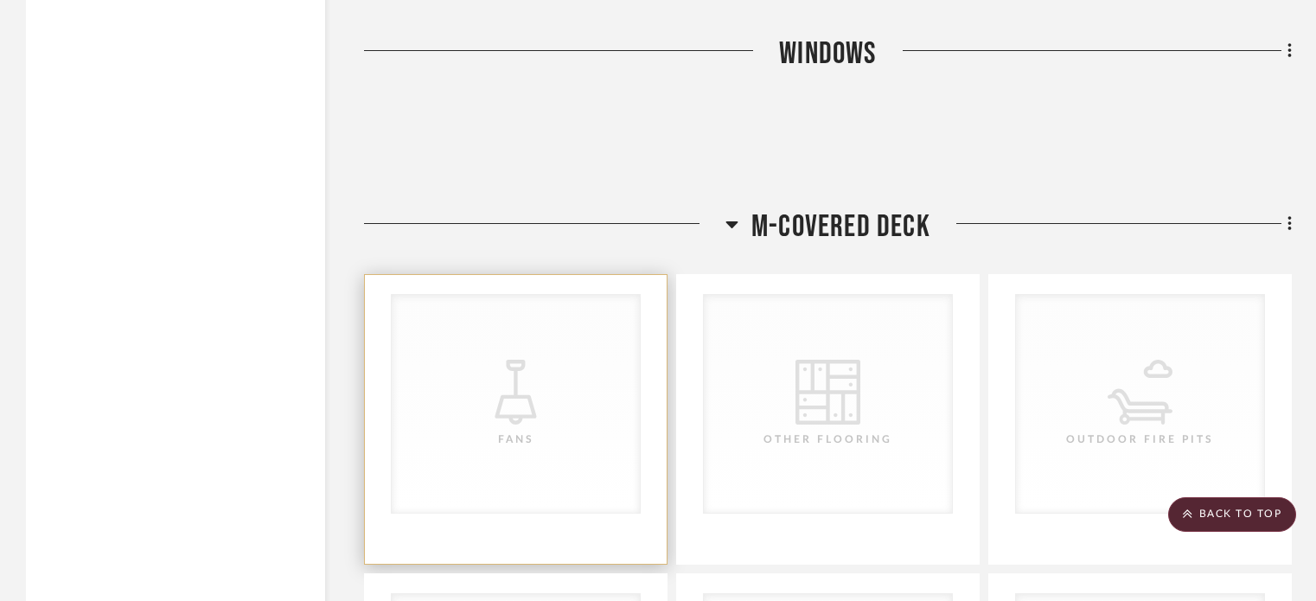
click at [496, 305] on div "CategoryIconLighting Created with Sketch. Fans" at bounding box center [516, 404] width 248 height 218
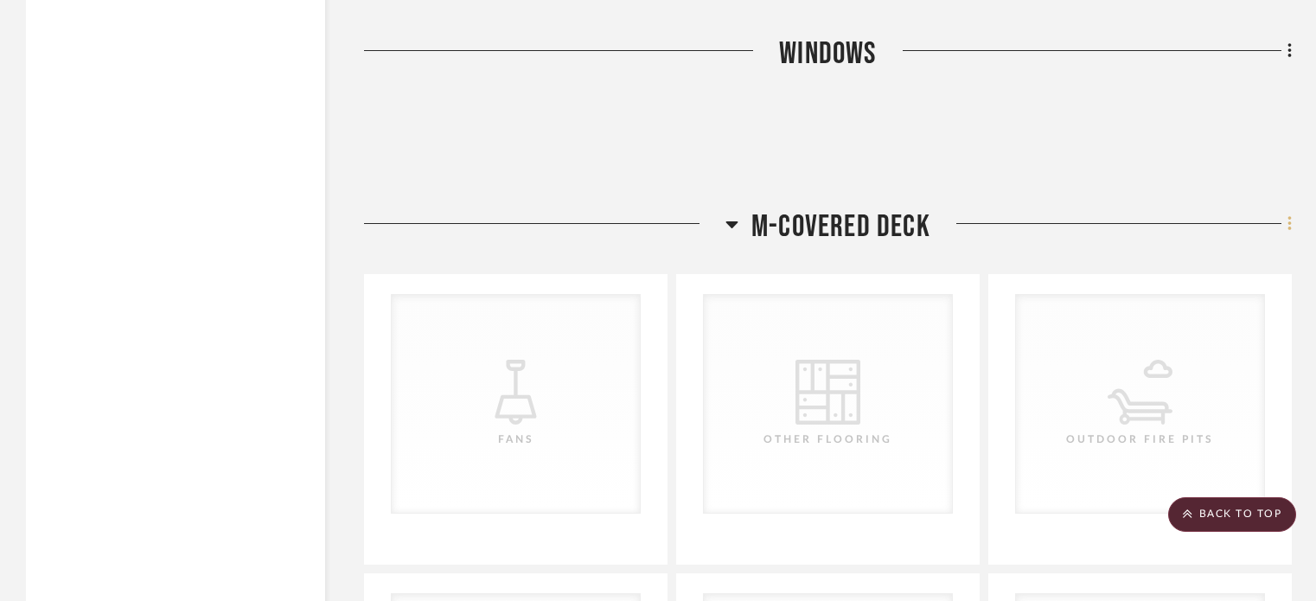
click at [1286, 211] on fa-icon at bounding box center [1286, 225] width 11 height 29
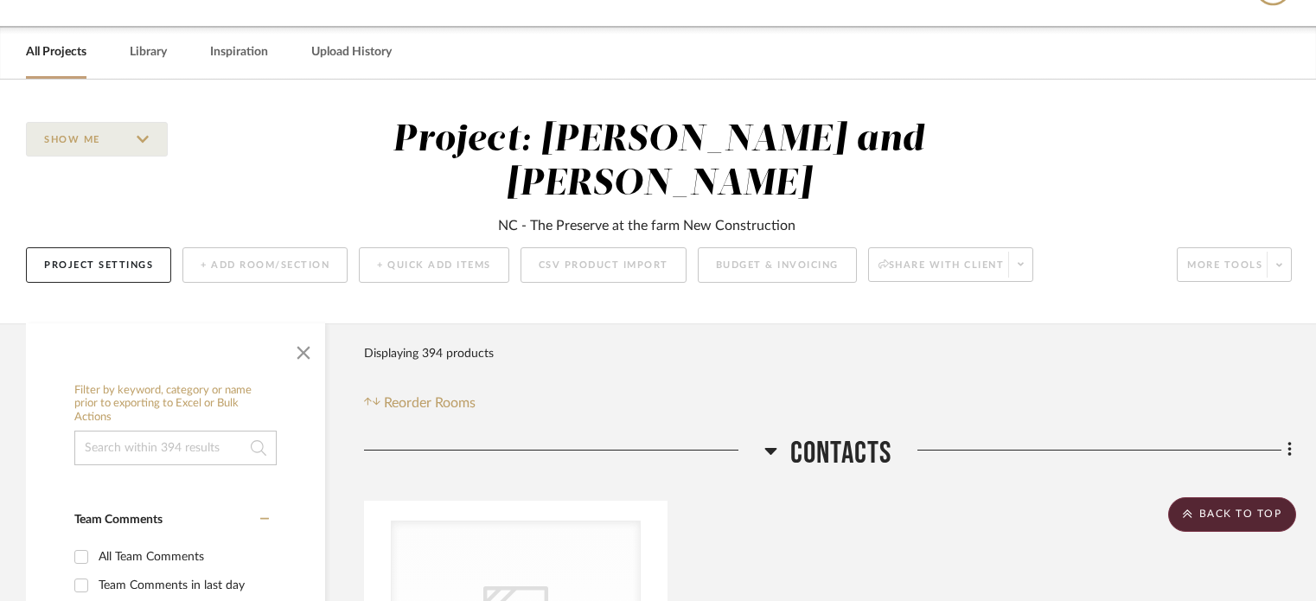
scroll to position [0, 0]
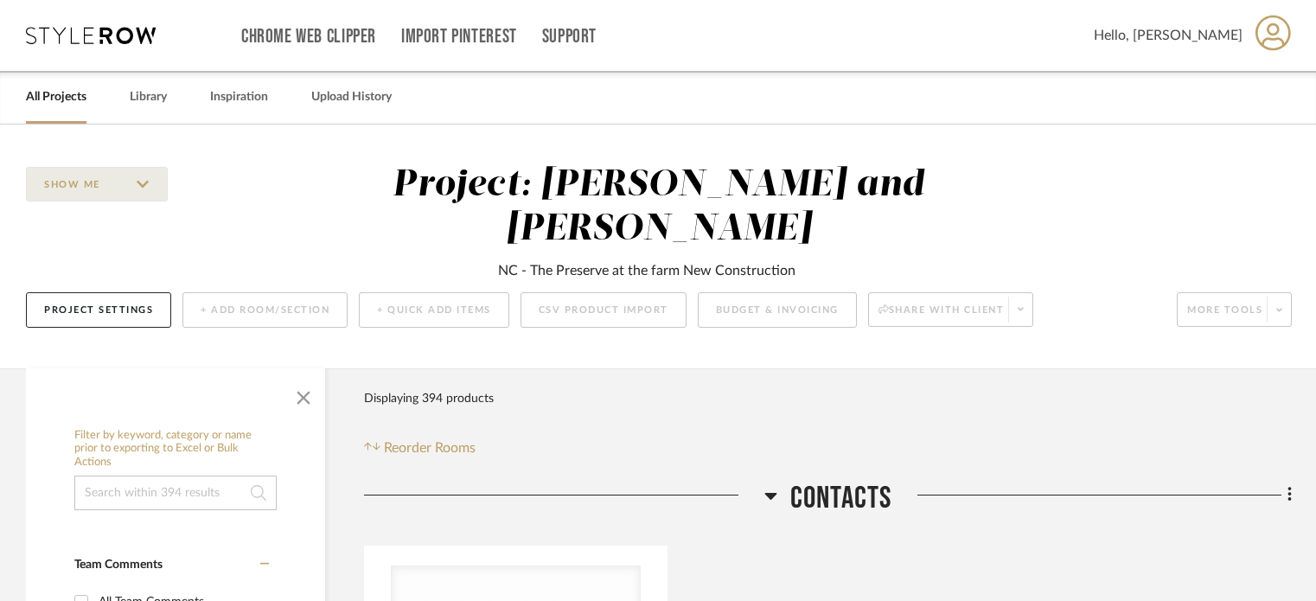
click at [302, 354] on div at bounding box center [658, 300] width 1316 height 601
click at [315, 373] on span "button" at bounding box center [303, 393] width 41 height 41
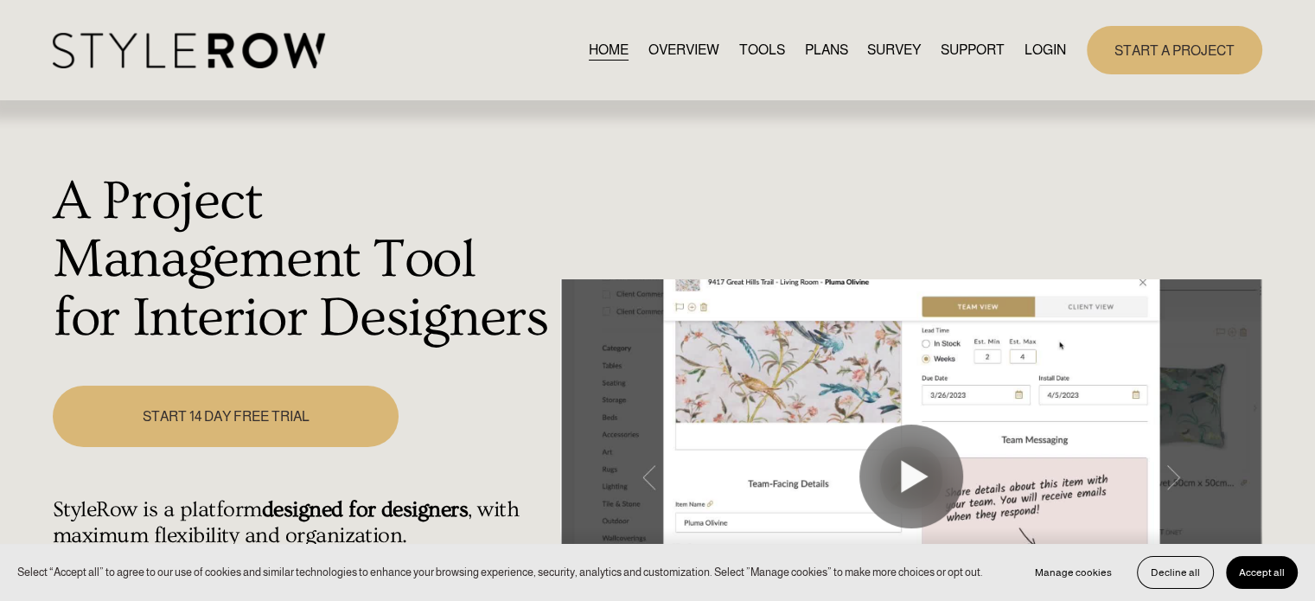
click at [826, 48] on link "PLANS" at bounding box center [825, 49] width 43 height 23
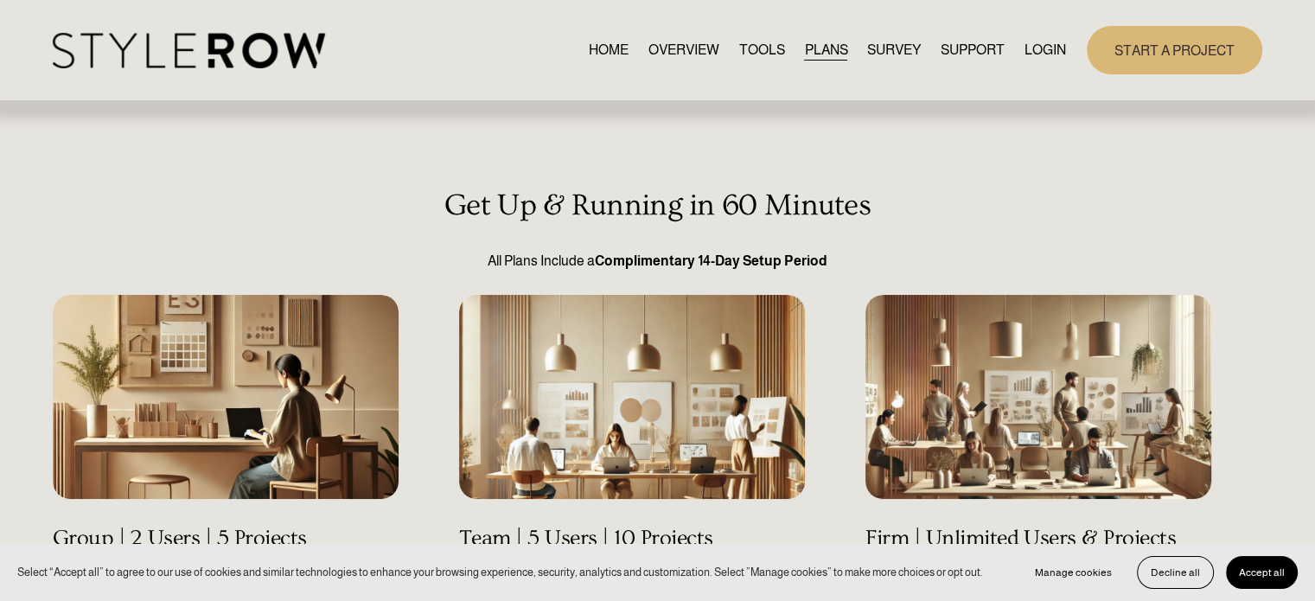
click at [1254, 573] on span "Accept all" at bounding box center [1262, 572] width 46 height 12
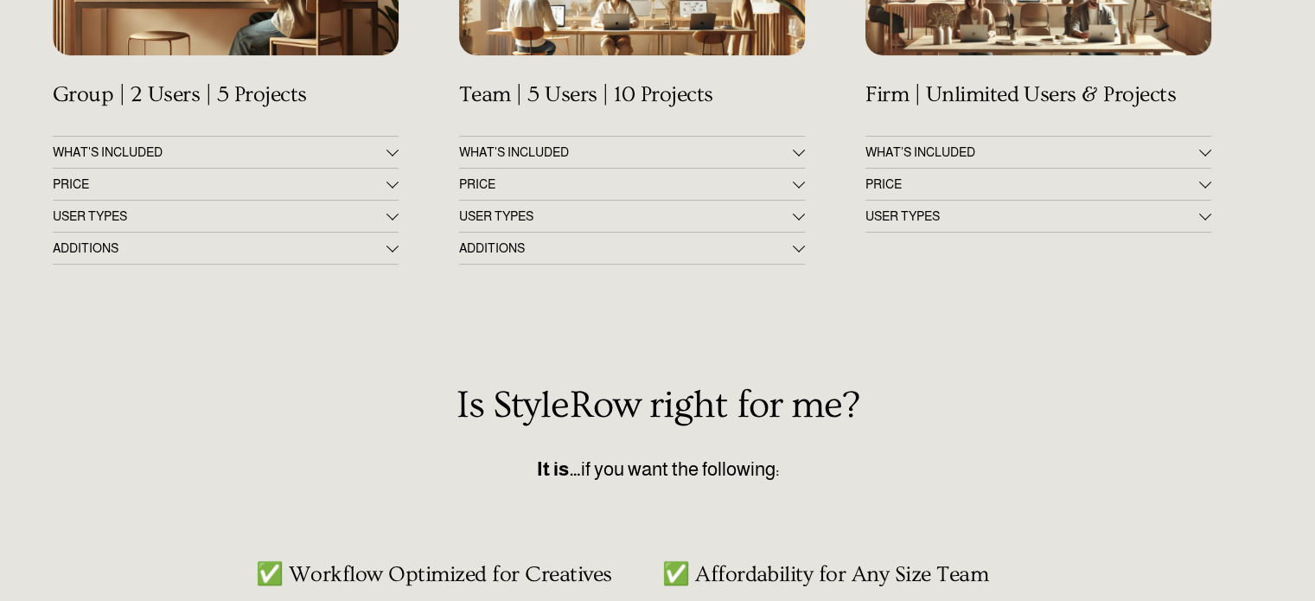
scroll to position [455, 0]
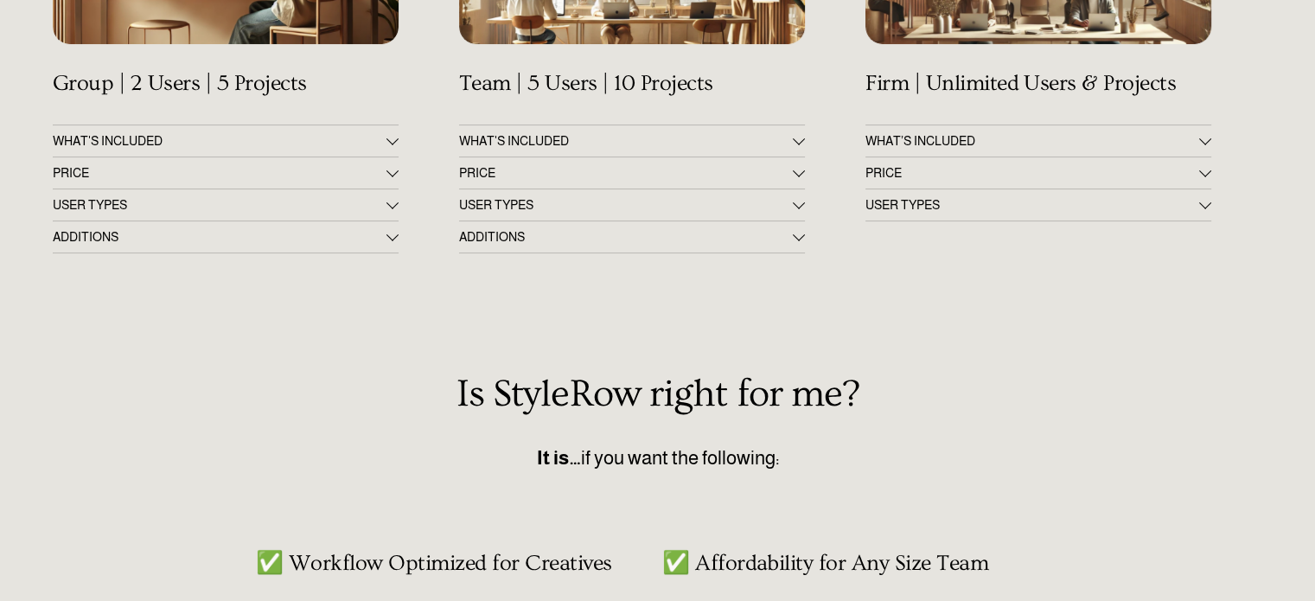
click at [1197, 148] on span "WHAT’S INCLUDED" at bounding box center [1032, 141] width 334 height 14
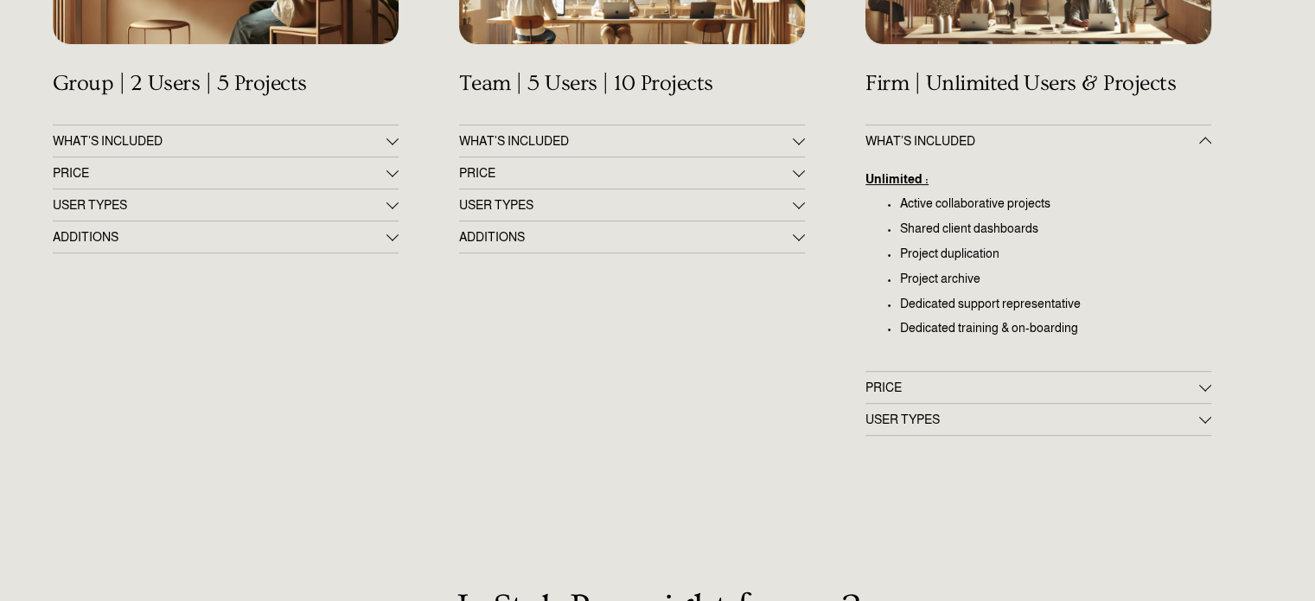
click at [1194, 386] on span "PRICE" at bounding box center [1032, 387] width 334 height 14
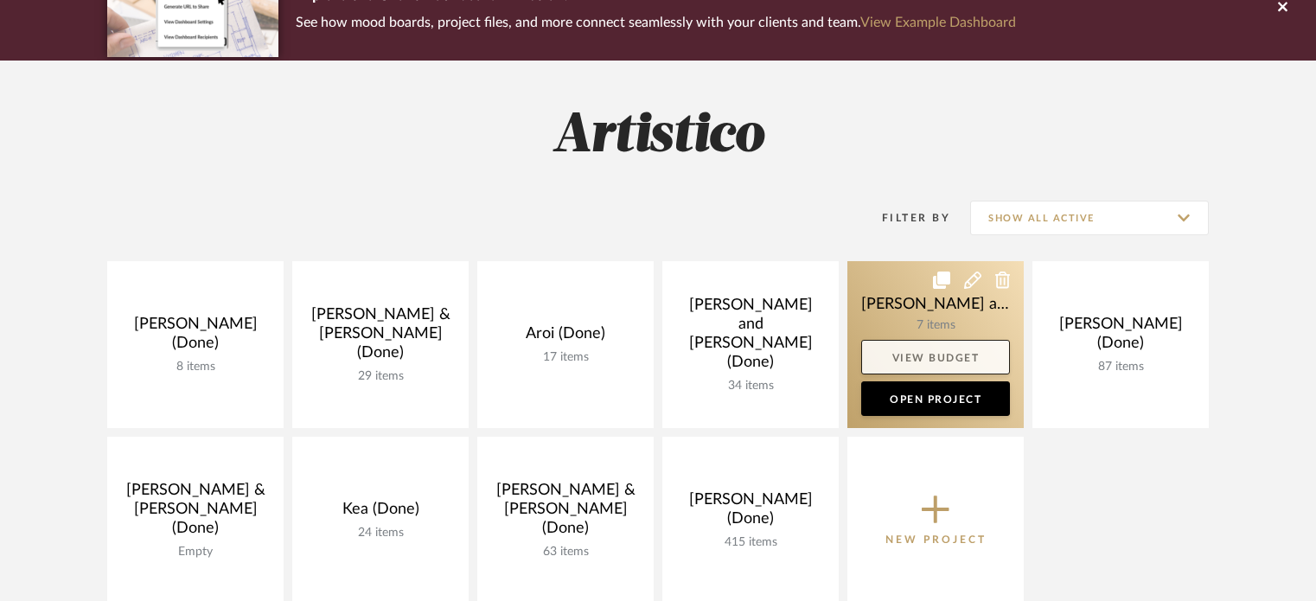
scroll to position [173, 0]
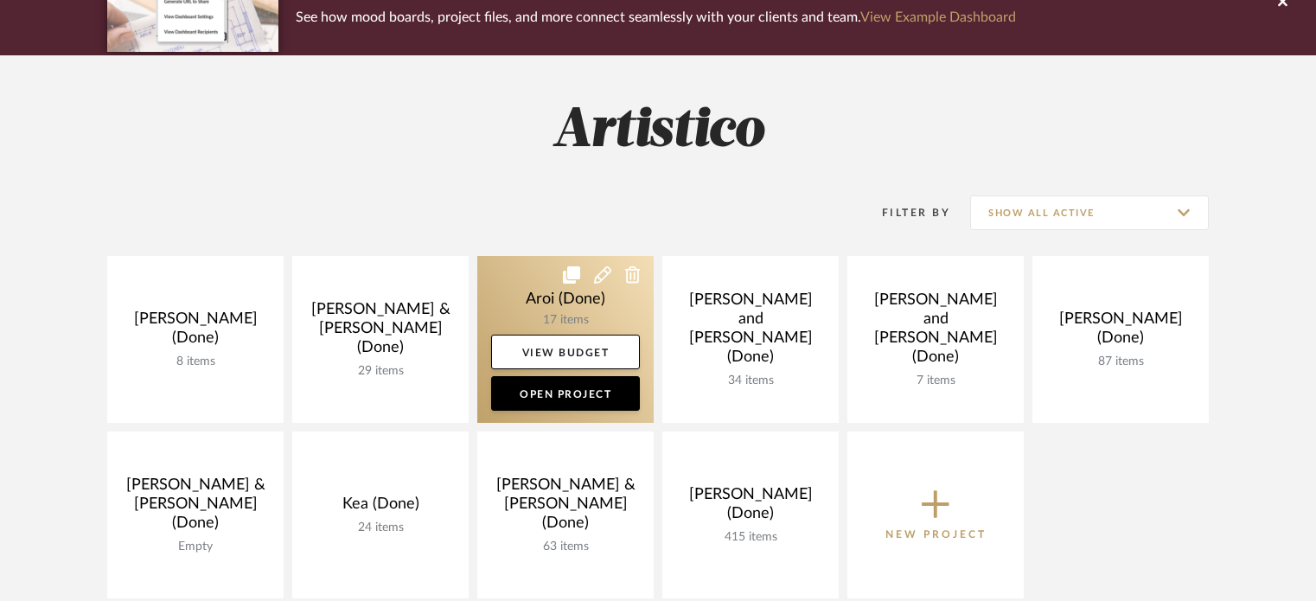
click at [582, 309] on link at bounding box center [565, 339] width 176 height 167
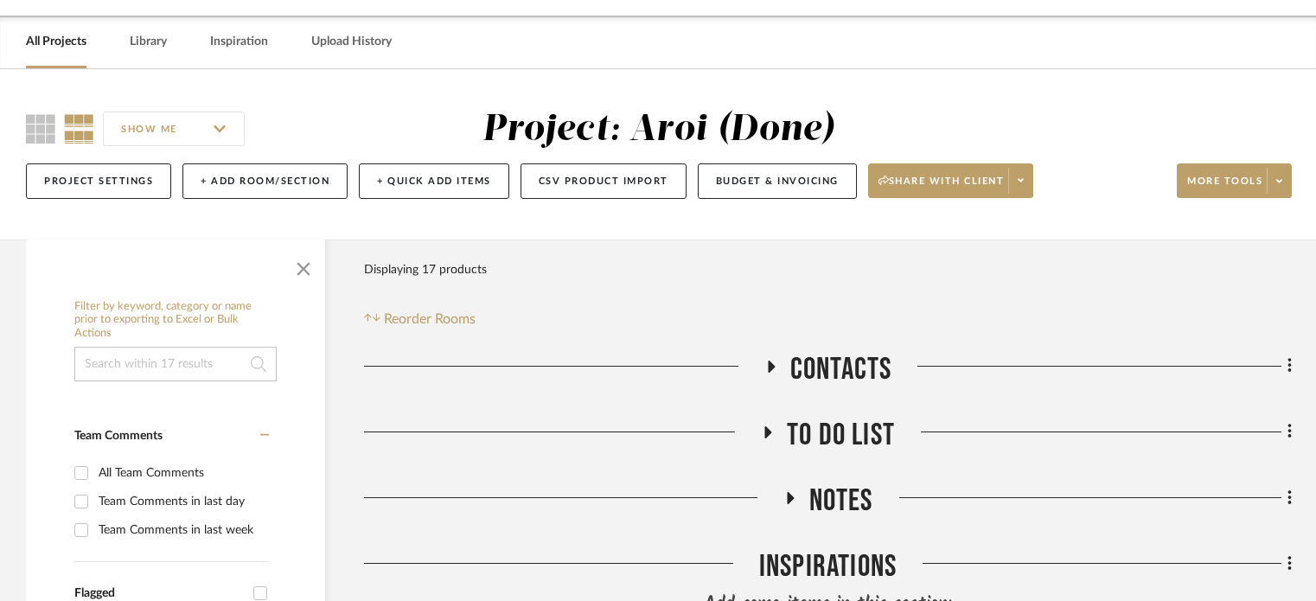
scroll to position [14, 0]
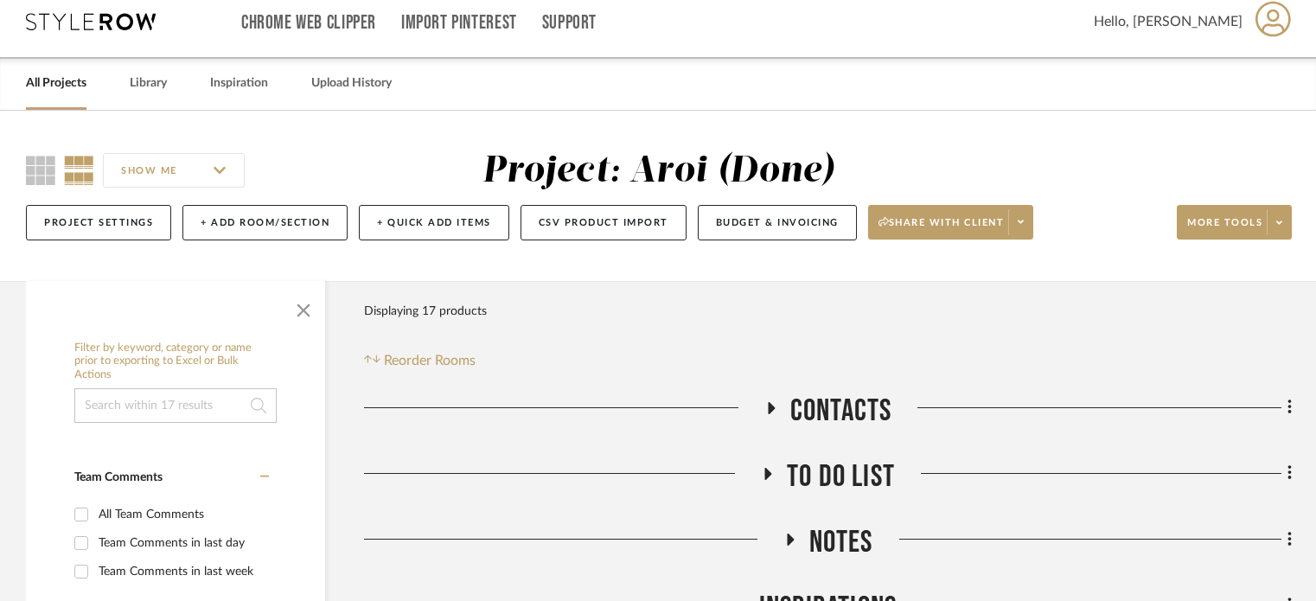
click at [469, 297] on div "Displaying 17 products" at bounding box center [425, 311] width 123 height 35
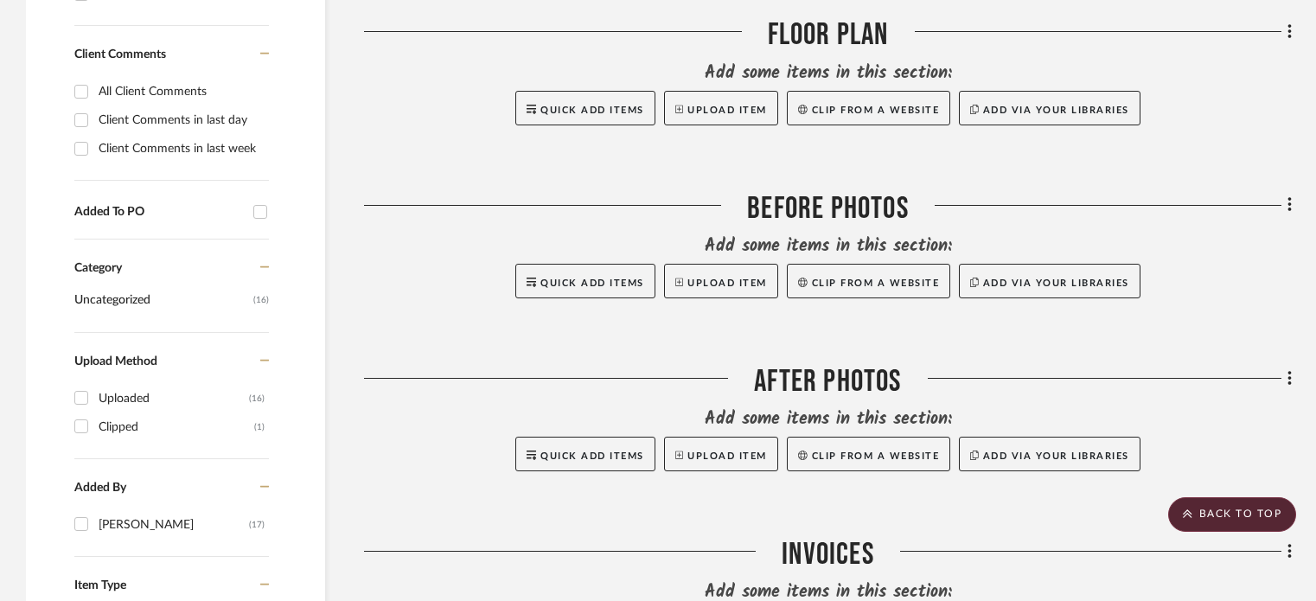
scroll to position [0, 0]
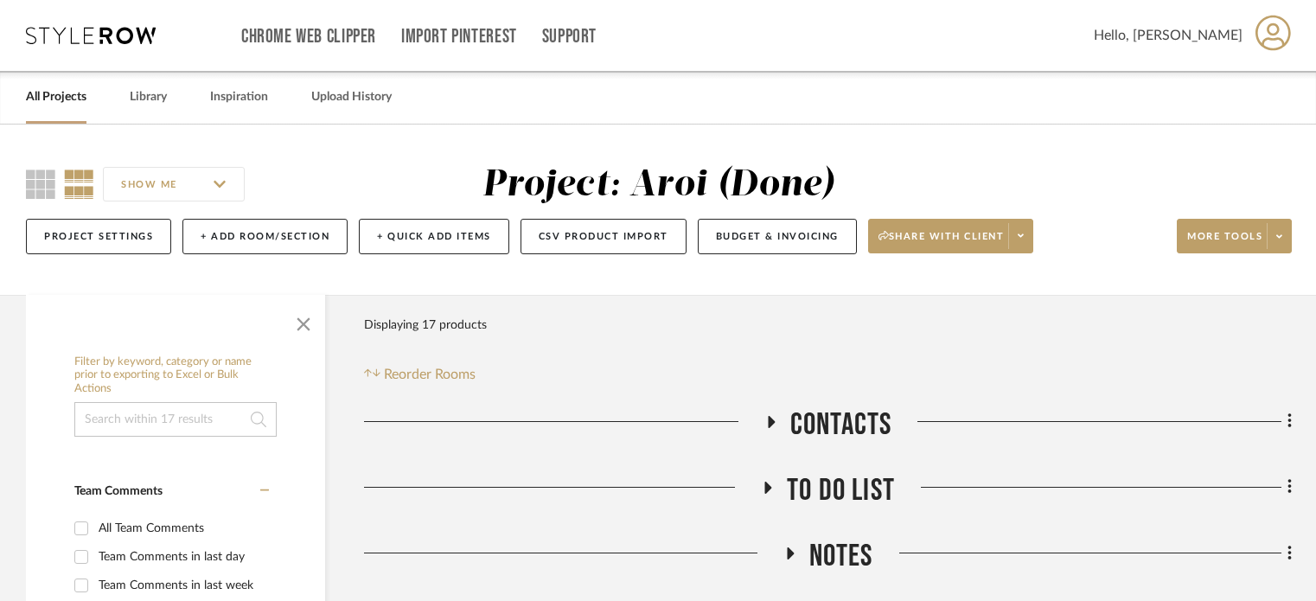
click at [55, 106] on link "All Projects" at bounding box center [56, 97] width 61 height 23
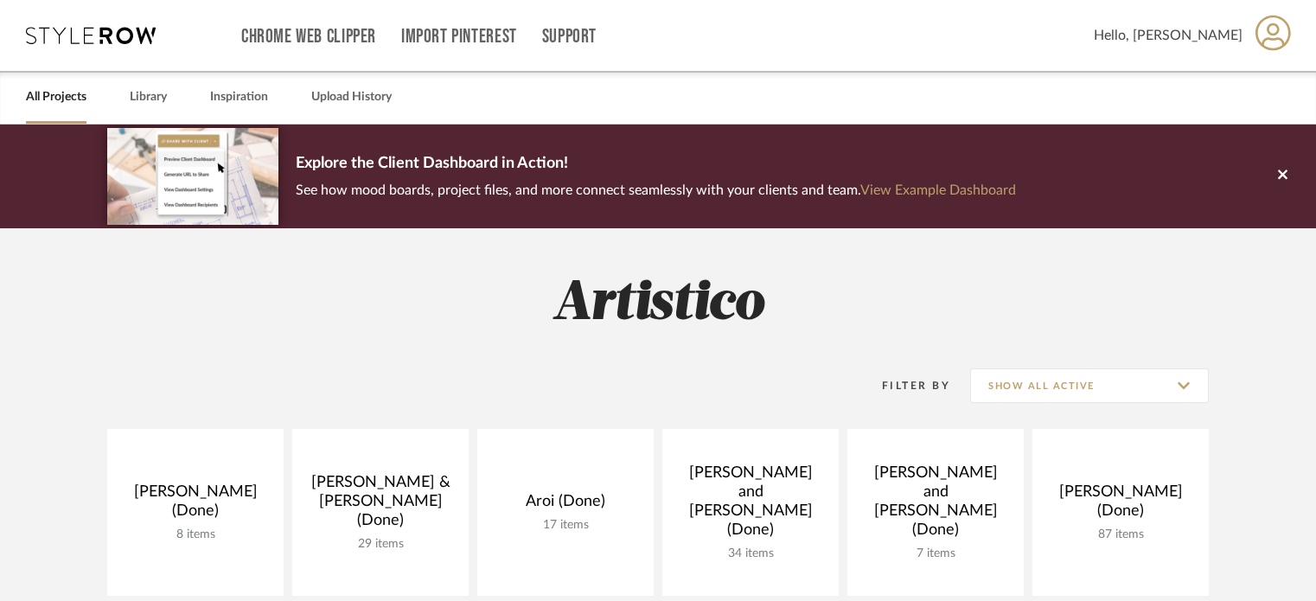
scroll to position [173, 0]
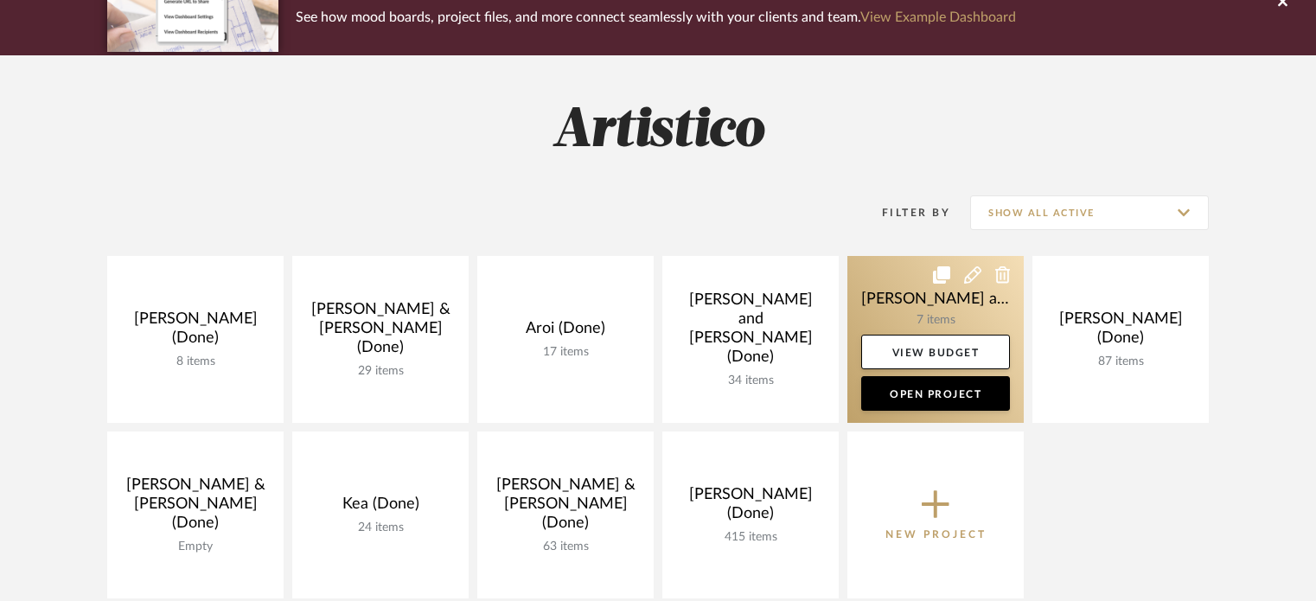
click at [941, 303] on link at bounding box center [935, 339] width 176 height 167
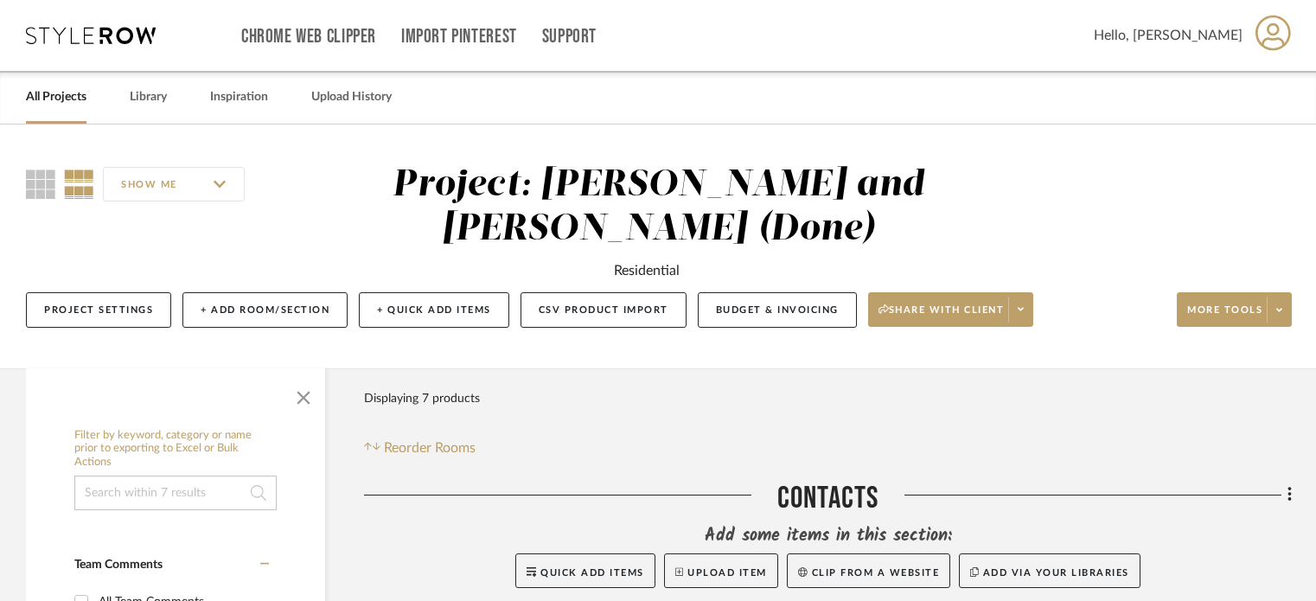
click at [58, 93] on link "All Projects" at bounding box center [56, 97] width 61 height 23
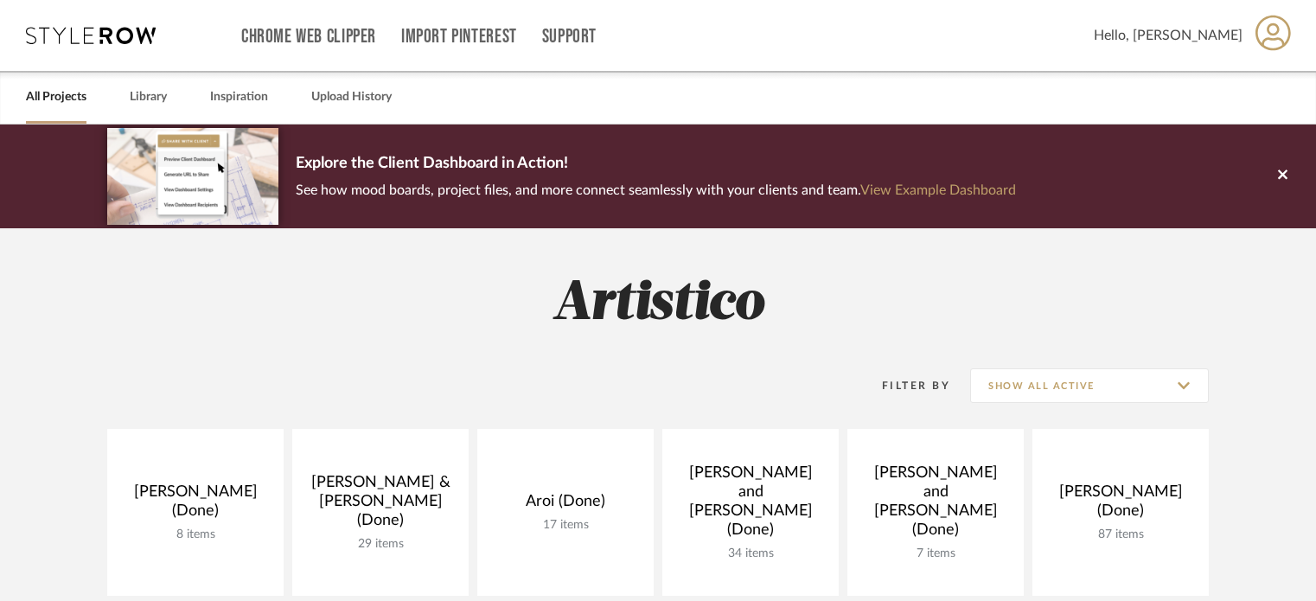
scroll to position [173, 0]
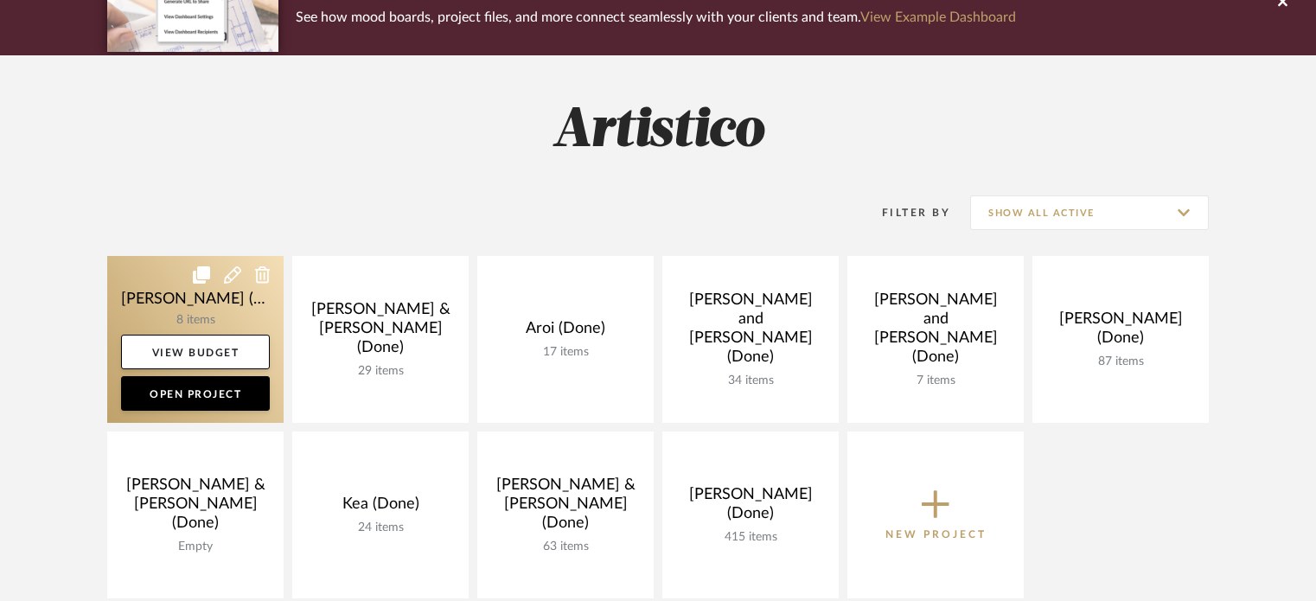
click at [198, 303] on link at bounding box center [195, 339] width 176 height 167
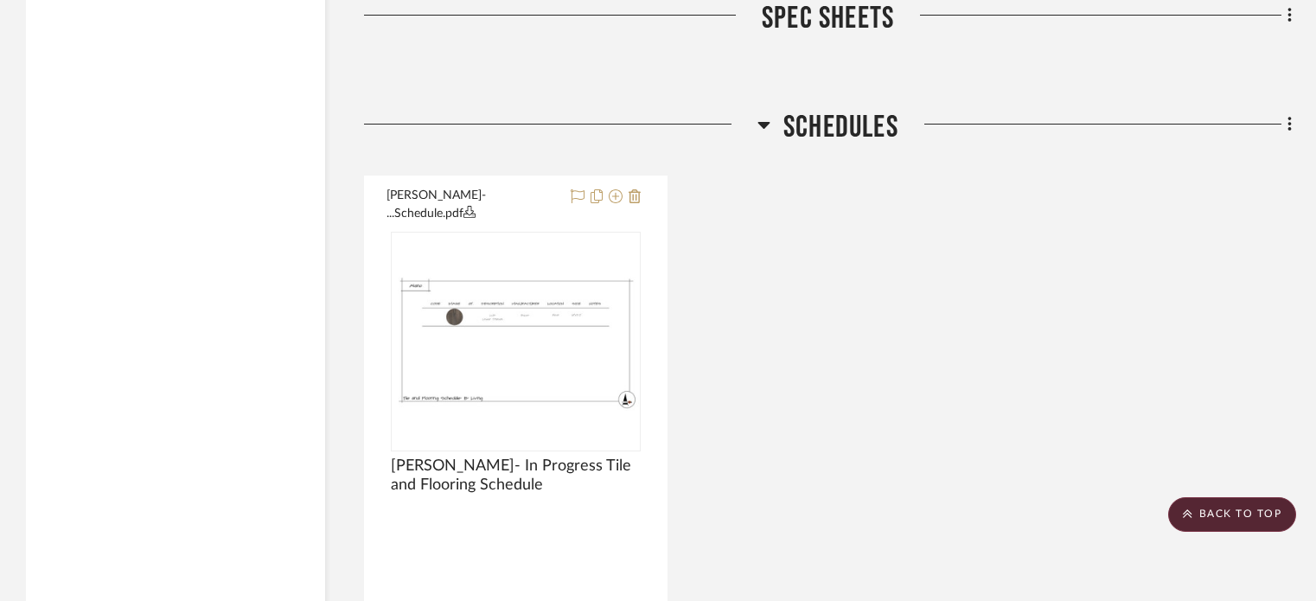
scroll to position [2766, 0]
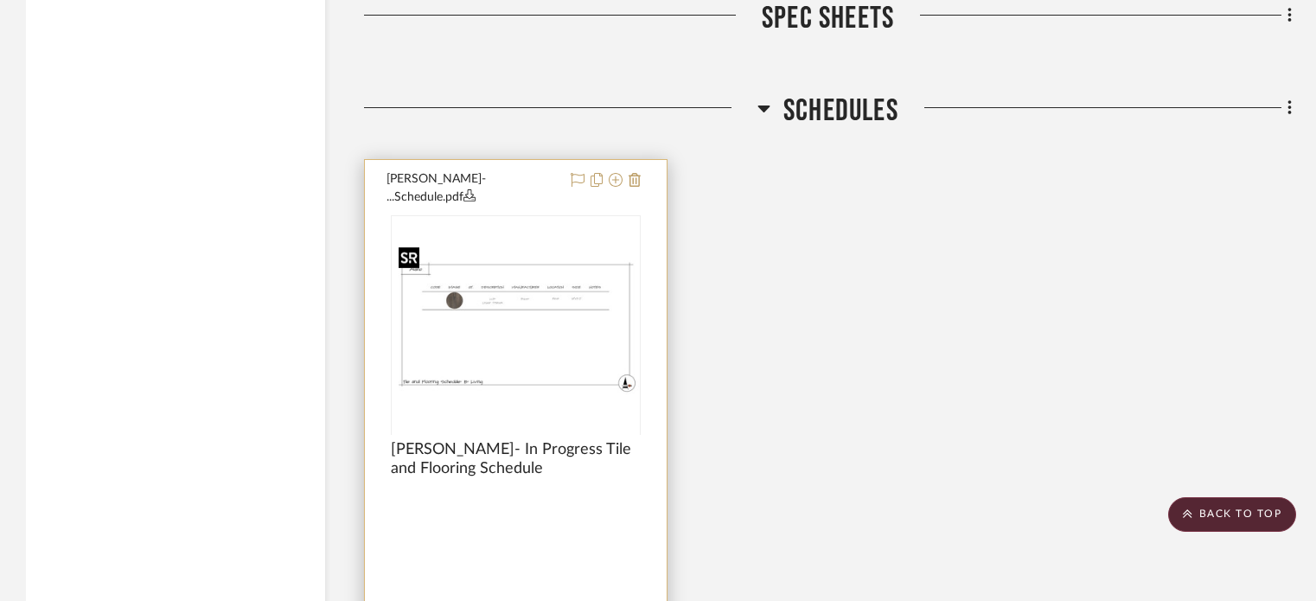
click at [540, 310] on div at bounding box center [516, 433] width 250 height 437
click at [543, 255] on img "0" at bounding box center [515, 324] width 246 height 138
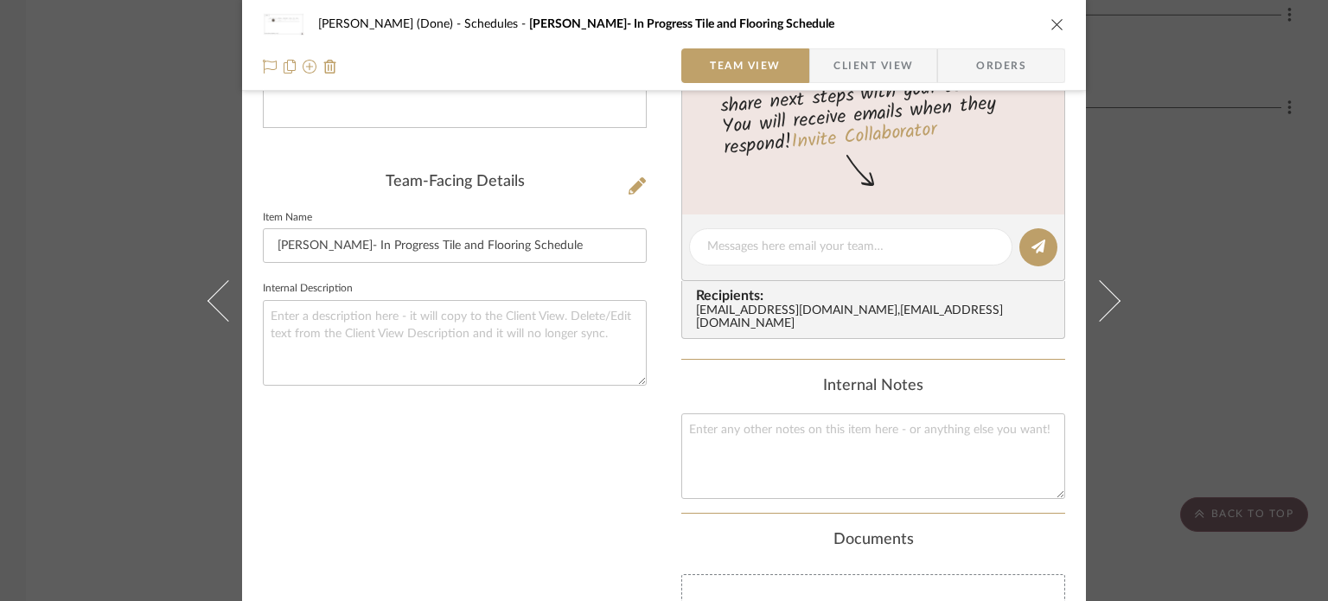
scroll to position [95, 0]
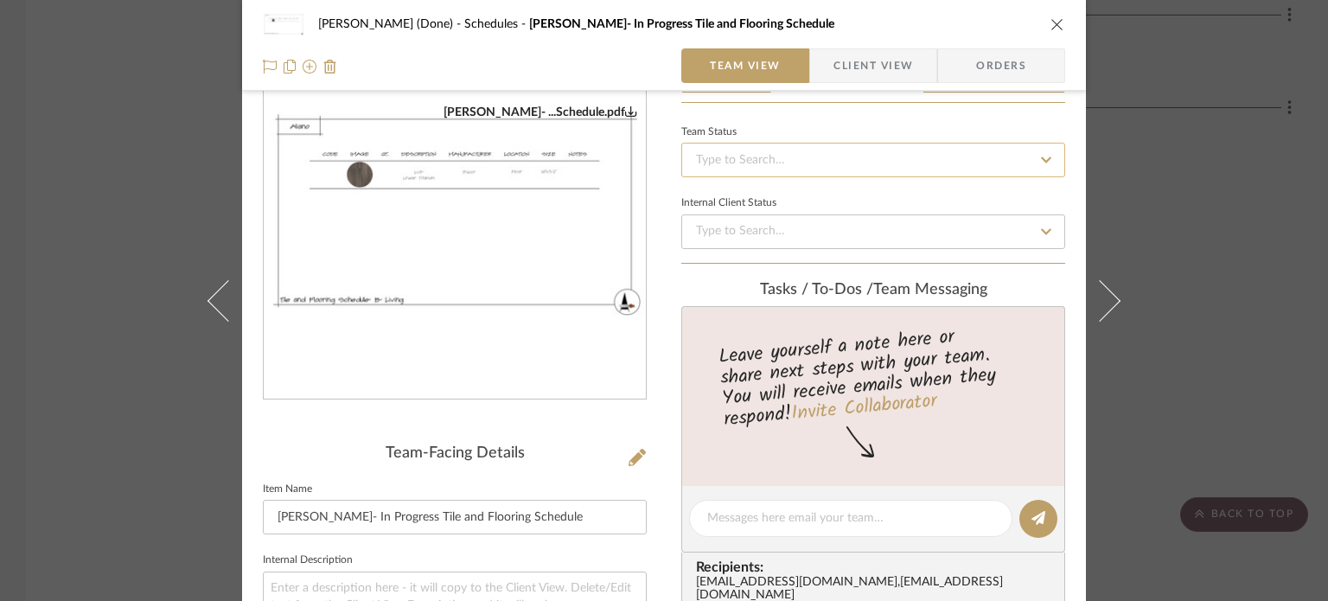
click at [921, 146] on input at bounding box center [873, 160] width 384 height 35
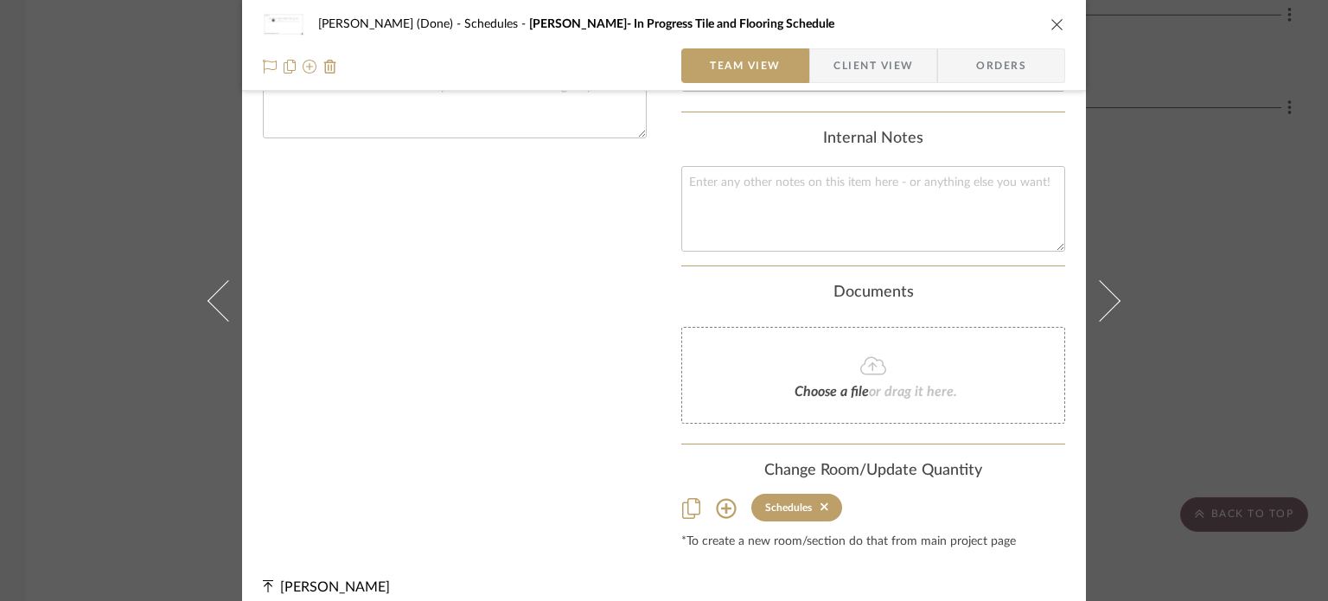
scroll to position [0, 0]
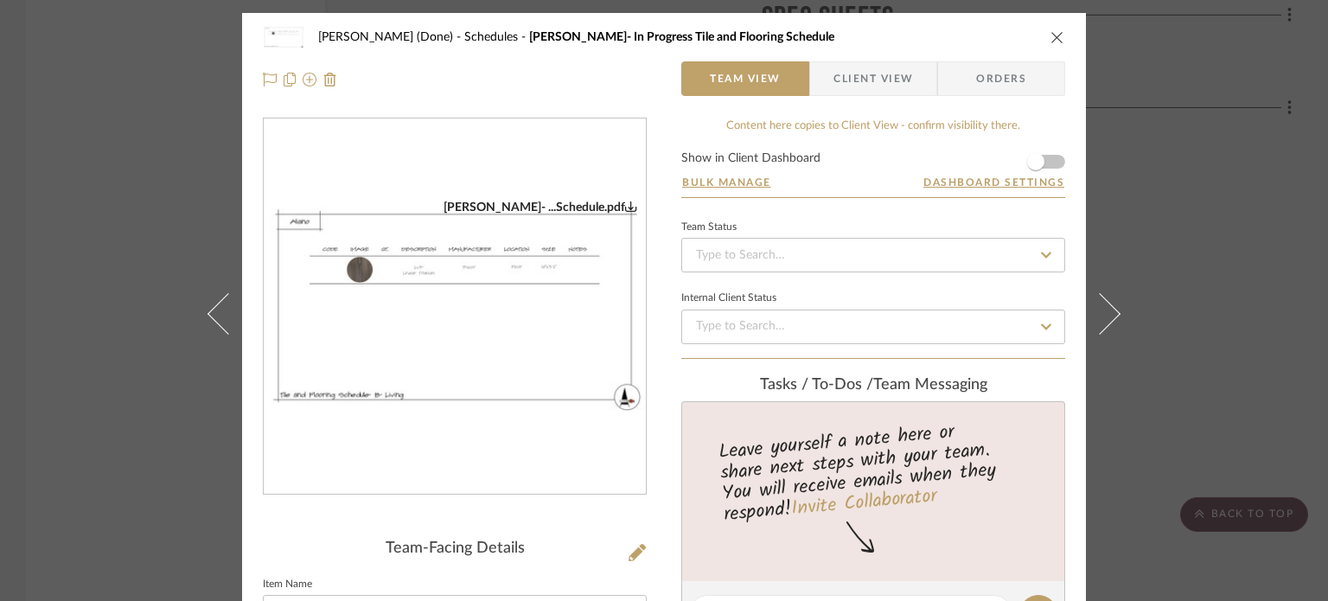
click at [1050, 33] on icon "close" at bounding box center [1057, 37] width 14 height 14
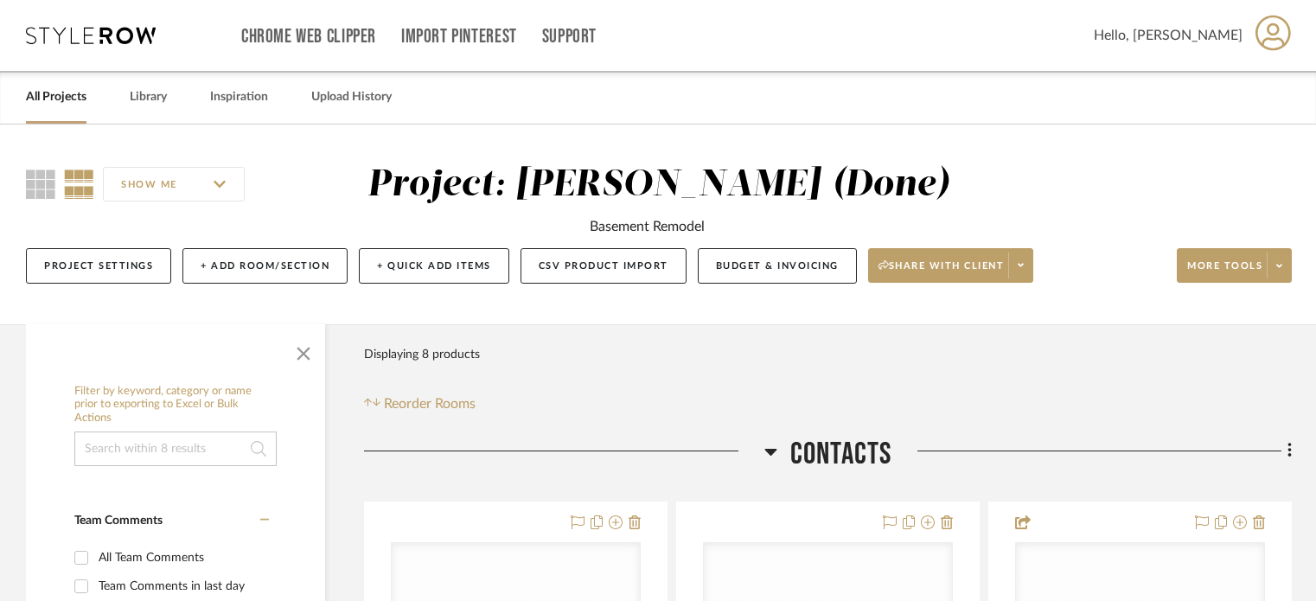
click at [882, 61] on div "Chrome Web Clipper Import Pinterest Support" at bounding box center [667, 35] width 852 height 71
